Goal: Task Accomplishment & Management: Use online tool/utility

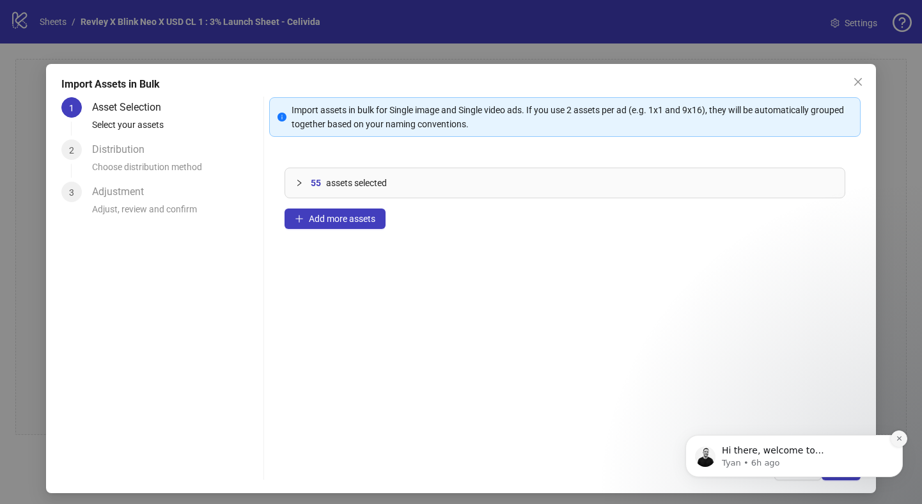
click at [898, 438] on icon "Dismiss notification" at bounding box center [899, 438] width 7 height 7
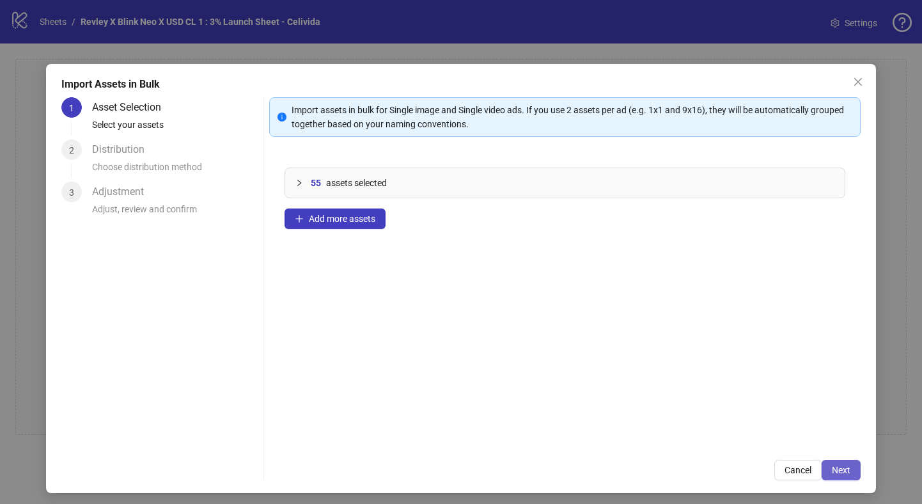
click at [837, 472] on span "Next" at bounding box center [841, 470] width 19 height 10
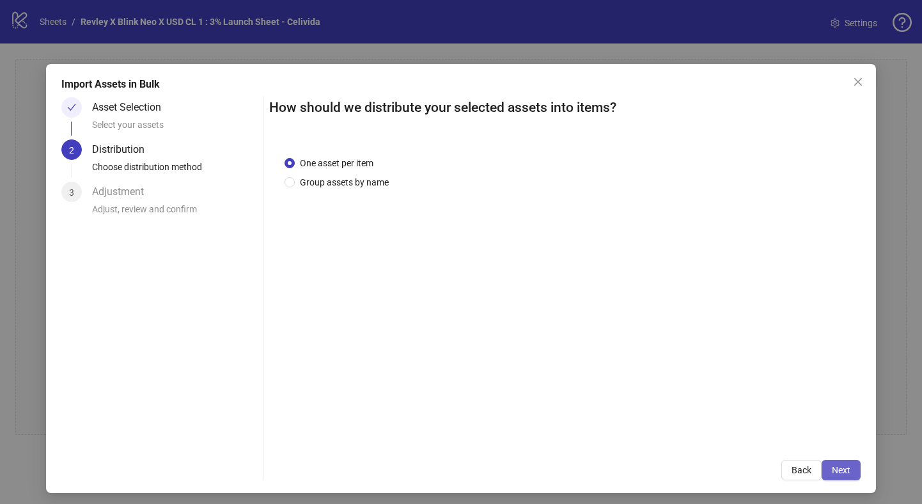
click at [835, 467] on span "Next" at bounding box center [841, 470] width 19 height 10
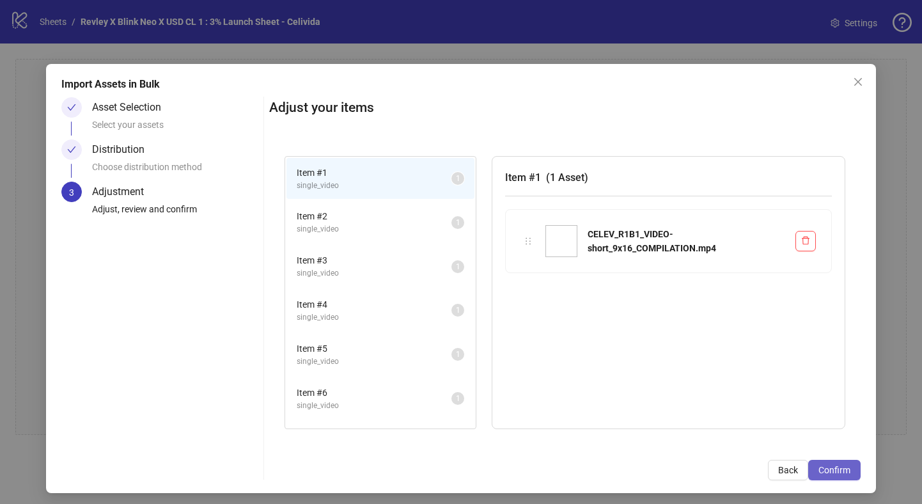
click at [835, 468] on span "Confirm" at bounding box center [835, 470] width 32 height 10
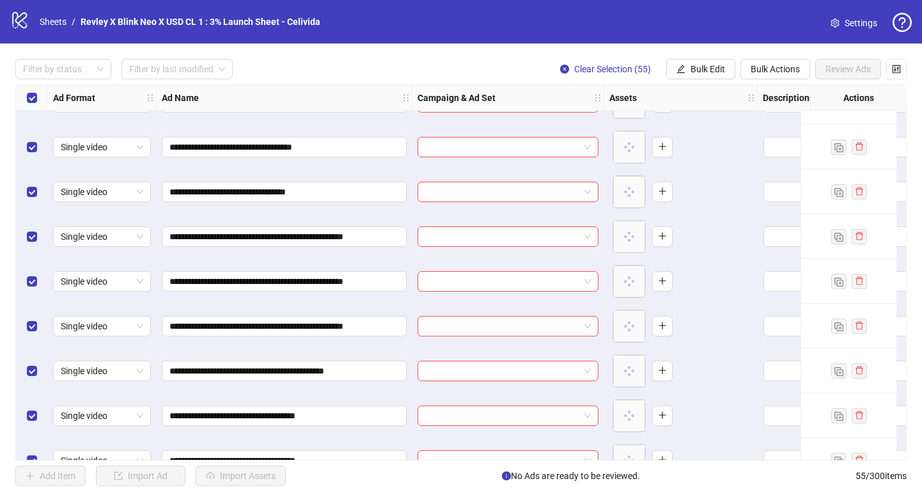
scroll to position [1057, 0]
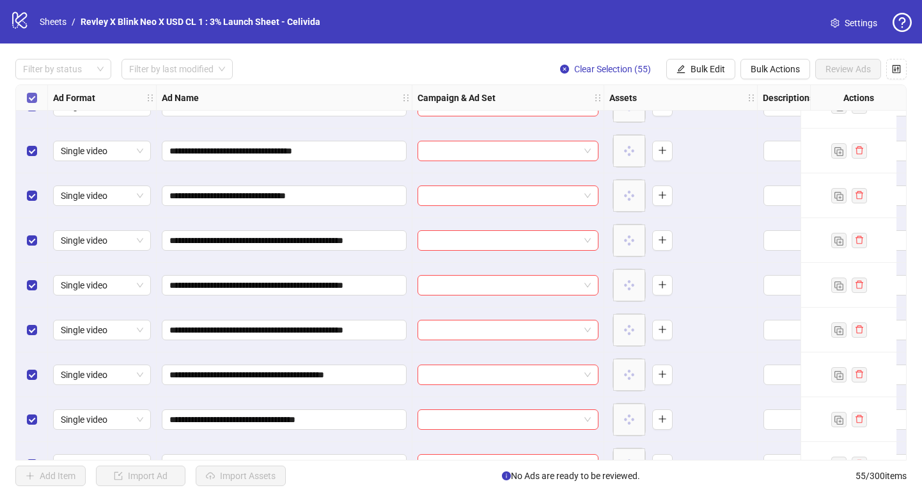
click at [30, 103] on label "Select all rows" at bounding box center [32, 98] width 10 height 14
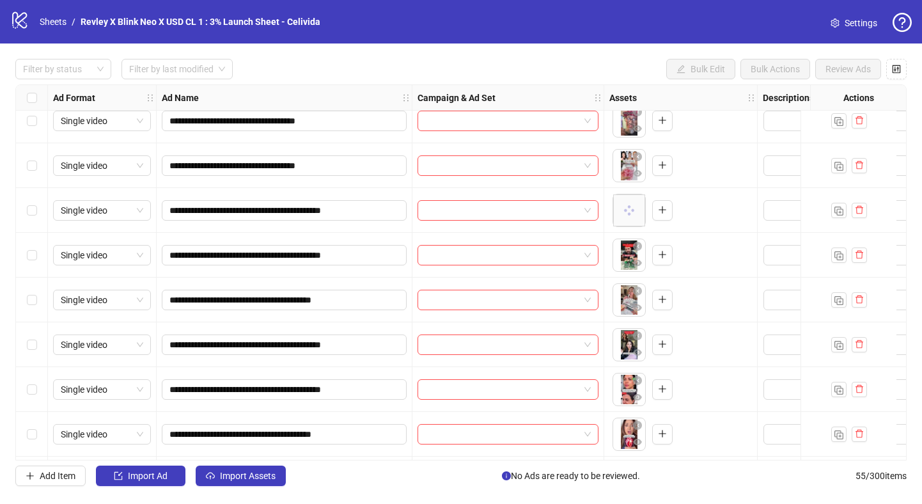
scroll to position [0, 0]
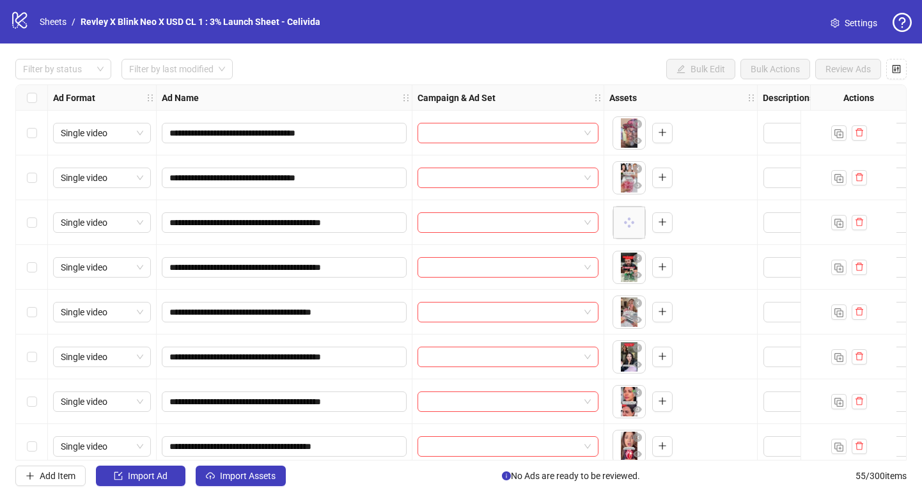
click at [21, 134] on div "Select row 1" at bounding box center [32, 133] width 32 height 45
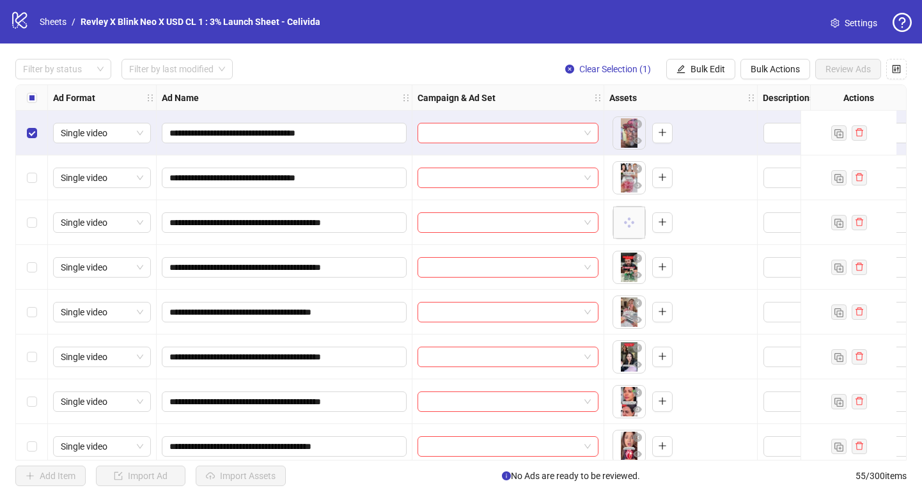
click at [22, 173] on div "Select row 2" at bounding box center [32, 177] width 32 height 45
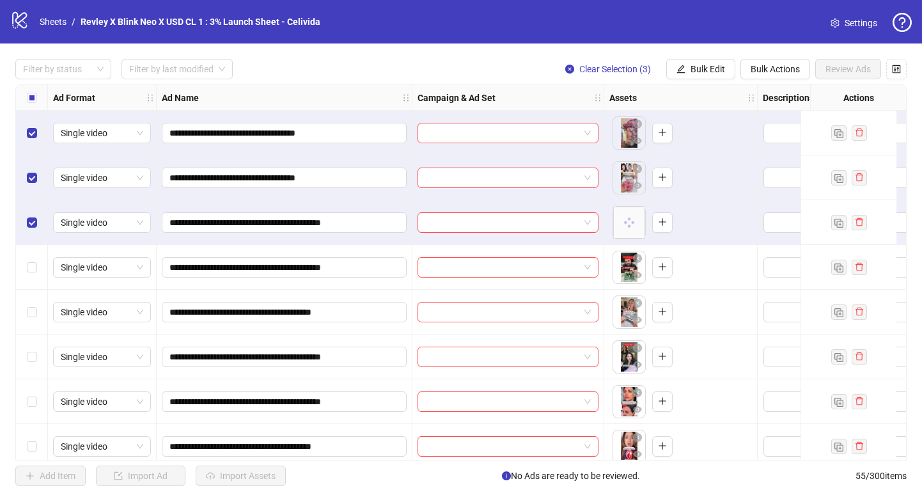
click at [34, 279] on div "Select row 4" at bounding box center [32, 267] width 32 height 45
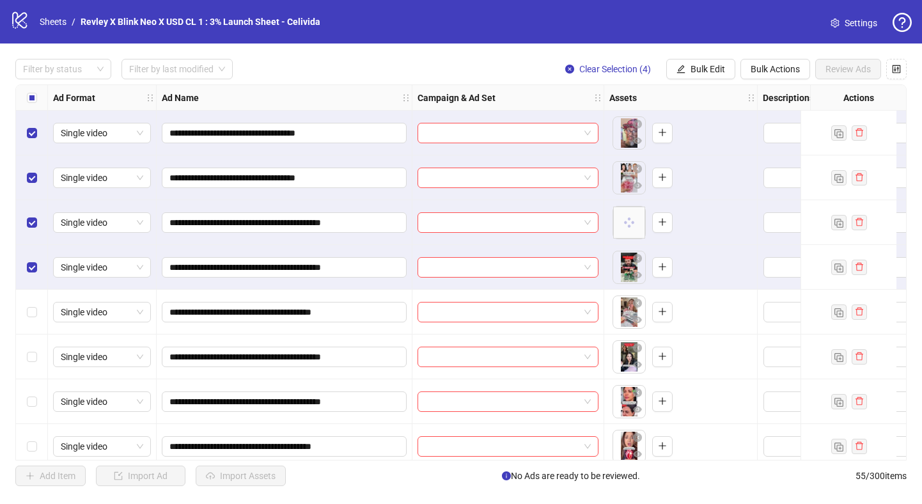
click at [33, 298] on div "Select row 5" at bounding box center [32, 312] width 32 height 45
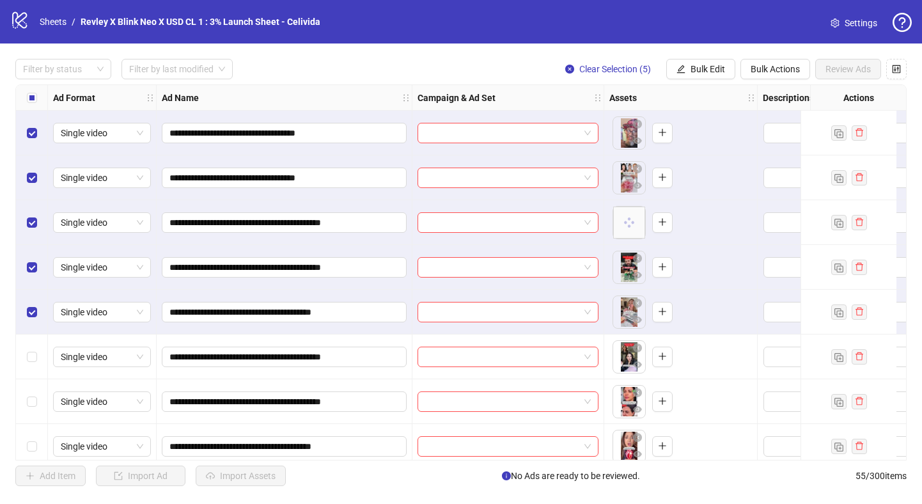
click at [37, 352] on div "Select row 6" at bounding box center [32, 357] width 32 height 45
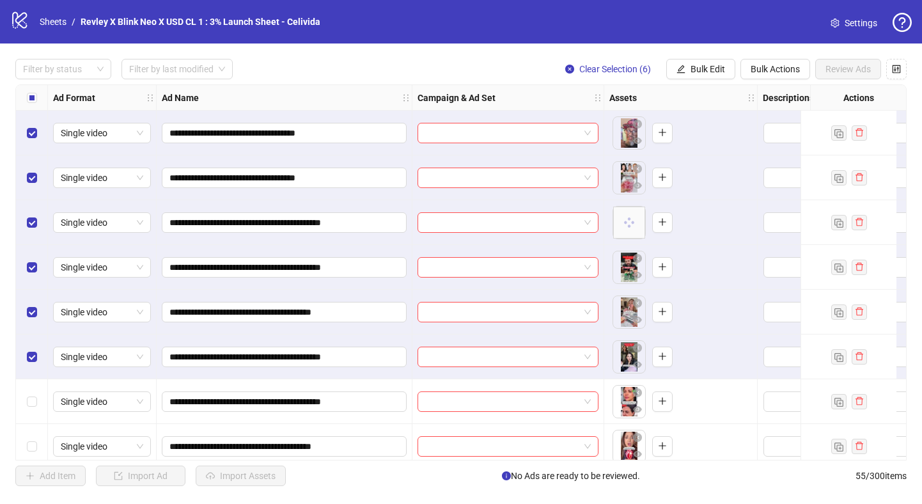
click at [36, 386] on div "Select row 7" at bounding box center [32, 401] width 32 height 45
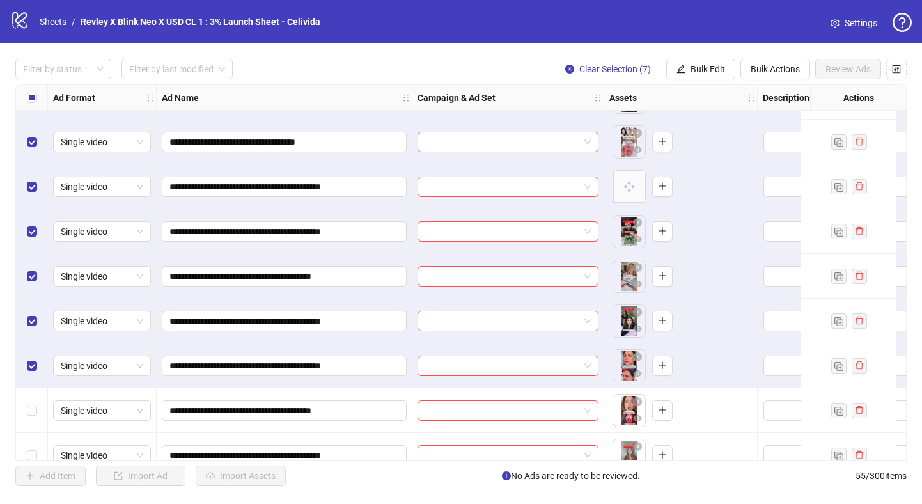
click at [31, 400] on div "Select row 8" at bounding box center [32, 410] width 32 height 45
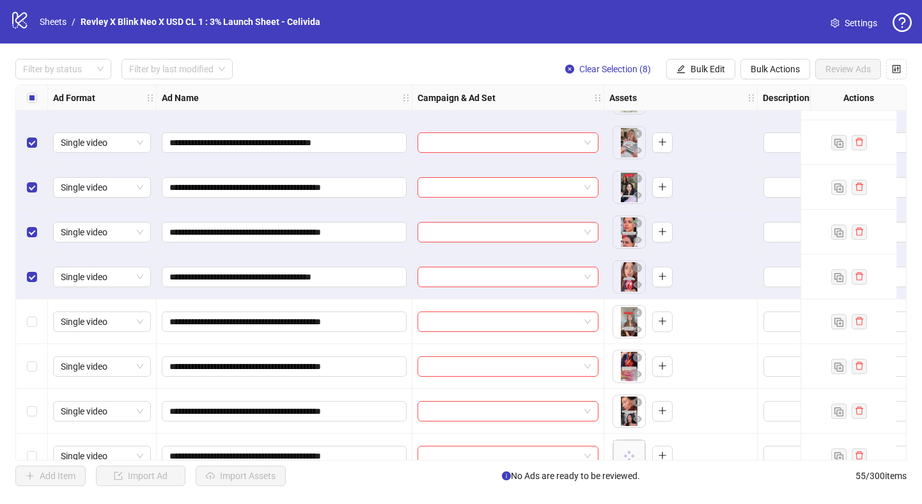
scroll to position [188, 0]
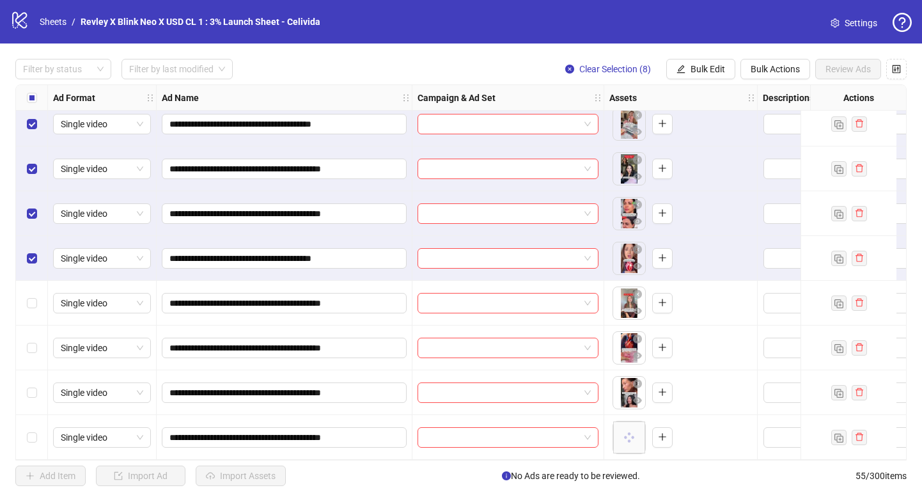
click at [24, 301] on div "Select row 9" at bounding box center [32, 303] width 32 height 45
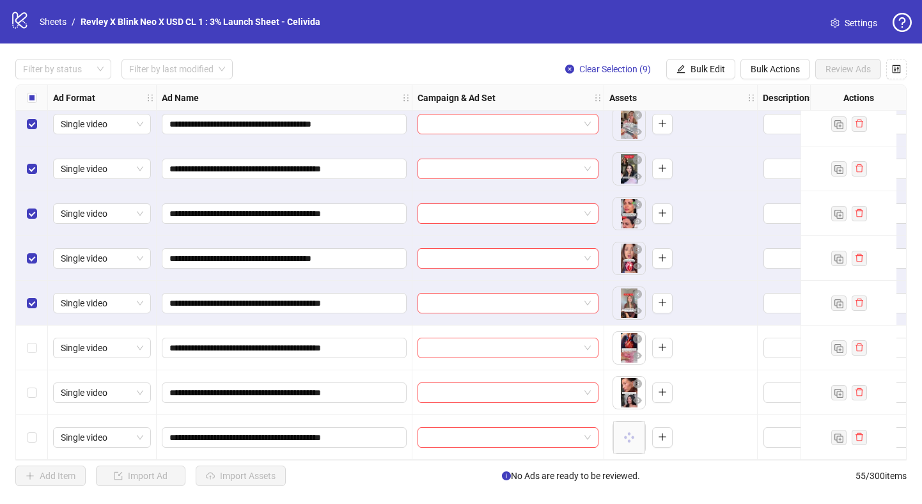
click at [23, 345] on div "Select row 10" at bounding box center [32, 348] width 32 height 45
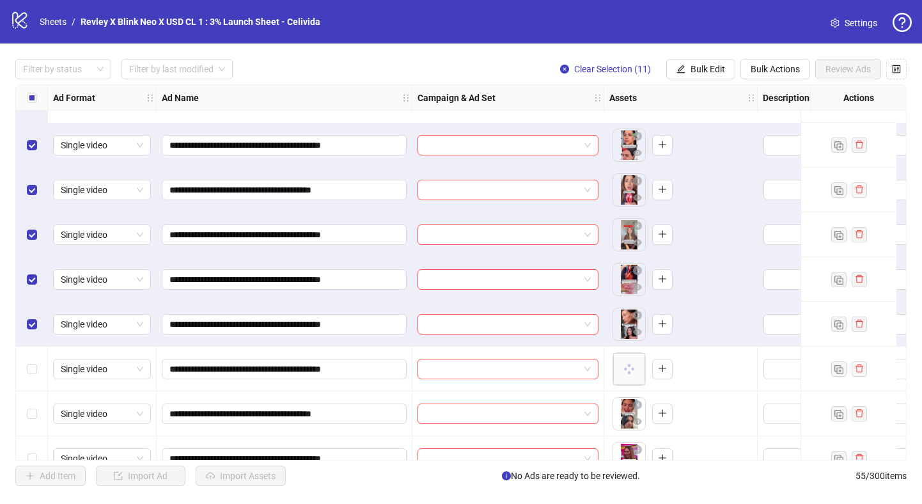
scroll to position [346, 0]
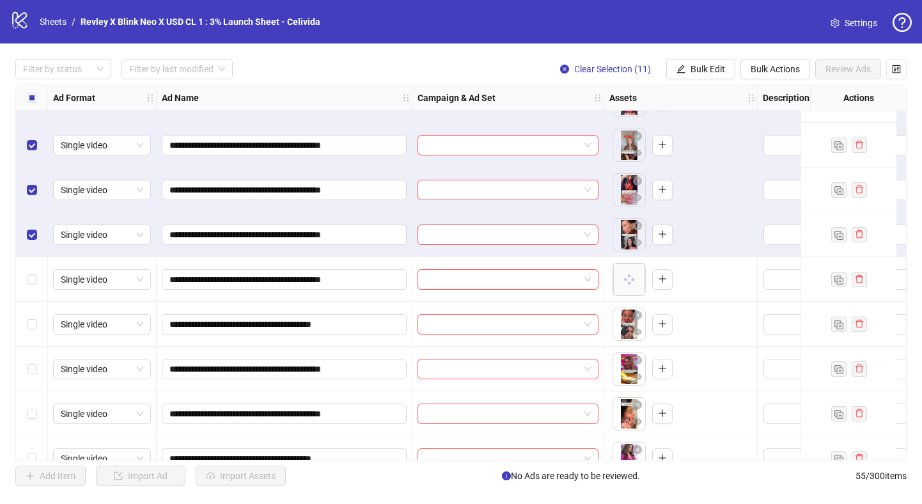
click at [31, 286] on div "Select row 12" at bounding box center [32, 279] width 32 height 45
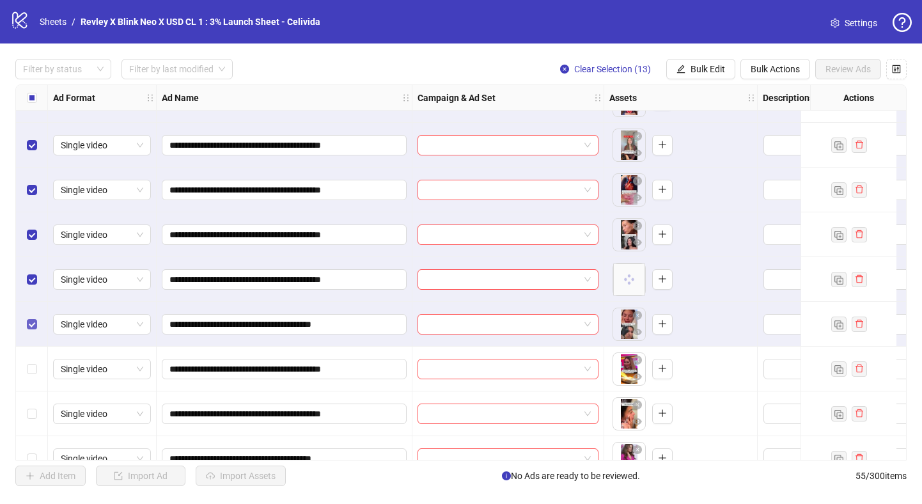
scroll to position [382, 0]
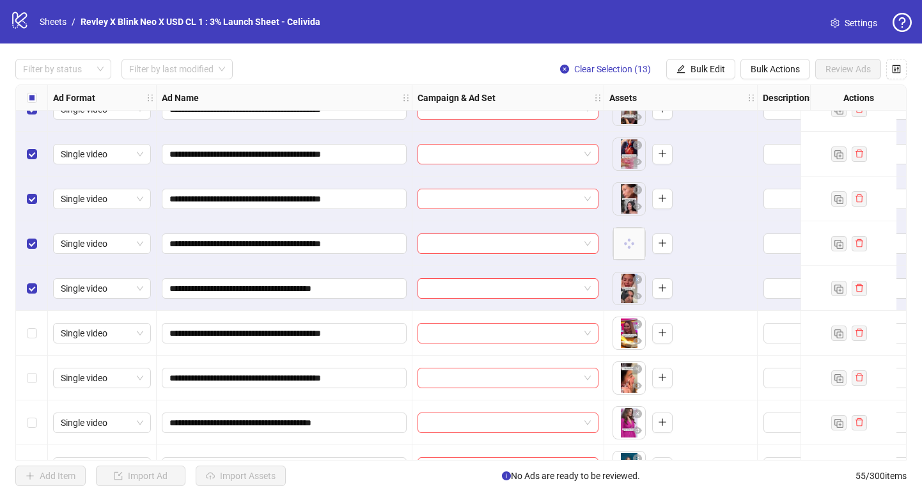
click at [29, 324] on div "Select row 14" at bounding box center [32, 333] width 32 height 45
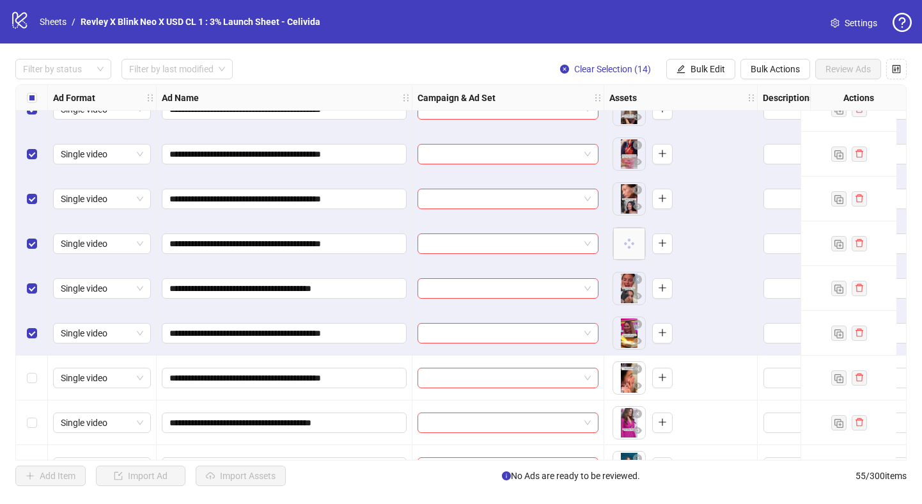
click at [43, 379] on div "Select row 15" at bounding box center [32, 378] width 32 height 45
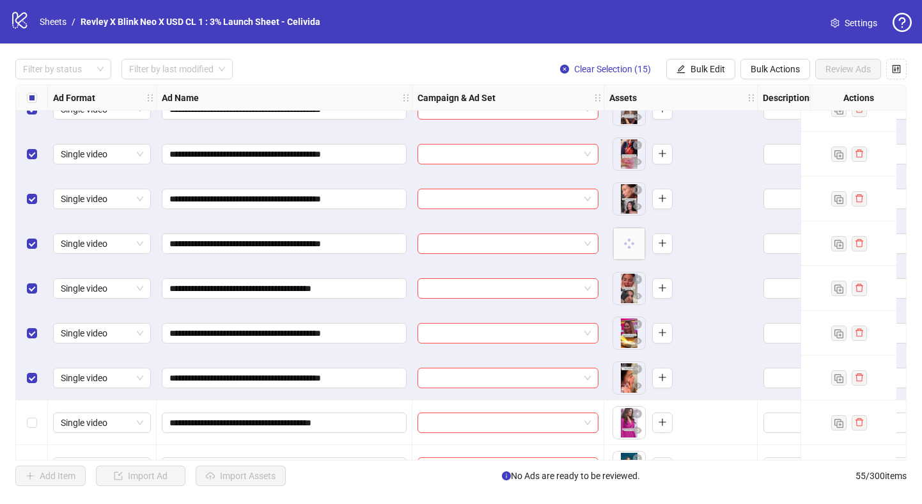
click at [30, 413] on div "Select row 16" at bounding box center [32, 422] width 32 height 45
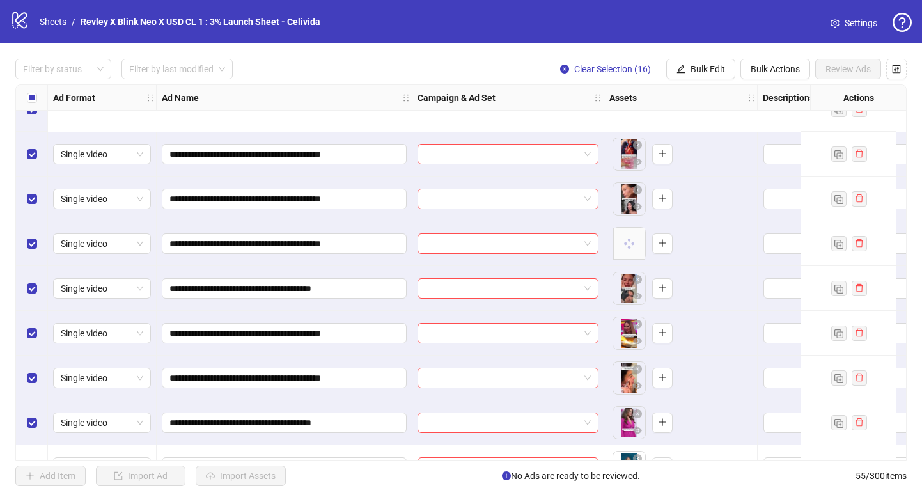
scroll to position [543, 0]
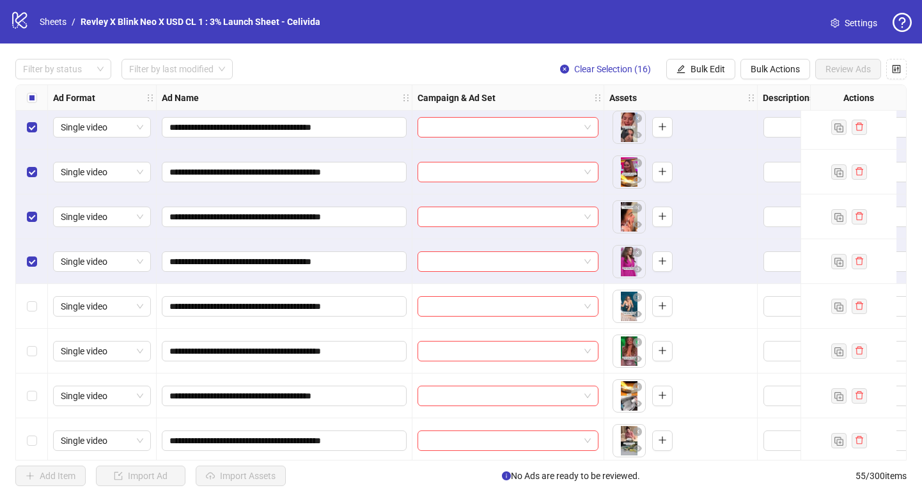
drag, startPoint x: 27, startPoint y: 315, endPoint x: 26, endPoint y: 324, distance: 9.0
click at [27, 315] on div "Select row 17" at bounding box center [32, 306] width 32 height 45
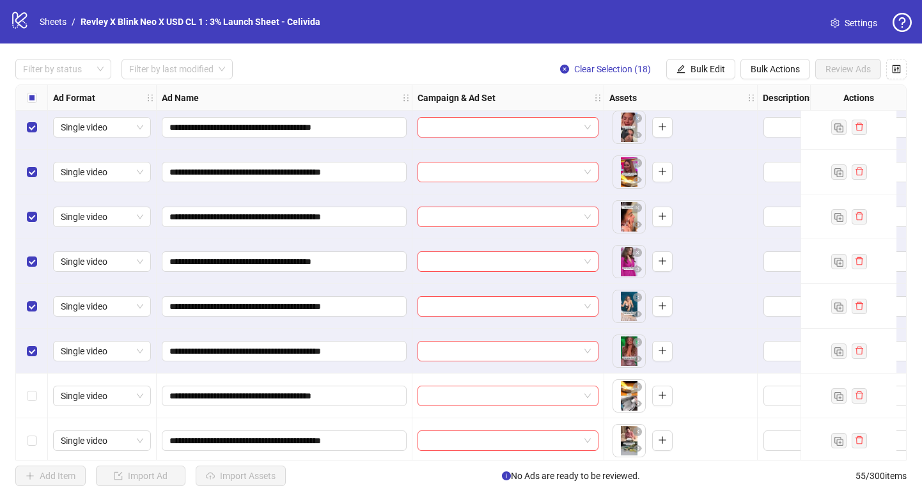
click at [36, 388] on div "Select row 19" at bounding box center [32, 396] width 32 height 45
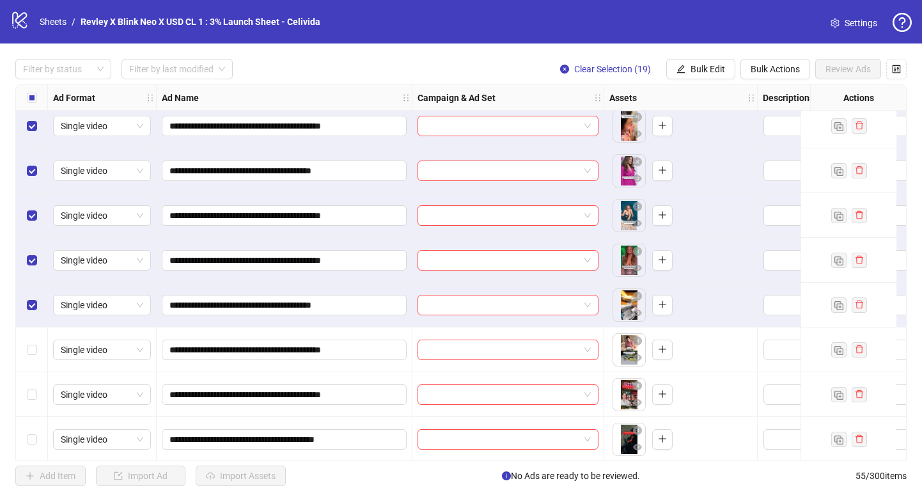
scroll to position [699, 0]
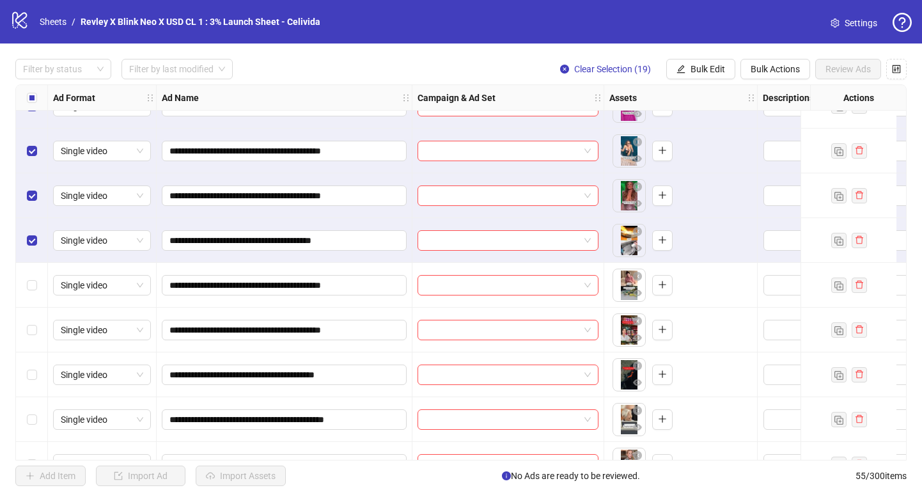
click at [33, 298] on div "Select row 20" at bounding box center [32, 285] width 32 height 45
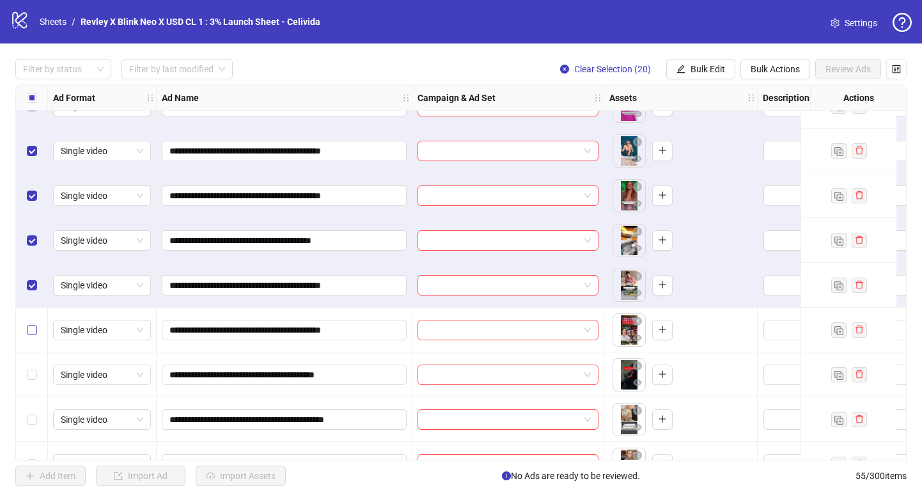
click at [33, 323] on label "Select row 21" at bounding box center [32, 330] width 10 height 14
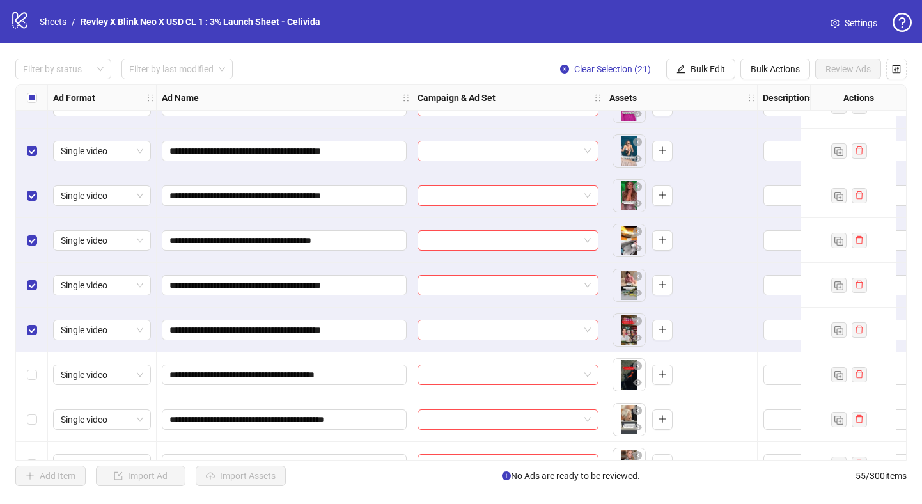
click at [36, 359] on div "Select row 22" at bounding box center [32, 374] width 32 height 45
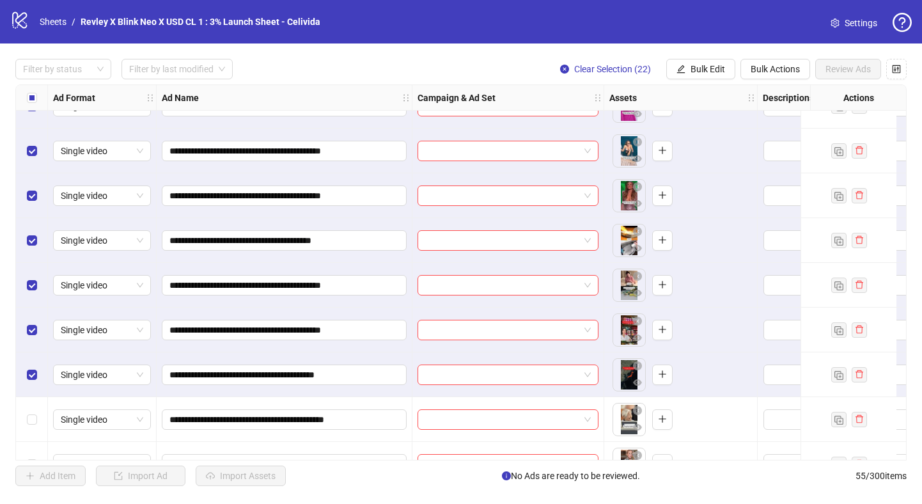
scroll to position [887, 0]
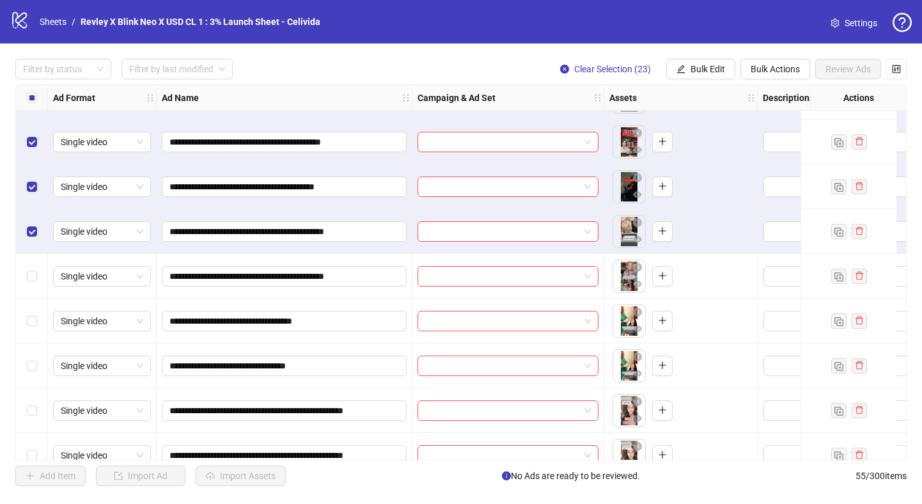
click at [28, 267] on div "Select row 24" at bounding box center [32, 276] width 32 height 45
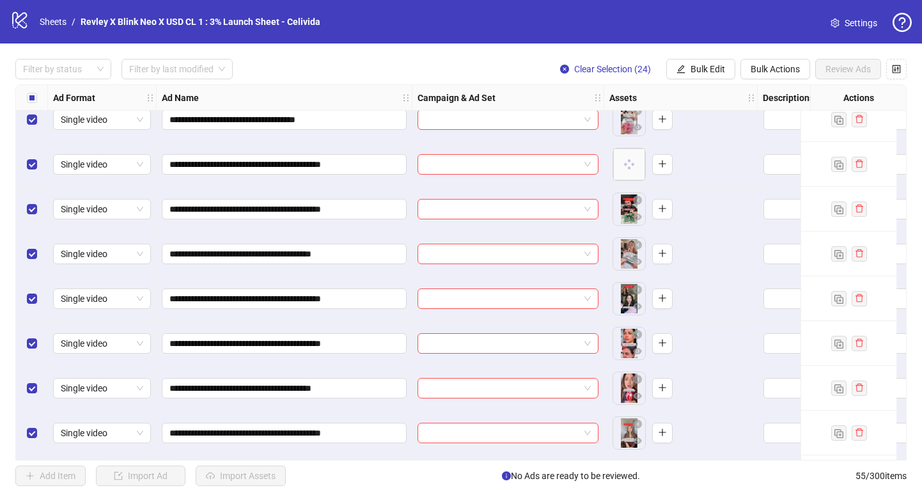
scroll to position [0, 0]
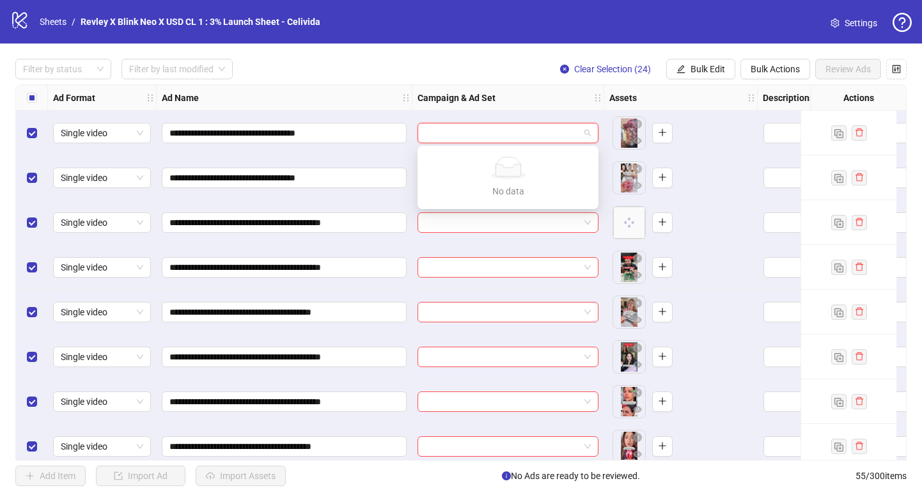
click at [526, 127] on input "search" at bounding box center [502, 132] width 154 height 19
type input "*"
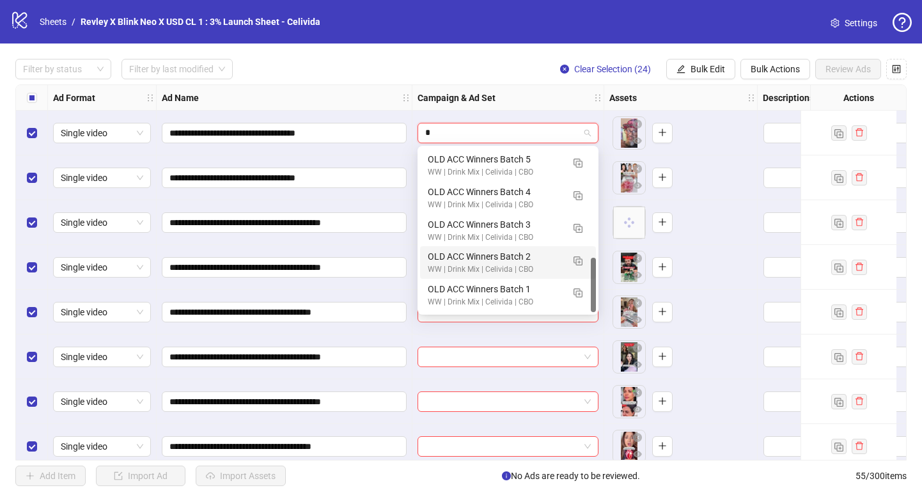
scroll to position [287, 0]
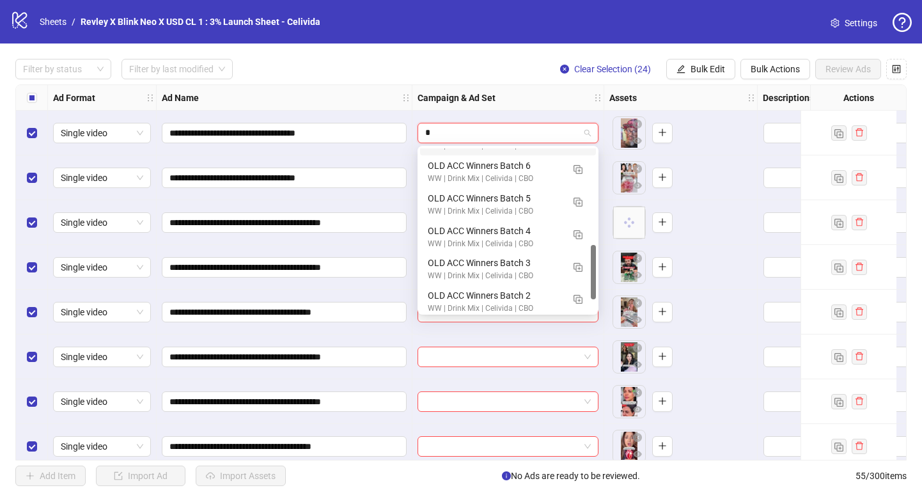
type input "*"
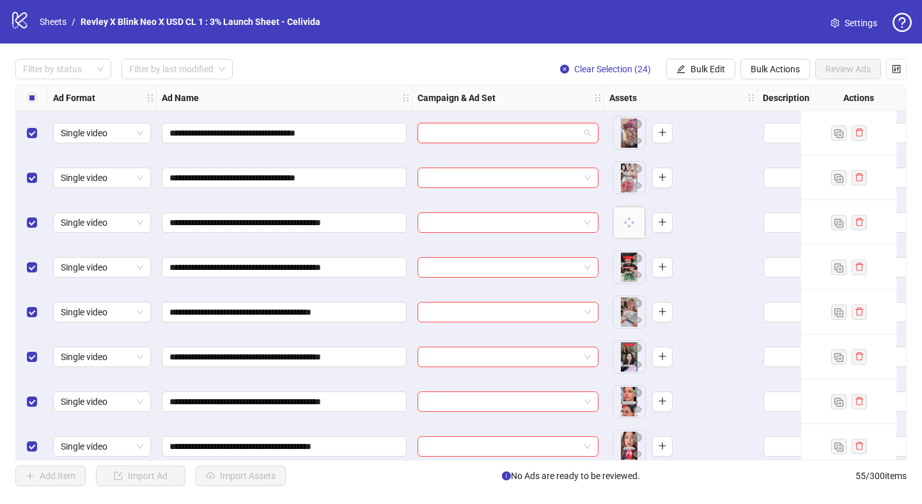
click at [499, 138] on input "search" at bounding box center [502, 132] width 154 height 19
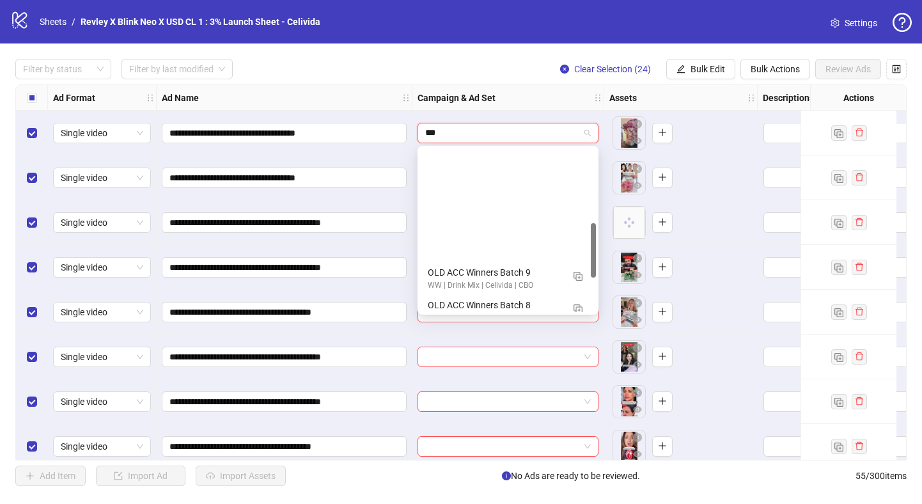
scroll to position [0, 0]
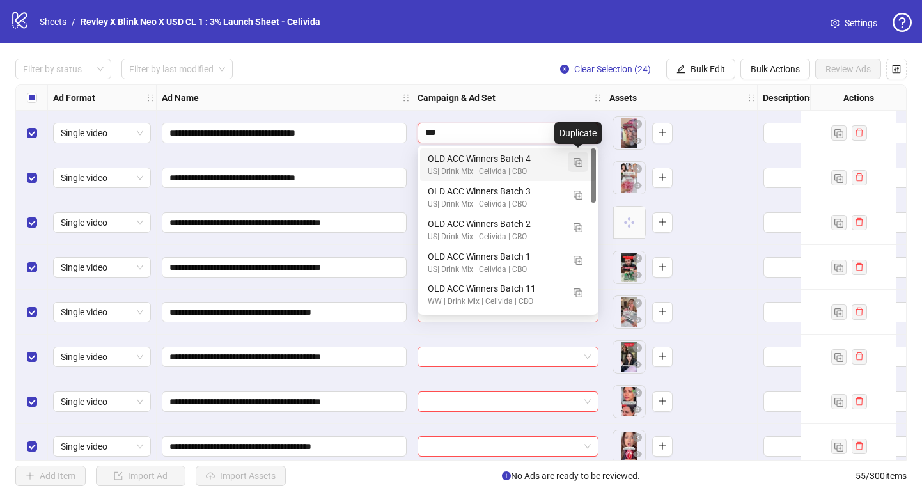
click at [581, 164] on img "button" at bounding box center [578, 162] width 9 height 9
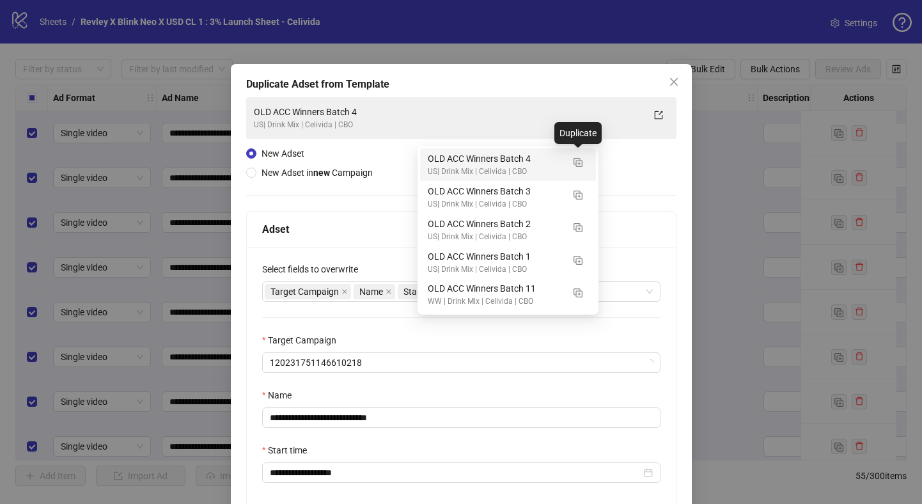
type input "***"
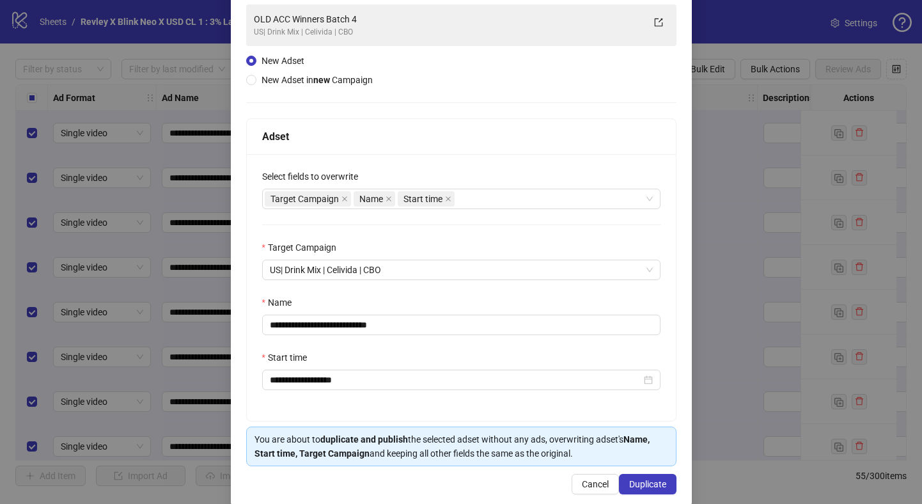
scroll to position [93, 0]
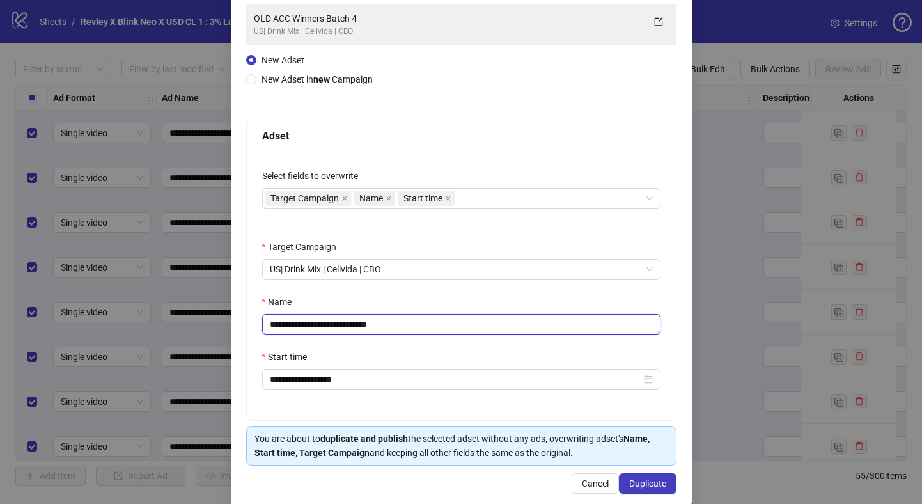
drag, startPoint x: 414, startPoint y: 326, endPoint x: 258, endPoint y: 329, distance: 155.5
click at [262, 329] on div "**********" at bounding box center [461, 324] width 399 height 20
click at [380, 326] on input "**********" at bounding box center [461, 324] width 399 height 20
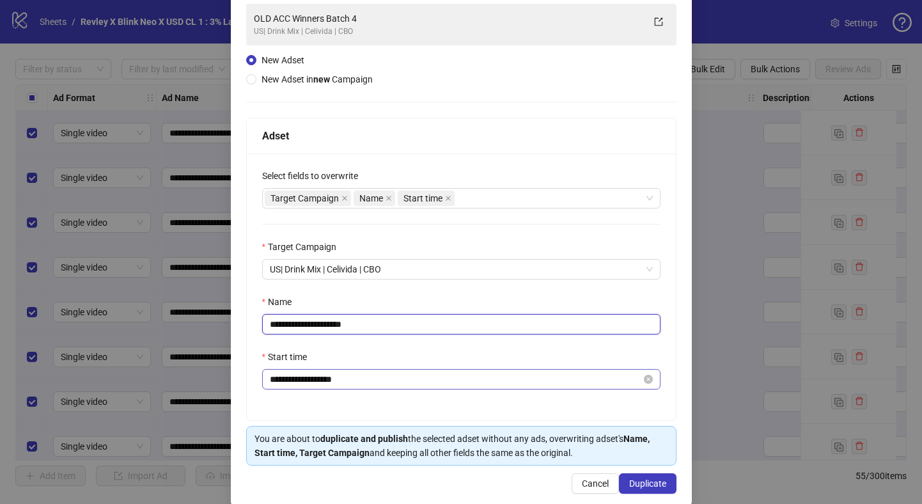
type input "**********"
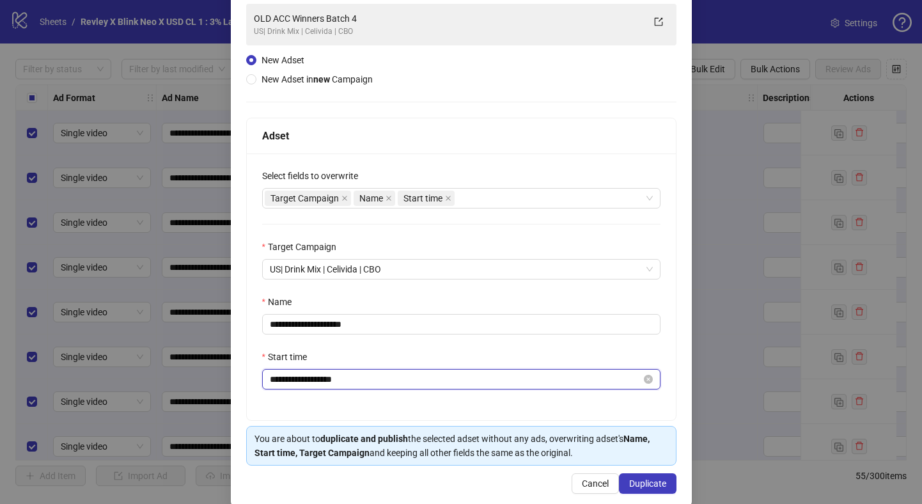
click at [381, 381] on input "**********" at bounding box center [456, 379] width 372 height 14
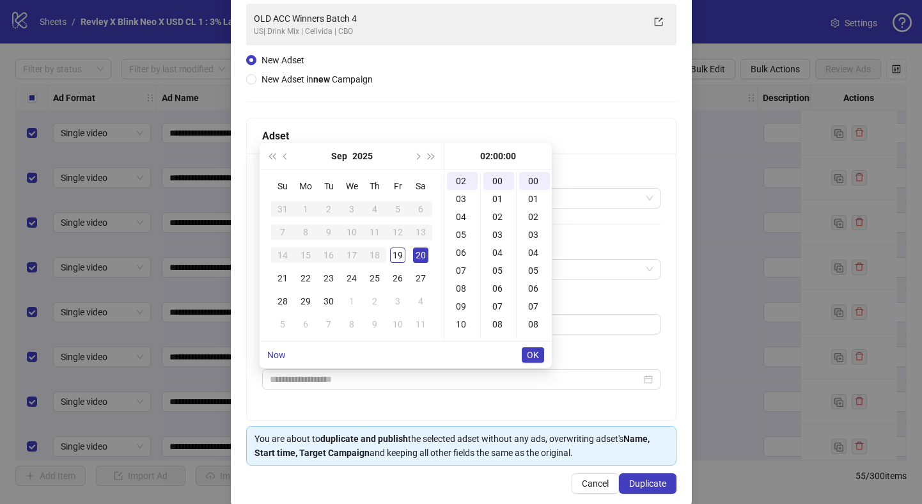
click at [422, 257] on div "20" at bounding box center [420, 255] width 15 height 15
click at [403, 256] on div "19" at bounding box center [397, 255] width 15 height 15
click at [459, 180] on div "00" at bounding box center [462, 181] width 31 height 18
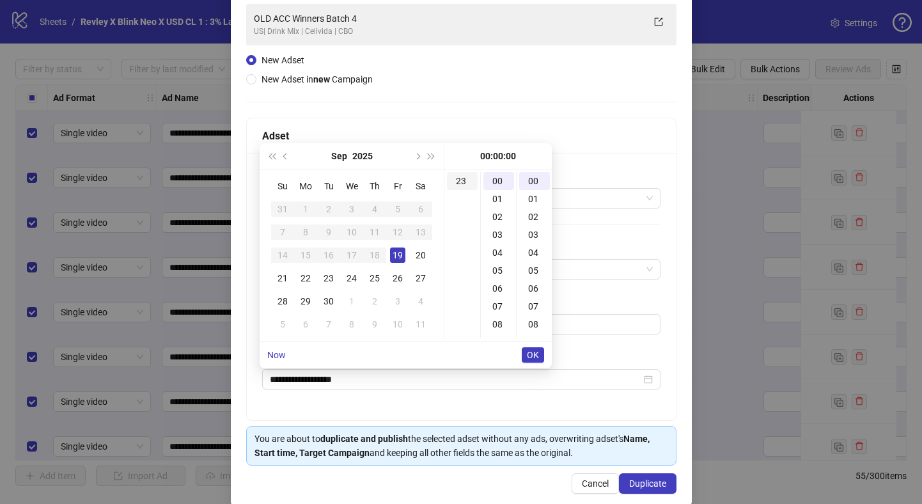
type input "**********"
click at [462, 177] on div "23" at bounding box center [462, 181] width 31 height 18
click at [531, 352] on span "OK" at bounding box center [533, 355] width 12 height 10
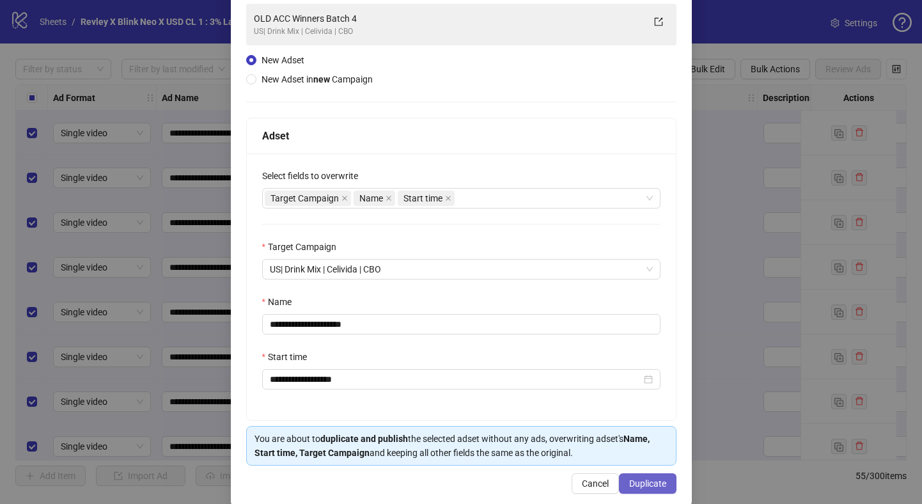
click at [635, 482] on span "Duplicate" at bounding box center [647, 483] width 37 height 10
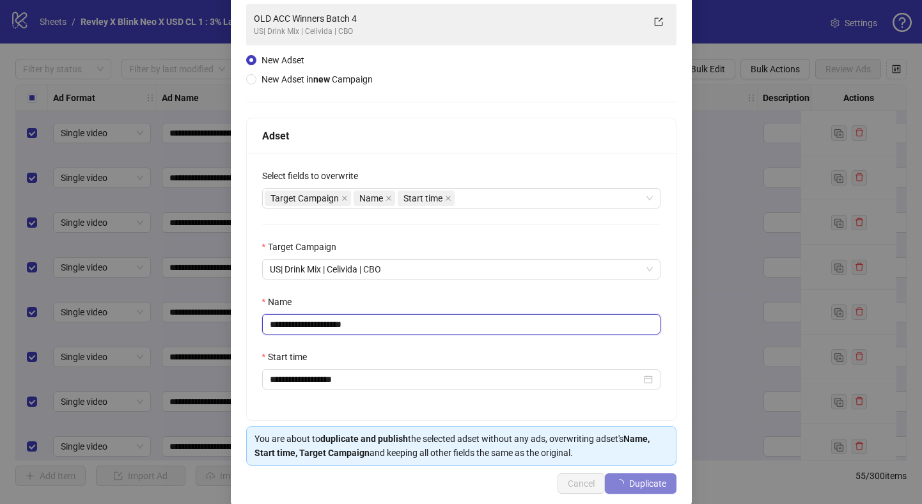
click at [452, 331] on input "**********" at bounding box center [461, 324] width 399 height 20
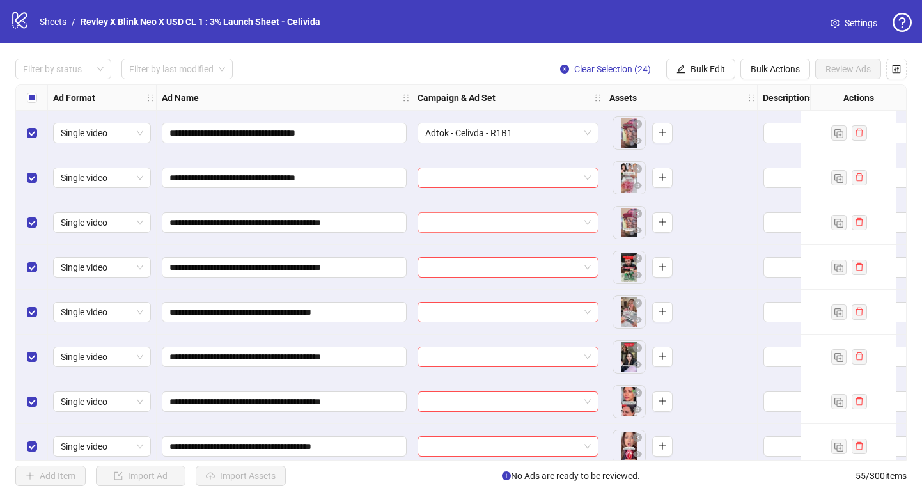
scroll to position [16, 0]
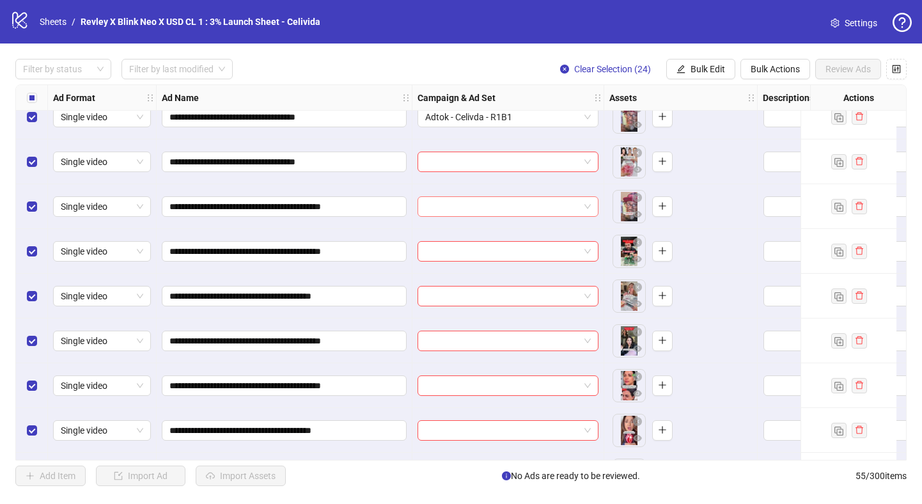
click at [477, 213] on input "search" at bounding box center [502, 206] width 154 height 19
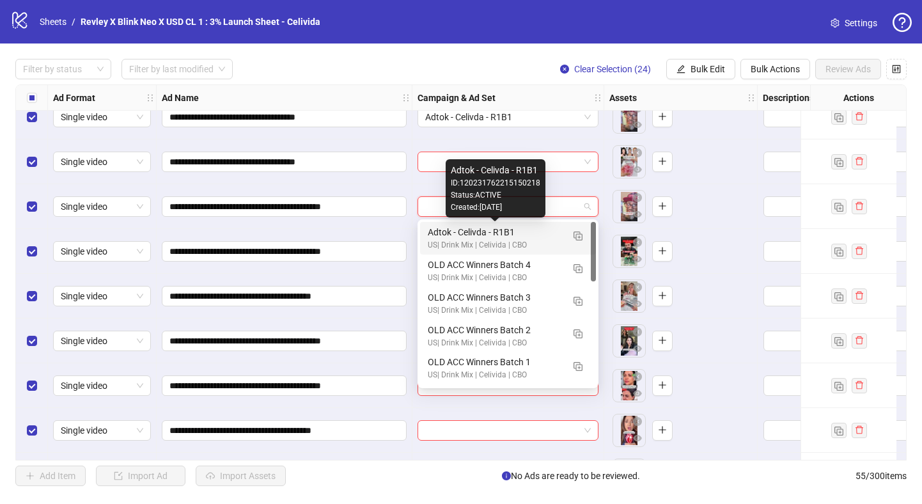
click at [476, 233] on div "Adtok - Celivda - R1B1" at bounding box center [495, 232] width 135 height 14
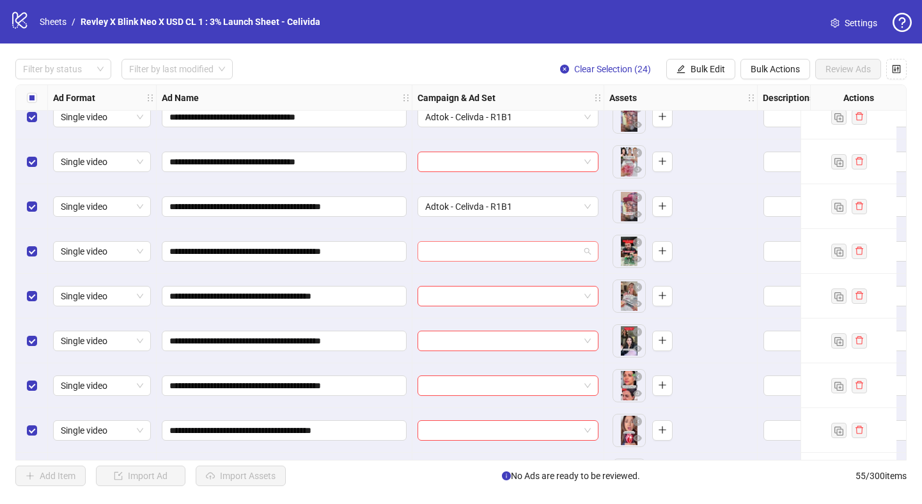
click at [443, 255] on input "search" at bounding box center [502, 251] width 154 height 19
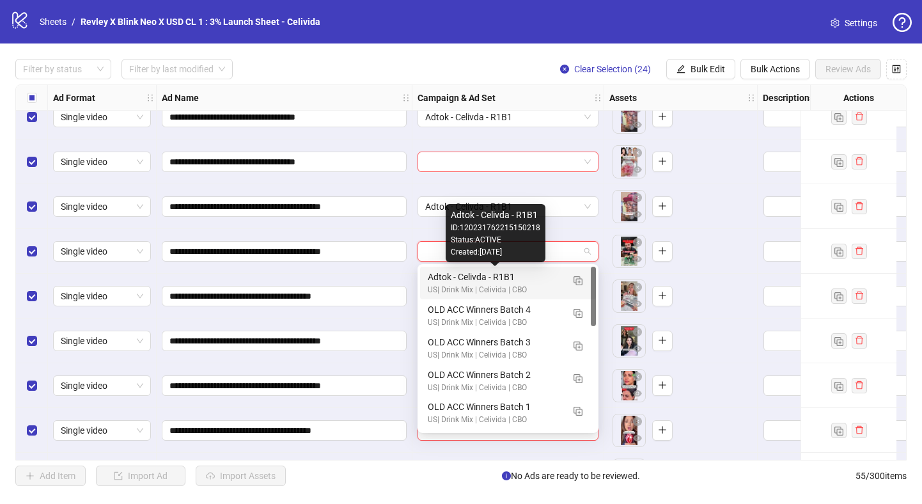
click at [443, 280] on div "Adtok - Celivda - R1B1" at bounding box center [495, 277] width 135 height 14
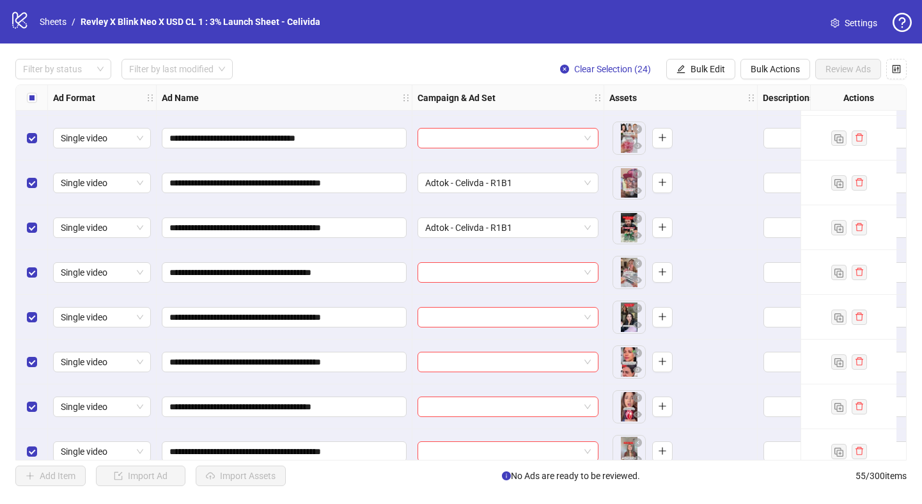
scroll to position [63, 0]
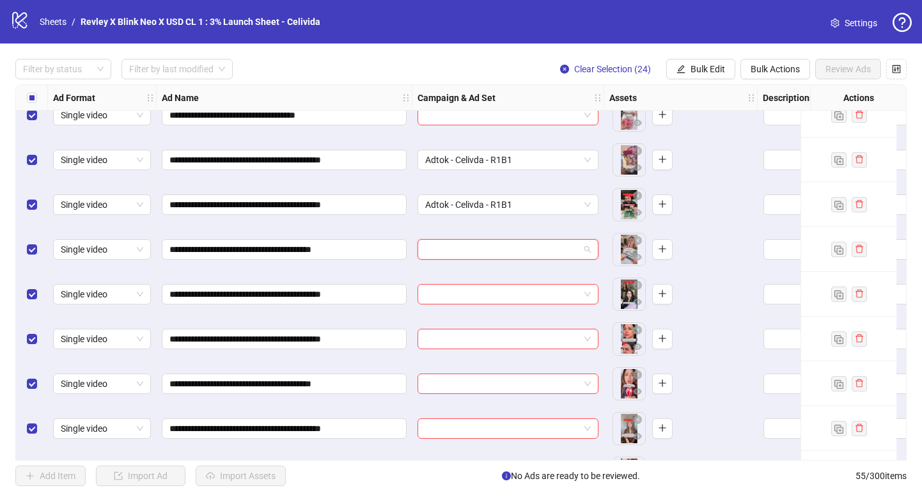
click at [450, 253] on input "search" at bounding box center [502, 249] width 154 height 19
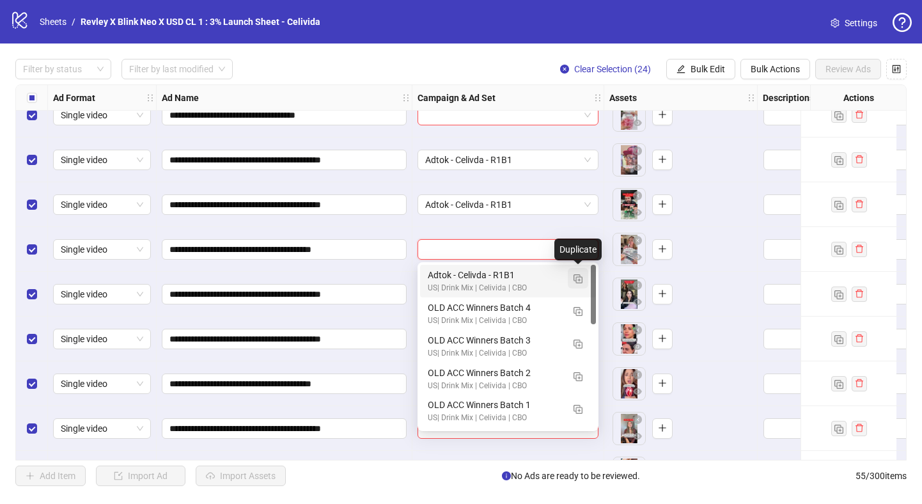
click at [575, 279] on img "button" at bounding box center [578, 278] width 9 height 9
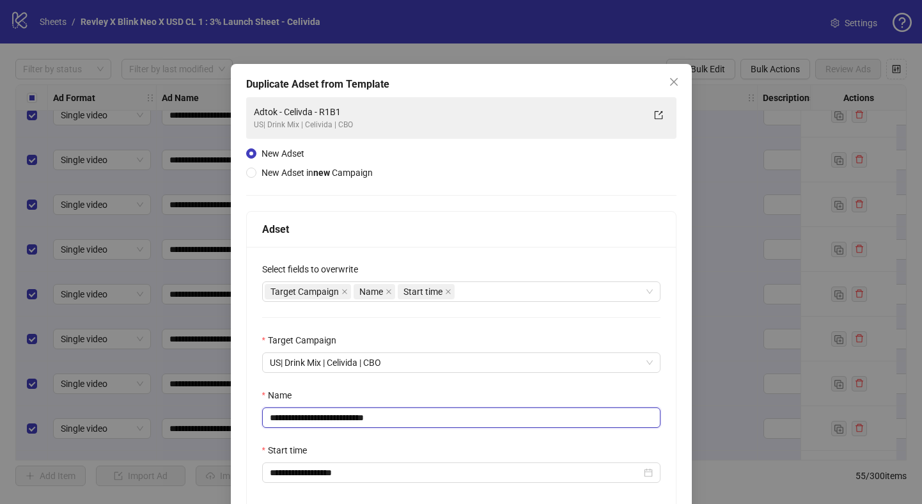
drag, startPoint x: 396, startPoint y: 419, endPoint x: 352, endPoint y: 419, distance: 44.1
click at [352, 419] on input "**********" at bounding box center [461, 417] width 399 height 20
type input "**********"
click at [408, 384] on div "**********" at bounding box center [461, 380] width 429 height 267
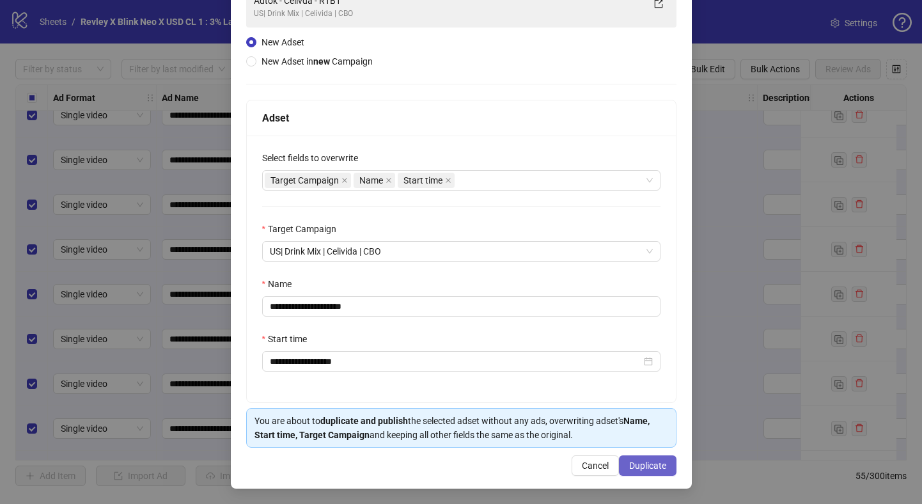
click at [638, 461] on span "Duplicate" at bounding box center [647, 466] width 37 height 10
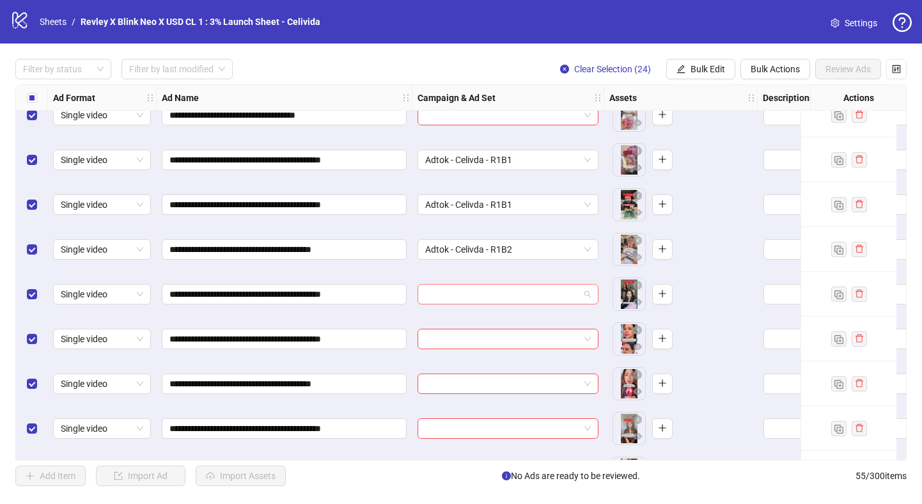
click at [438, 298] on input "search" at bounding box center [502, 294] width 154 height 19
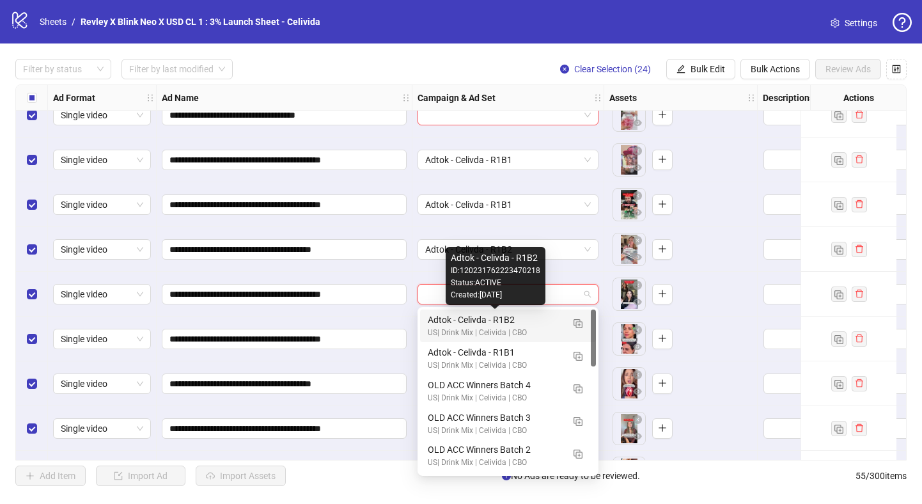
click at [448, 324] on div "Adtok - Celivda - R1B2" at bounding box center [495, 320] width 135 height 14
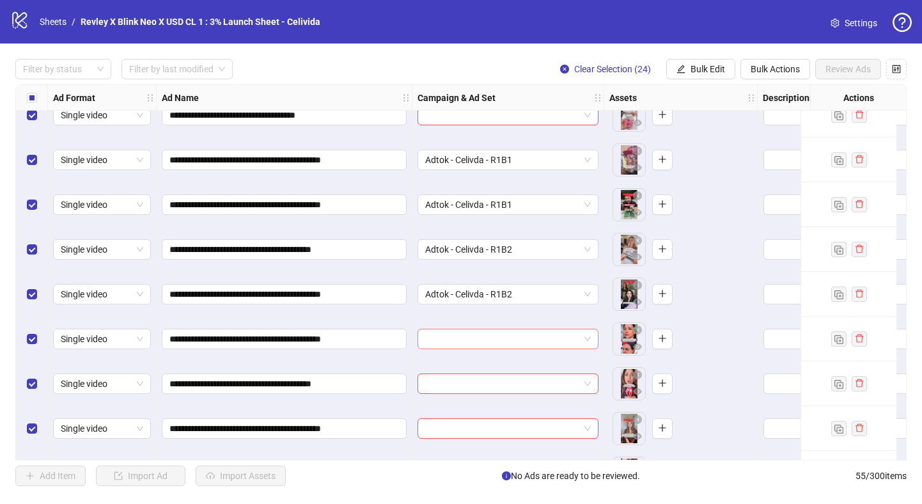
click at [448, 338] on input "search" at bounding box center [502, 338] width 154 height 19
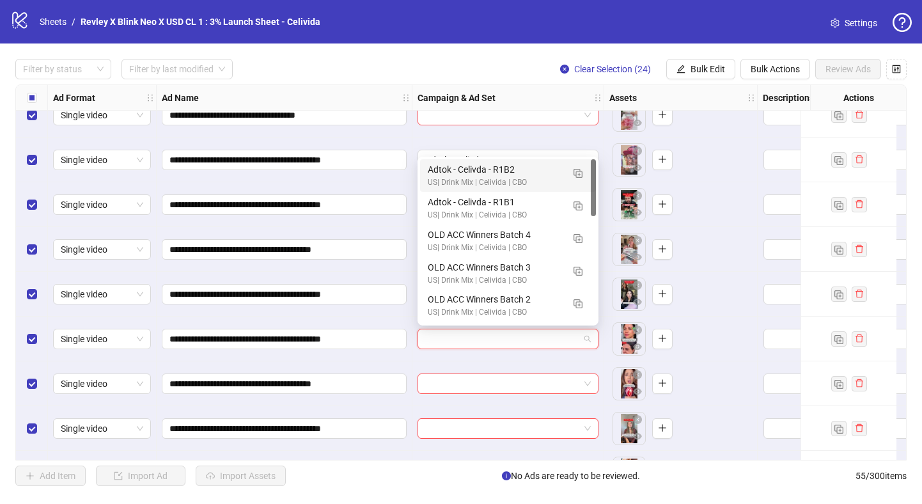
click at [464, 174] on div "Adtok - Celivda - R1B2" at bounding box center [495, 169] width 135 height 14
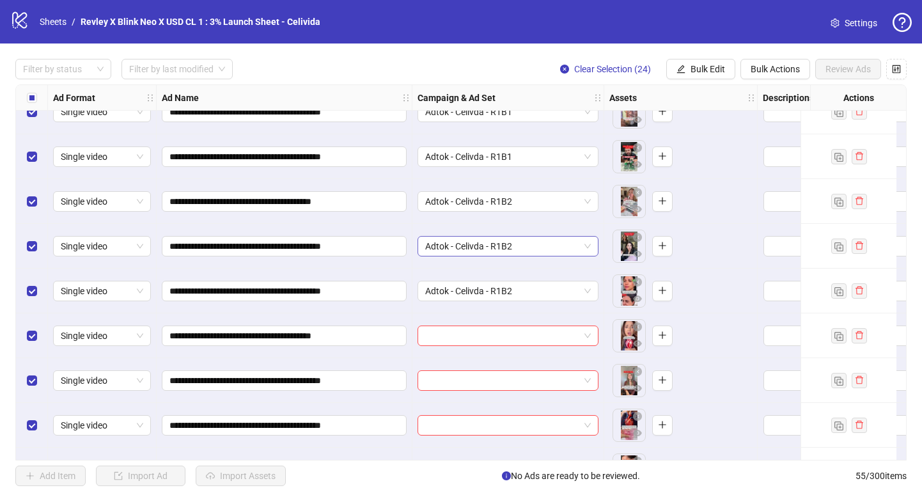
scroll to position [114, 0]
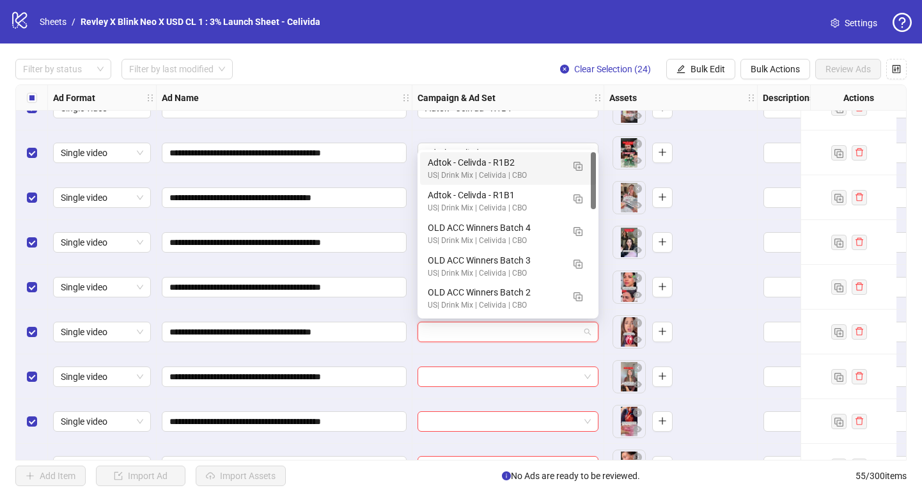
click at [460, 327] on input "search" at bounding box center [502, 331] width 154 height 19
click at [574, 166] on img "button" at bounding box center [578, 166] width 9 height 9
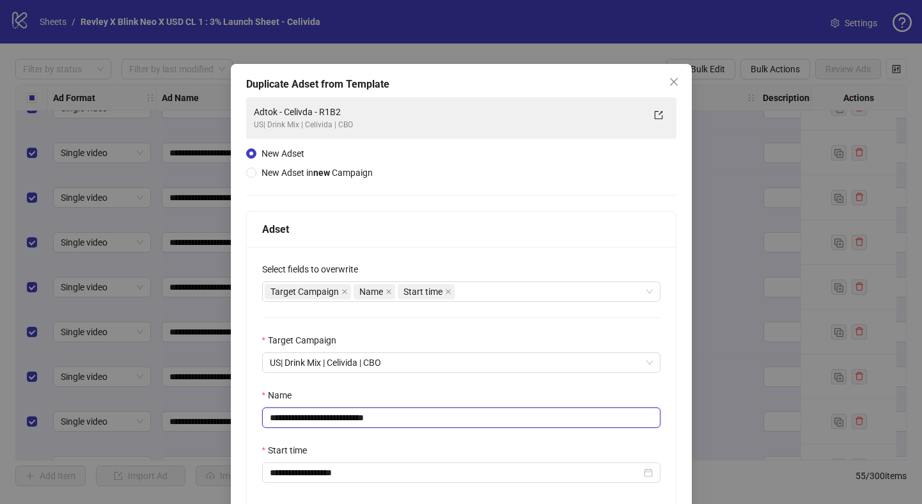
drag, startPoint x: 404, startPoint y: 414, endPoint x: 351, endPoint y: 414, distance: 53.1
click at [351, 414] on input "**********" at bounding box center [461, 417] width 399 height 20
type input "**********"
click at [407, 393] on div "Name" at bounding box center [461, 397] width 399 height 19
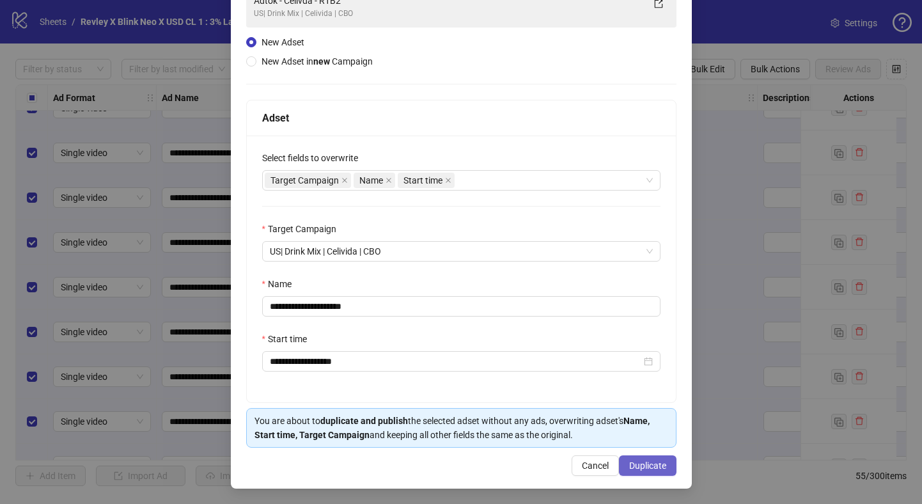
click at [631, 463] on span "Duplicate" at bounding box center [647, 466] width 37 height 10
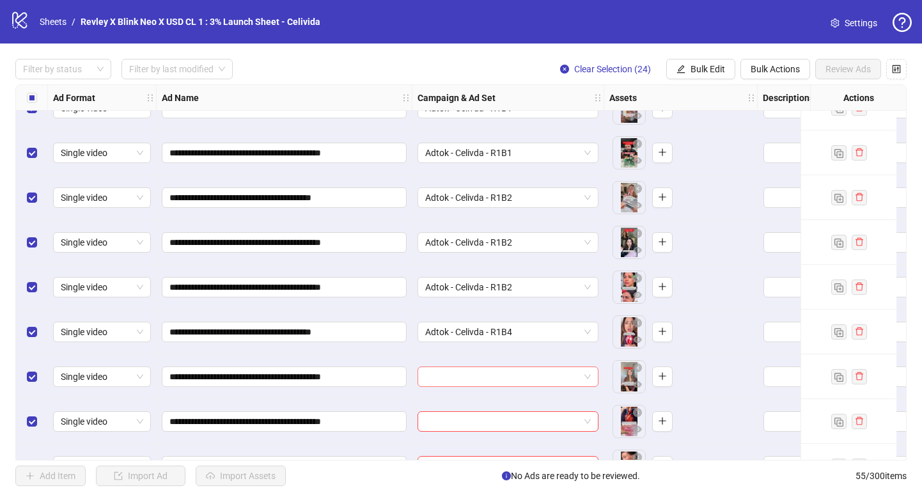
click at [511, 375] on input "search" at bounding box center [502, 376] width 154 height 19
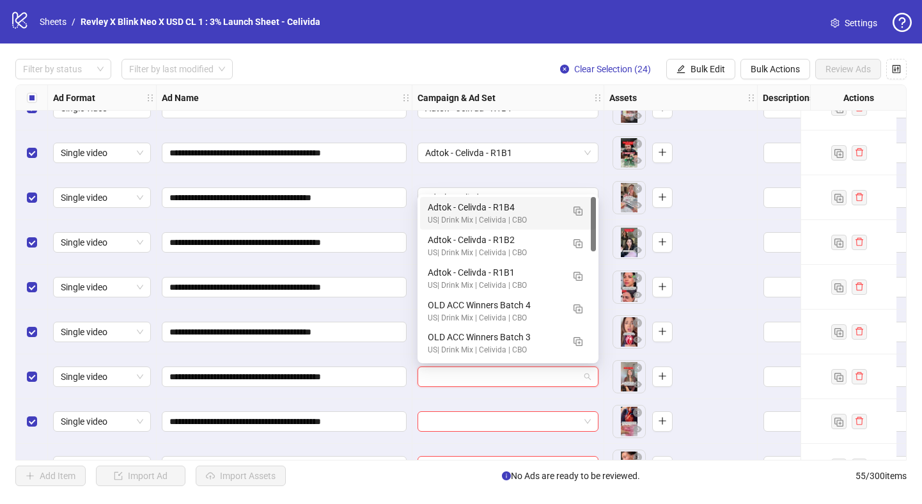
click at [511, 375] on input "search" at bounding box center [502, 376] width 154 height 19
click at [496, 212] on div "Adtok - Celivda - R1B4" at bounding box center [495, 207] width 135 height 14
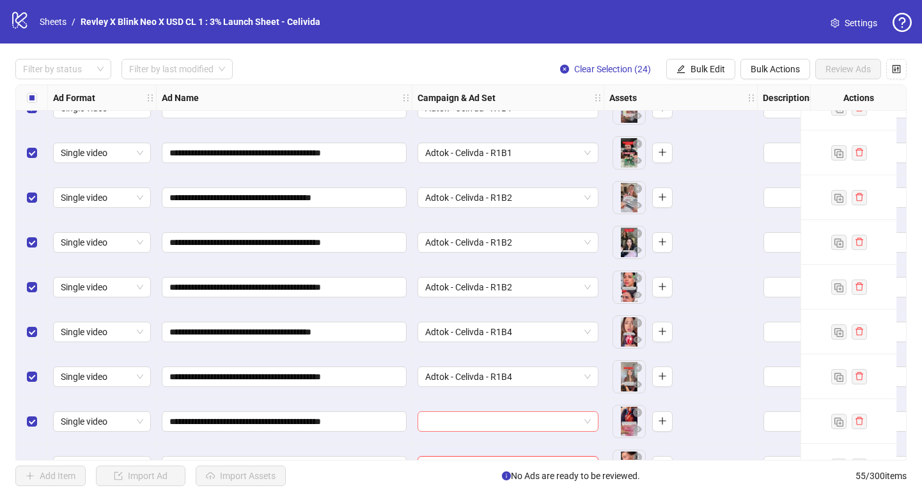
click at [469, 420] on input "search" at bounding box center [502, 421] width 154 height 19
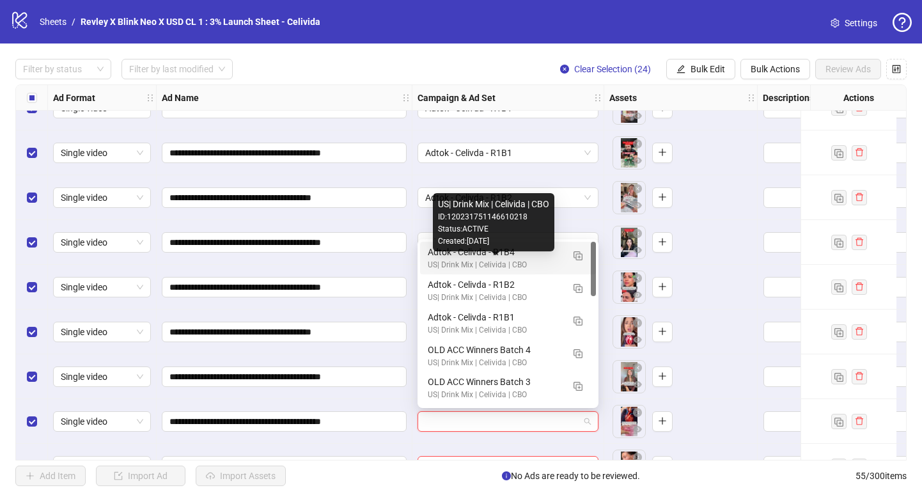
click at [438, 259] on div "US| Drink Mix | Celivida | CBO" at bounding box center [495, 265] width 135 height 12
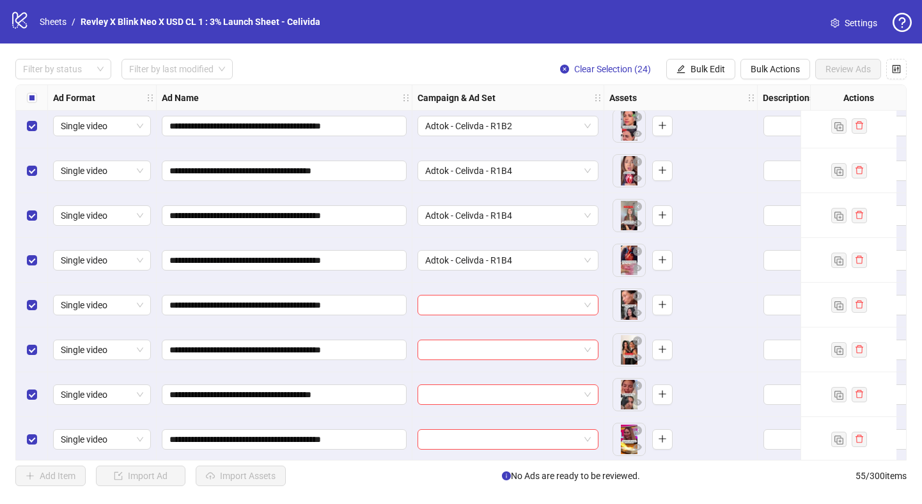
scroll to position [296, 0]
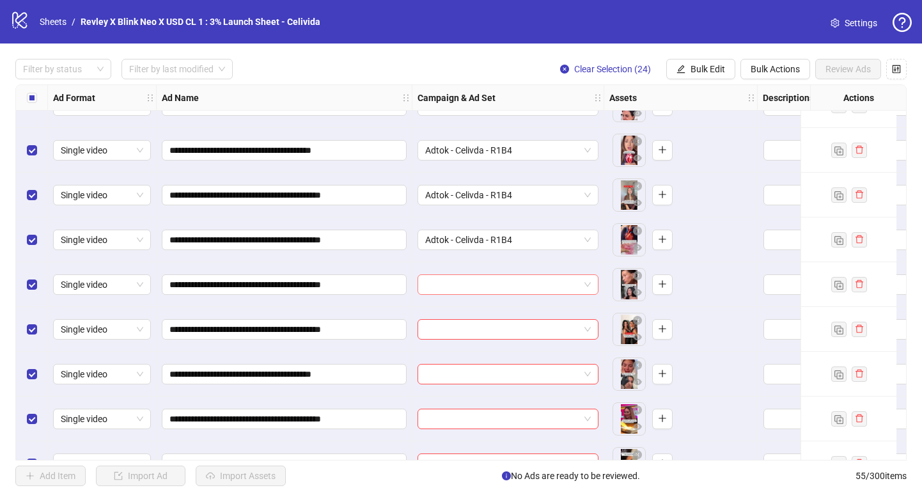
click at [456, 288] on input "search" at bounding box center [502, 284] width 154 height 19
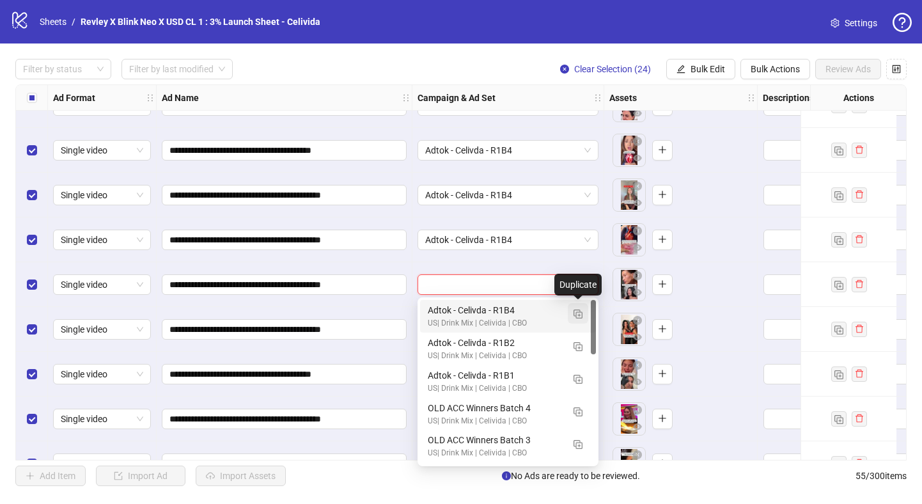
click at [580, 317] on img "button" at bounding box center [578, 314] width 9 height 9
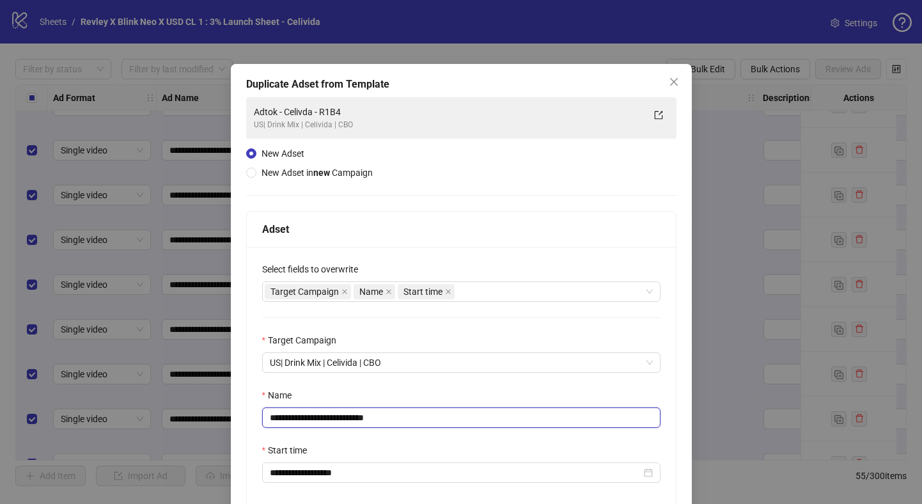
drag, startPoint x: 393, startPoint y: 419, endPoint x: 352, endPoint y: 419, distance: 40.9
click at [351, 419] on input "**********" at bounding box center [461, 417] width 399 height 20
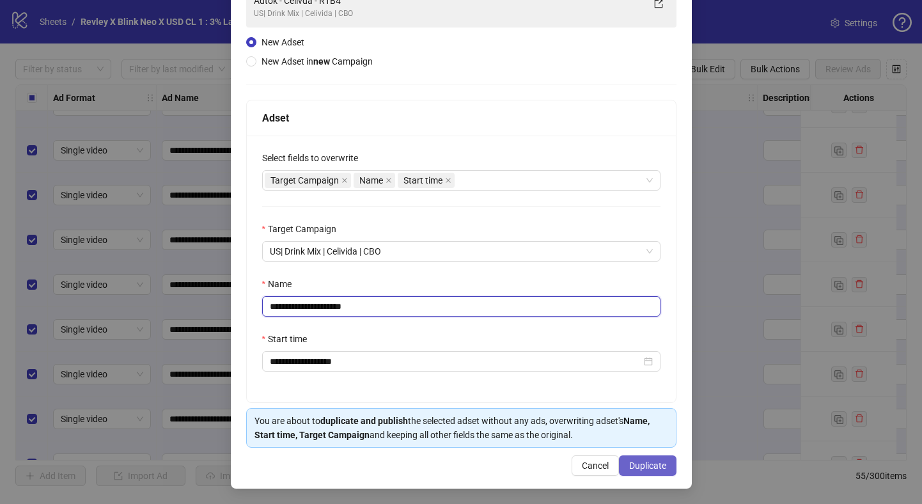
type input "**********"
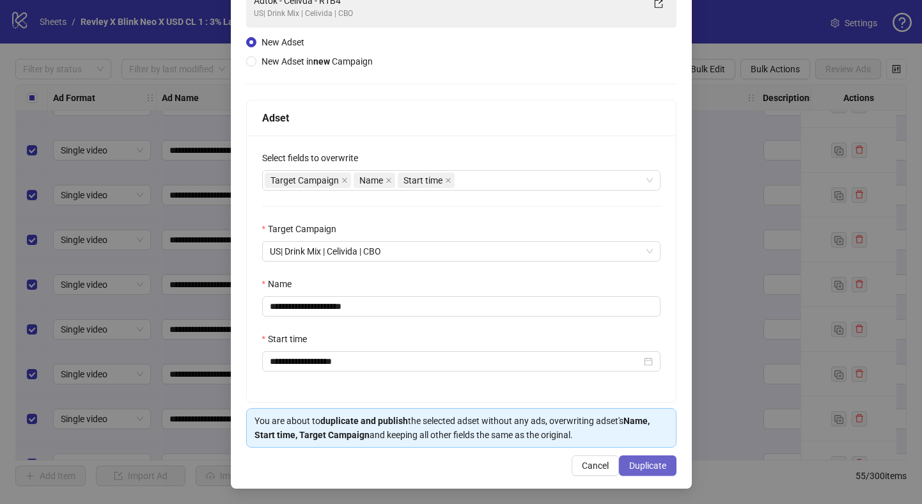
click at [635, 461] on span "Duplicate" at bounding box center [647, 466] width 37 height 10
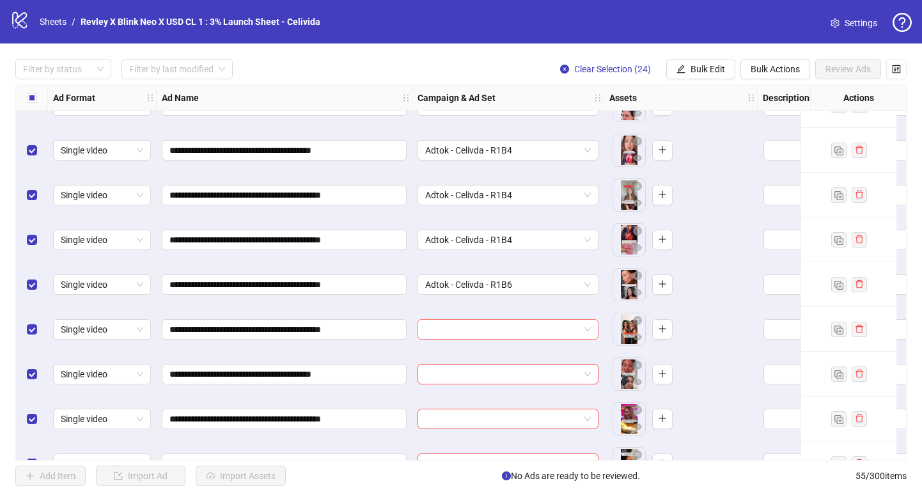
click at [455, 329] on input "search" at bounding box center [502, 329] width 154 height 19
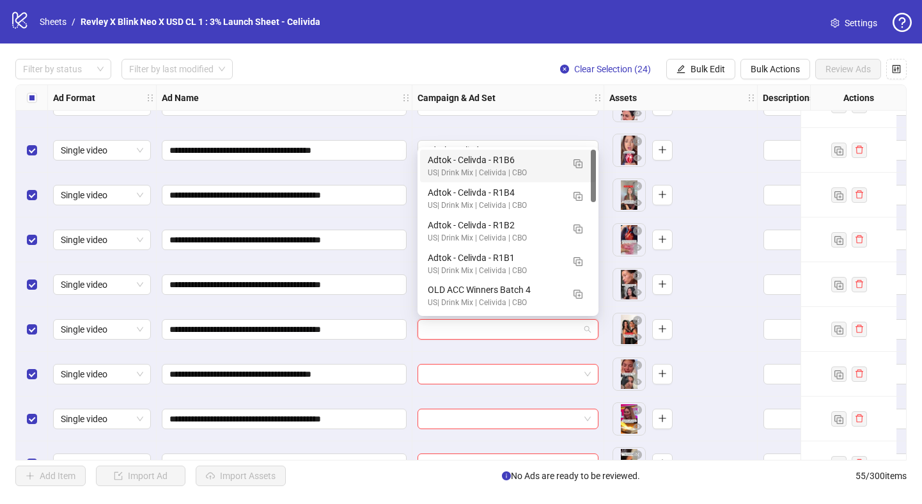
click at [452, 164] on div "Adtok - Celivda - R1B6" at bounding box center [495, 160] width 135 height 14
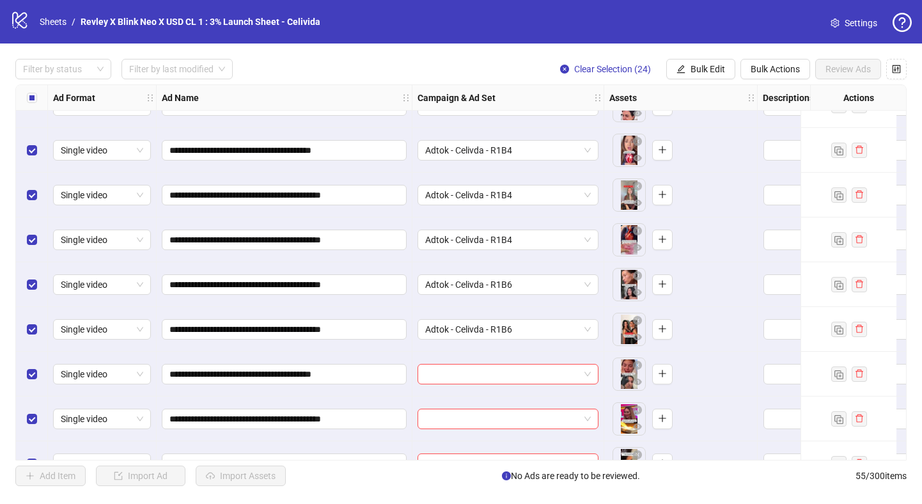
scroll to position [392, 0]
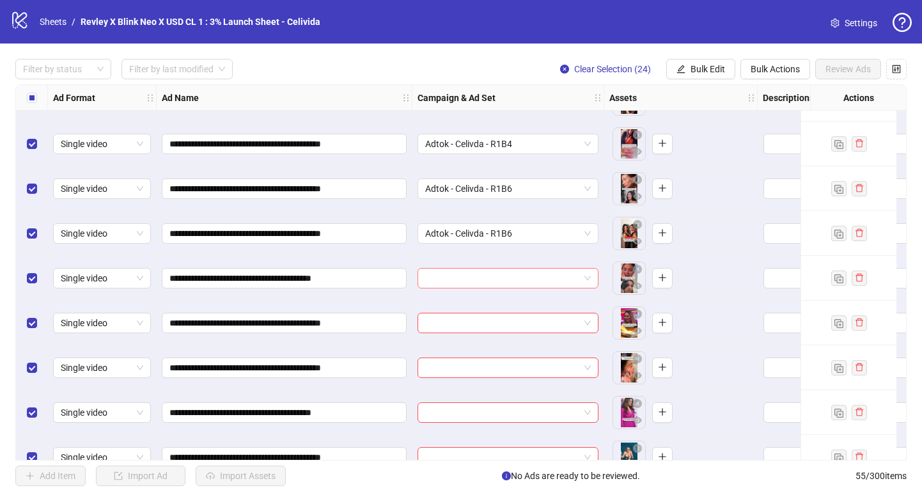
click at [460, 270] on input "search" at bounding box center [502, 278] width 154 height 19
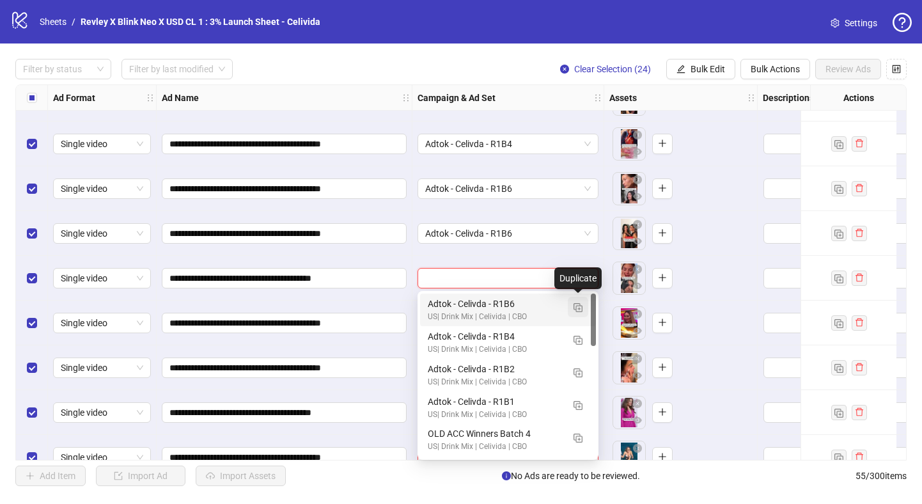
click at [574, 311] on img "button" at bounding box center [578, 307] width 9 height 9
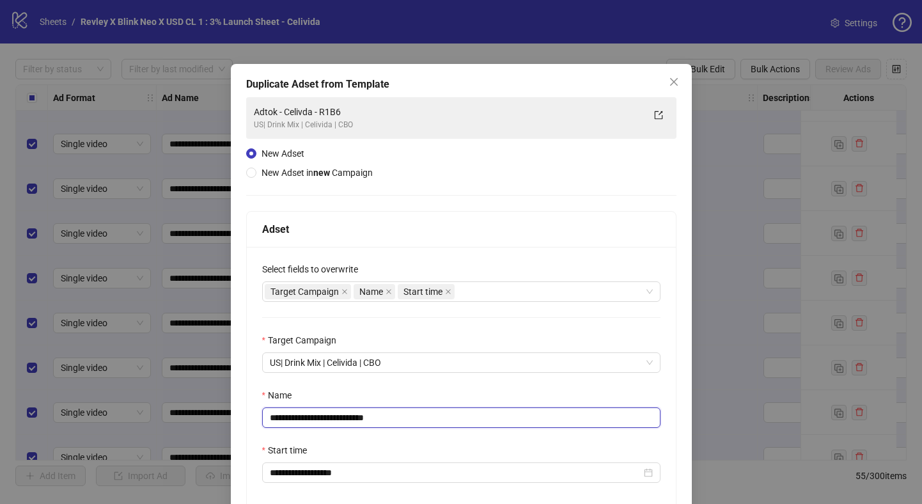
drag, startPoint x: 396, startPoint y: 418, endPoint x: 351, endPoint y: 418, distance: 45.4
click at [351, 418] on input "**********" at bounding box center [461, 417] width 399 height 20
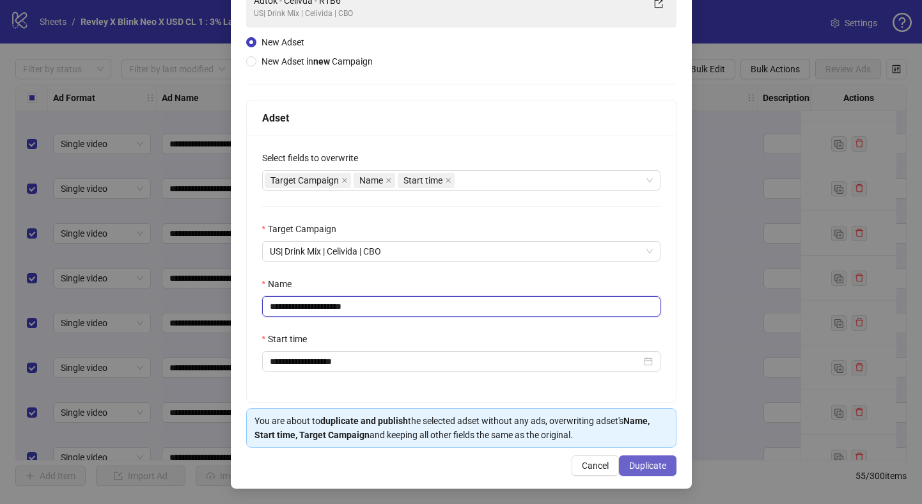
type input "**********"
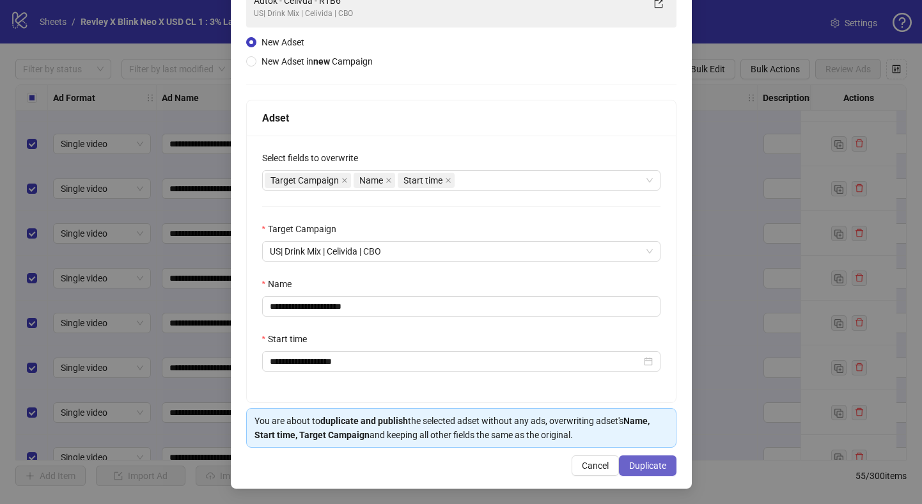
click at [635, 467] on span "Duplicate" at bounding box center [647, 466] width 37 height 10
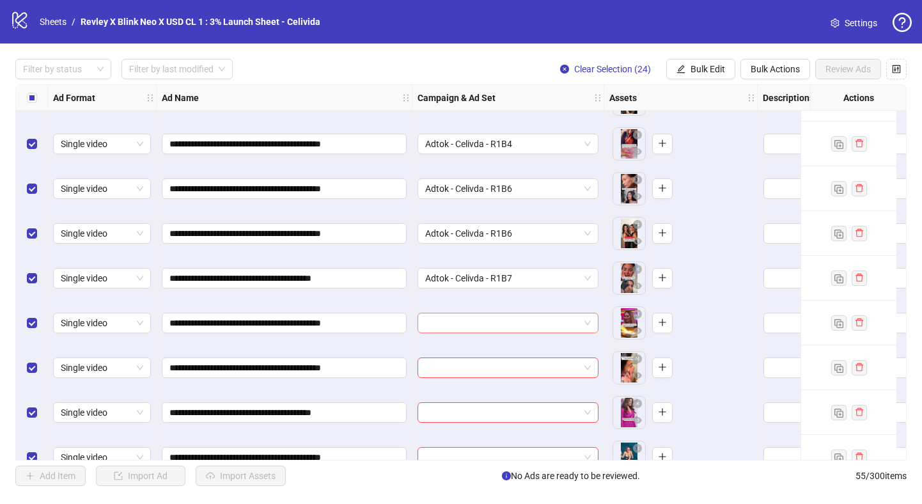
click at [488, 322] on input "search" at bounding box center [502, 322] width 154 height 19
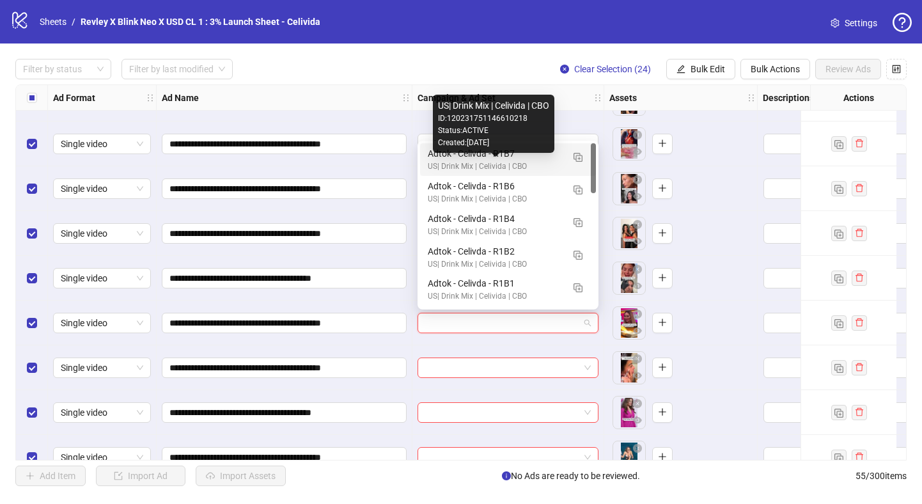
click at [455, 161] on div "US| Drink Mix | Celivida | CBO" at bounding box center [495, 167] width 135 height 12
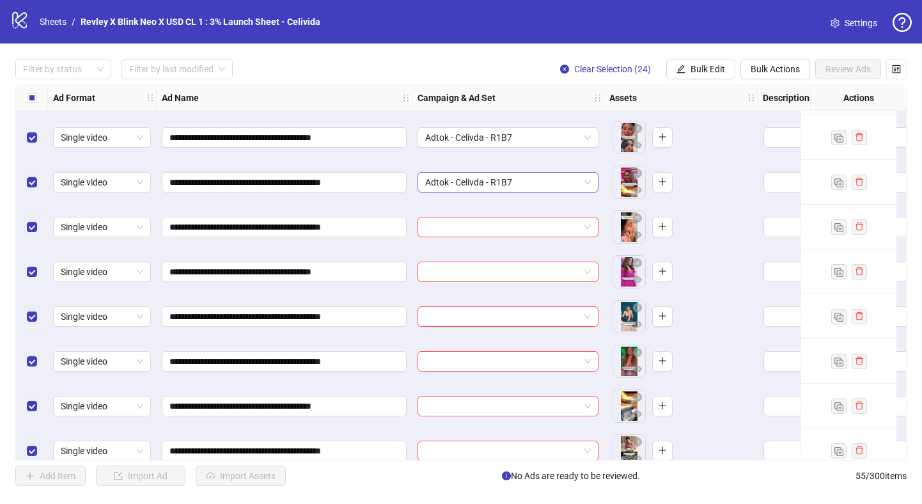
scroll to position [537, 0]
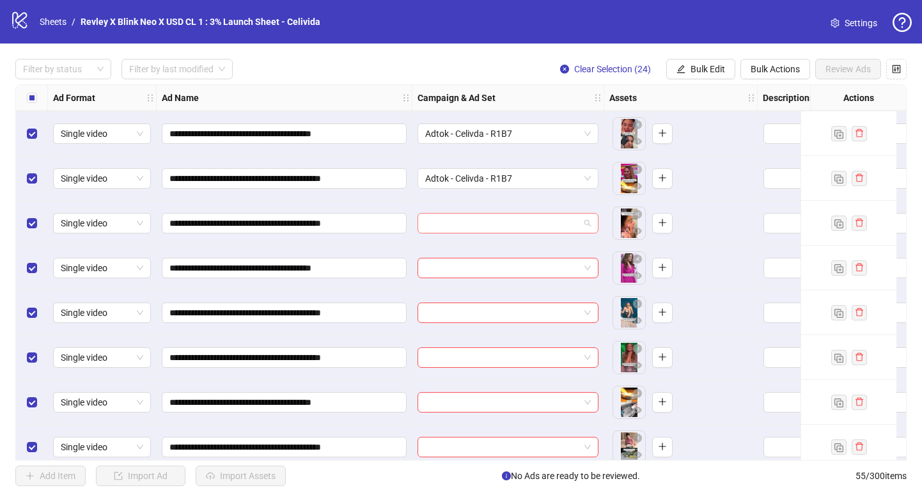
click at [443, 219] on input "search" at bounding box center [502, 223] width 154 height 19
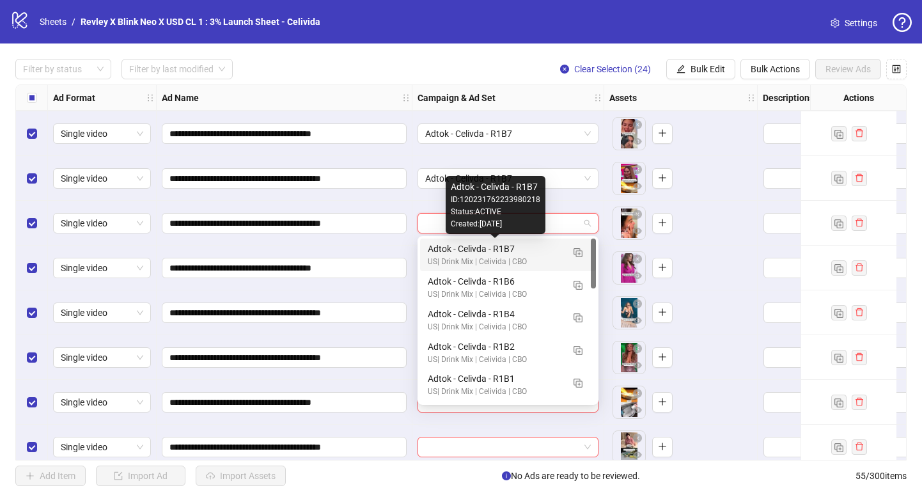
click at [443, 253] on div "Adtok - Celivda - R1B7" at bounding box center [495, 249] width 135 height 14
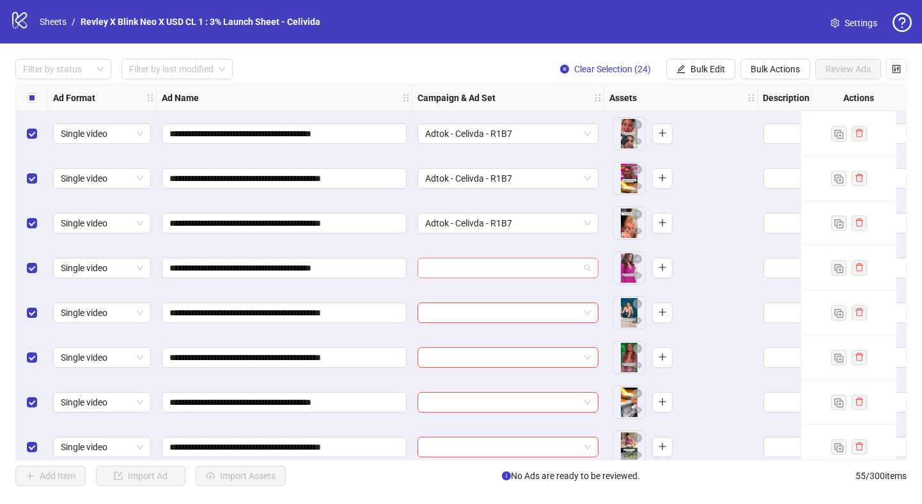
click at [443, 269] on input "search" at bounding box center [502, 267] width 154 height 19
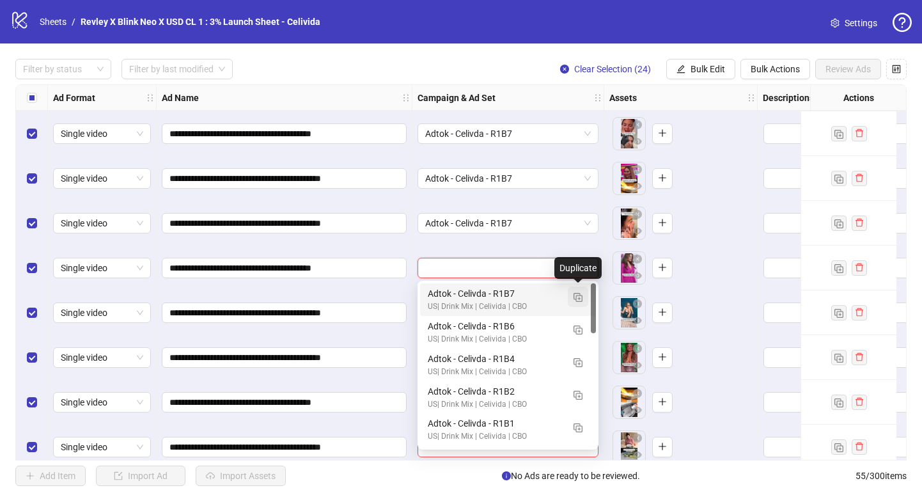
click at [578, 300] on img "button" at bounding box center [578, 297] width 9 height 9
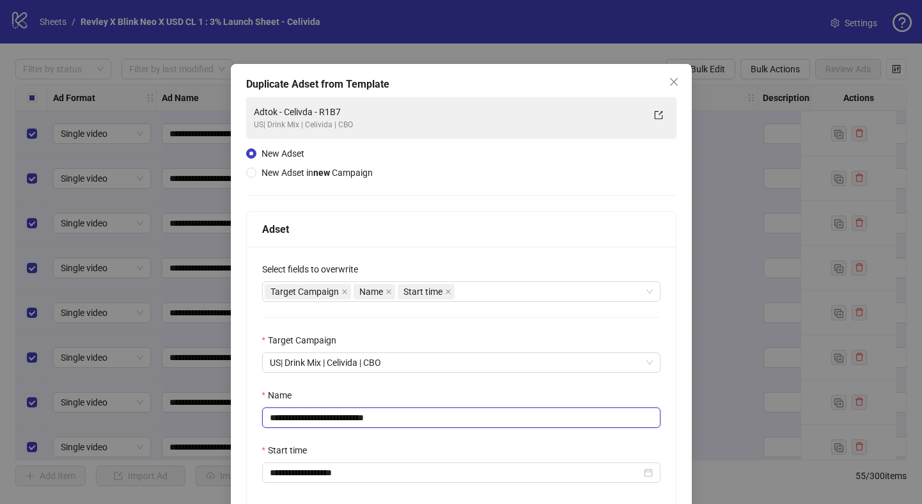
drag, startPoint x: 408, startPoint y: 418, endPoint x: 351, endPoint y: 418, distance: 56.9
click at [351, 418] on input "**********" at bounding box center [461, 417] width 399 height 20
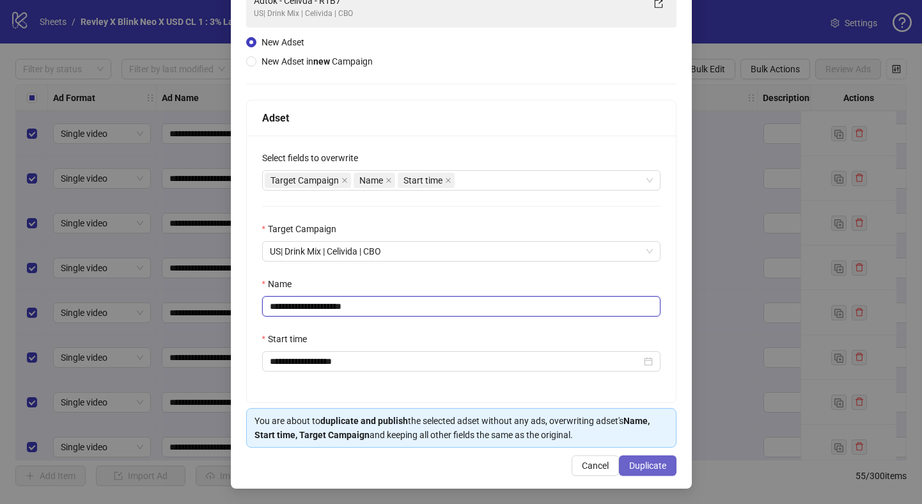
type input "**********"
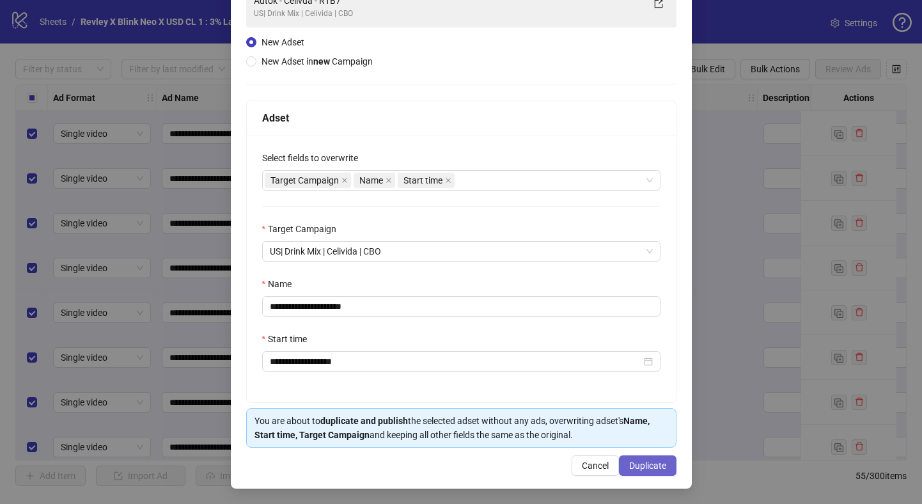
click at [642, 465] on span "Duplicate" at bounding box center [647, 466] width 37 height 10
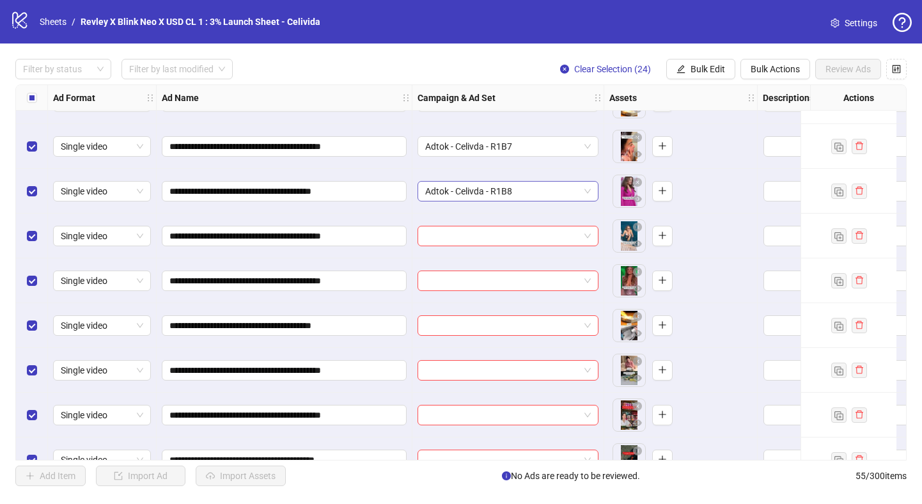
scroll to position [622, 0]
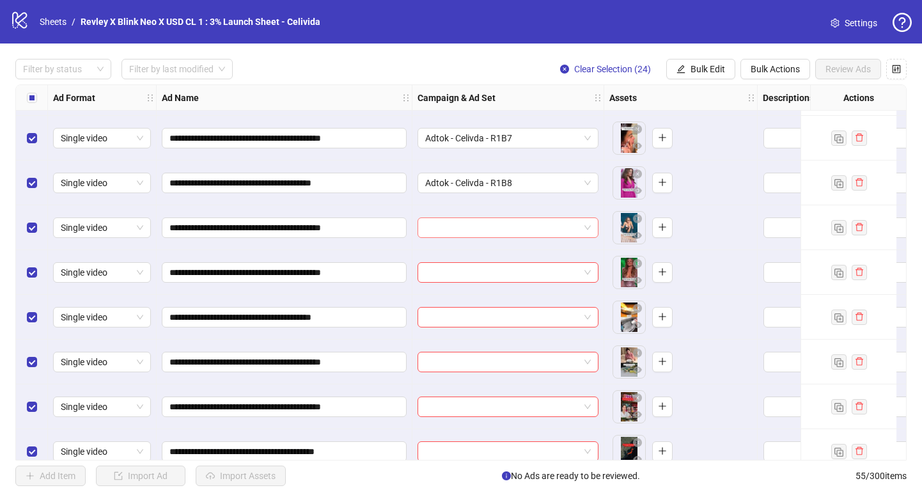
click at [467, 225] on input "search" at bounding box center [502, 227] width 154 height 19
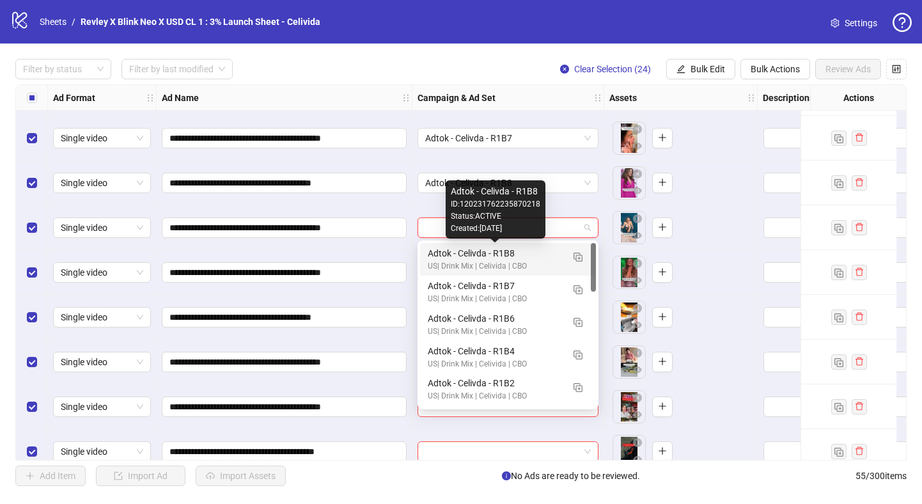
click at [469, 253] on div "Adtok - Celivda - R1B8" at bounding box center [495, 253] width 135 height 14
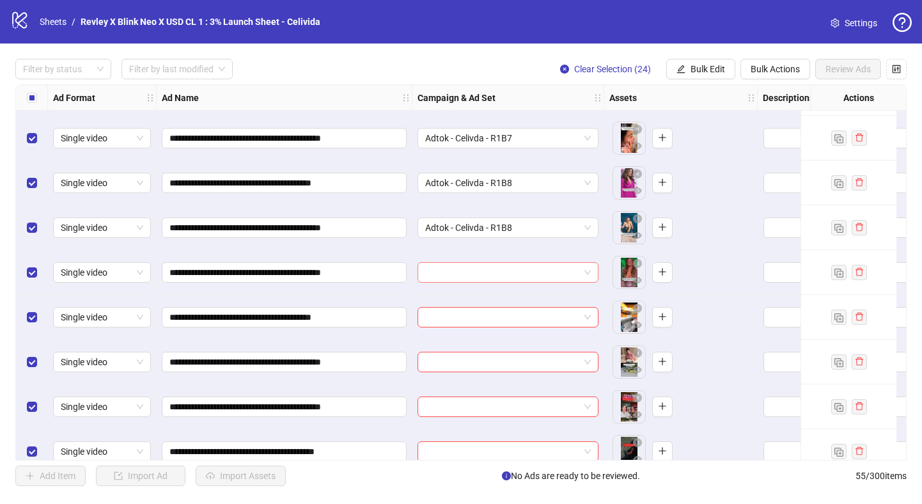
click at [465, 274] on input "search" at bounding box center [502, 272] width 154 height 19
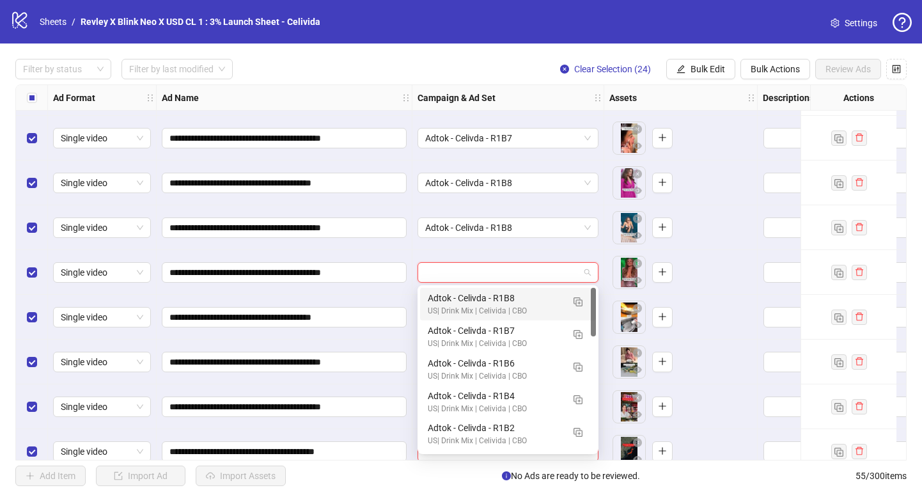
click at [464, 296] on div "Adtok - Celivda - R1B8" at bounding box center [495, 298] width 135 height 14
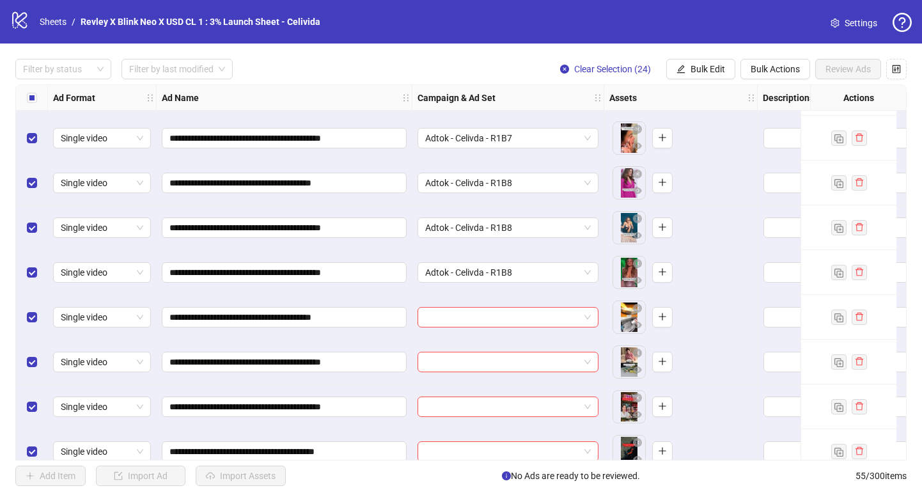
scroll to position [667, 0]
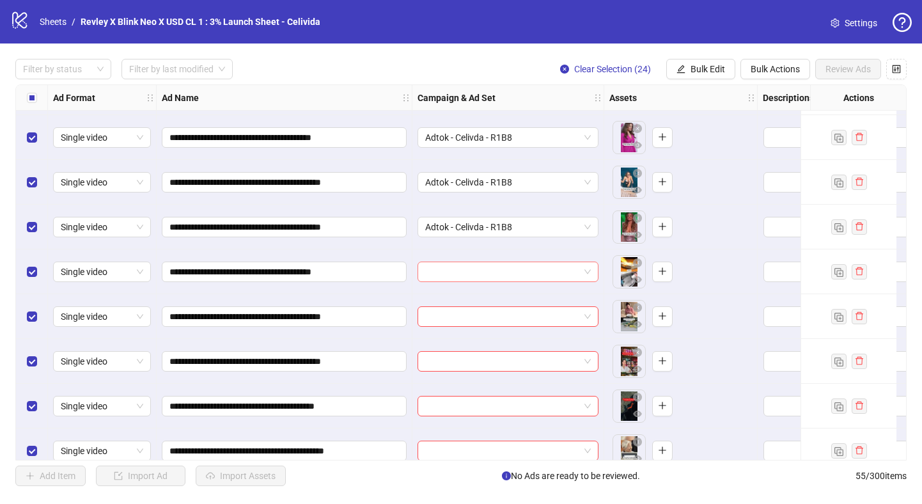
click at [466, 265] on input "search" at bounding box center [502, 271] width 154 height 19
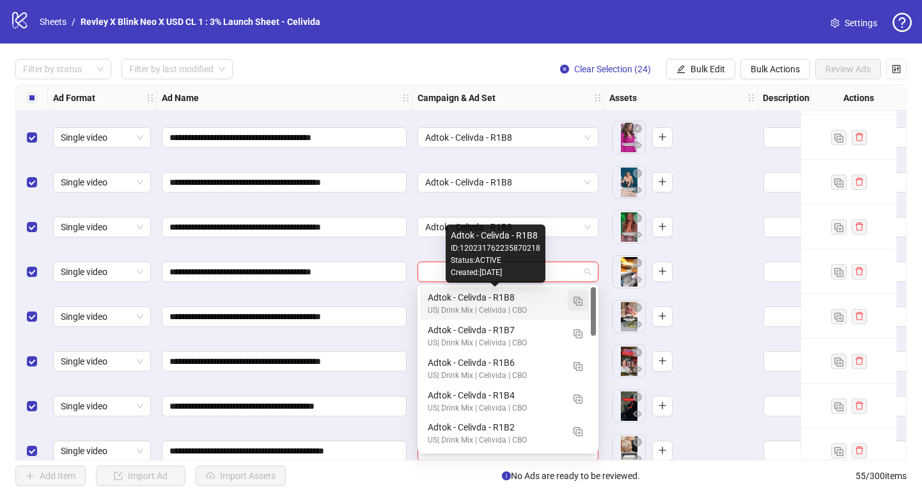
click at [576, 300] on img "button" at bounding box center [578, 301] width 9 height 9
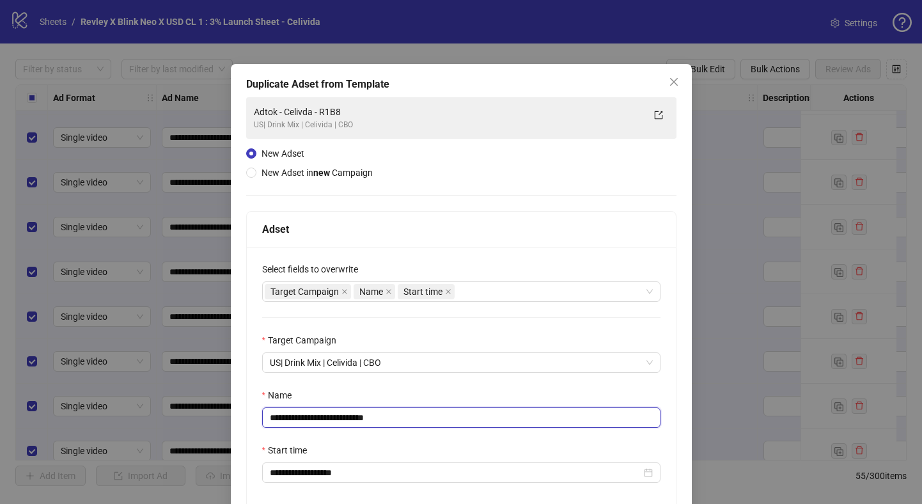
drag, startPoint x: 394, startPoint y: 421, endPoint x: 352, endPoint y: 421, distance: 42.2
click at [352, 421] on input "**********" at bounding box center [461, 417] width 399 height 20
type input "**********"
click at [418, 390] on div "Name" at bounding box center [461, 397] width 399 height 19
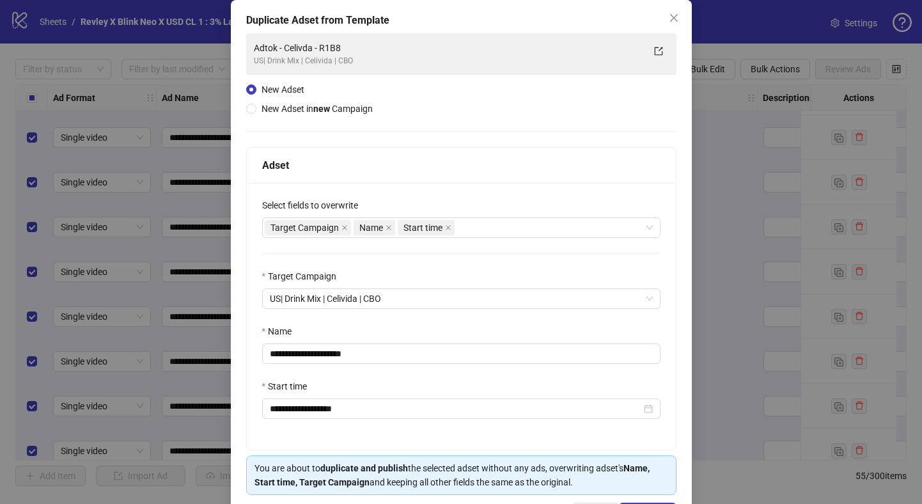
scroll to position [113, 0]
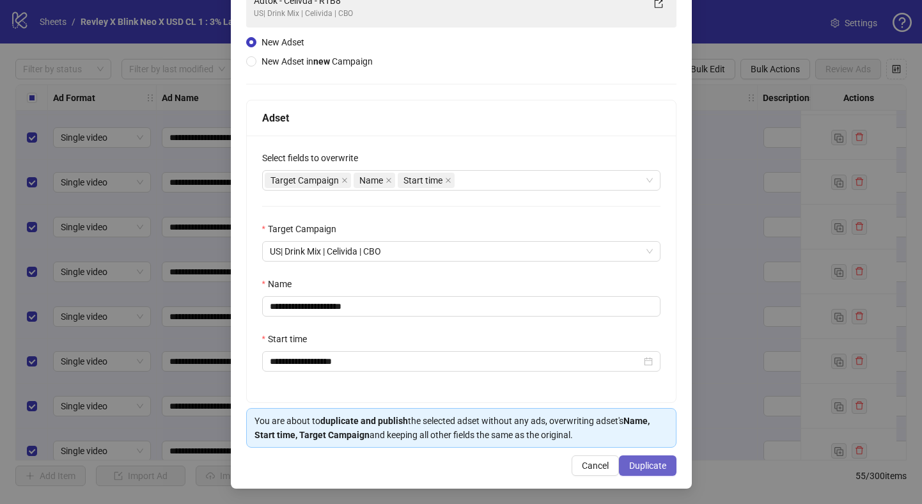
click at [644, 471] on button "Duplicate" at bounding box center [648, 465] width 58 height 20
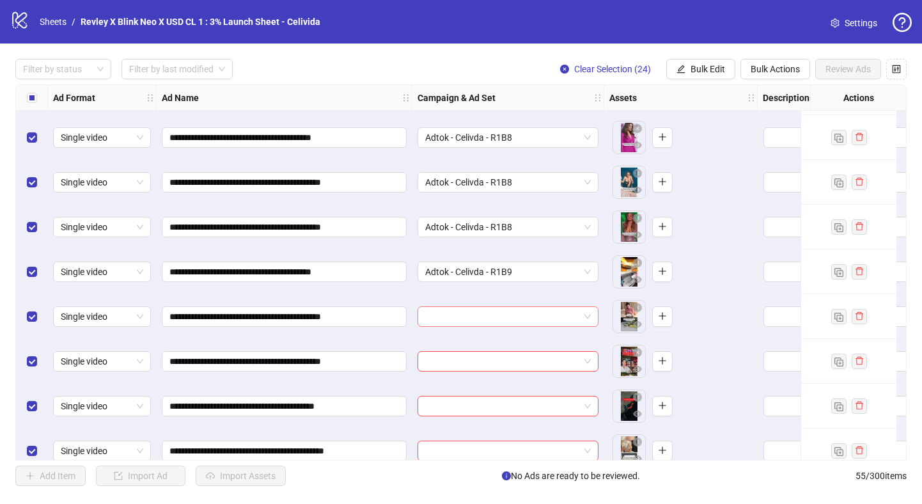
click at [447, 317] on input "search" at bounding box center [502, 316] width 154 height 19
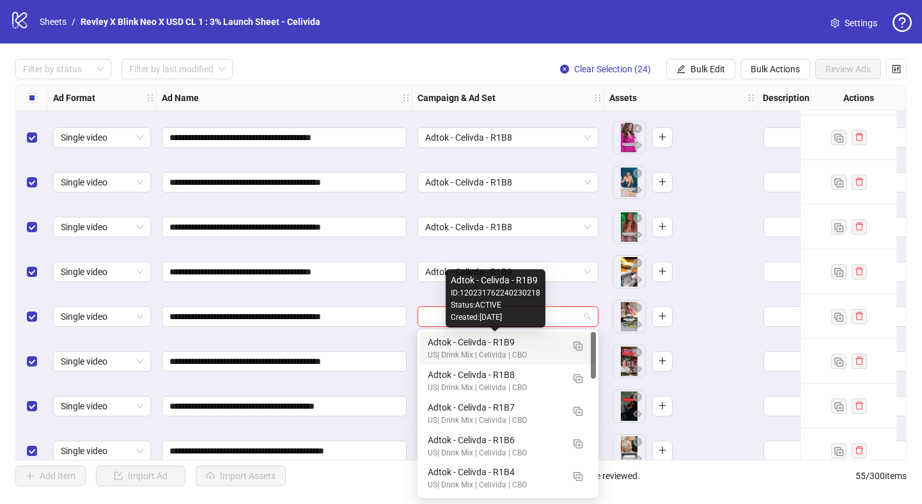
click at [451, 343] on div "Adtok - Celivda - R1B9" at bounding box center [495, 342] width 135 height 14
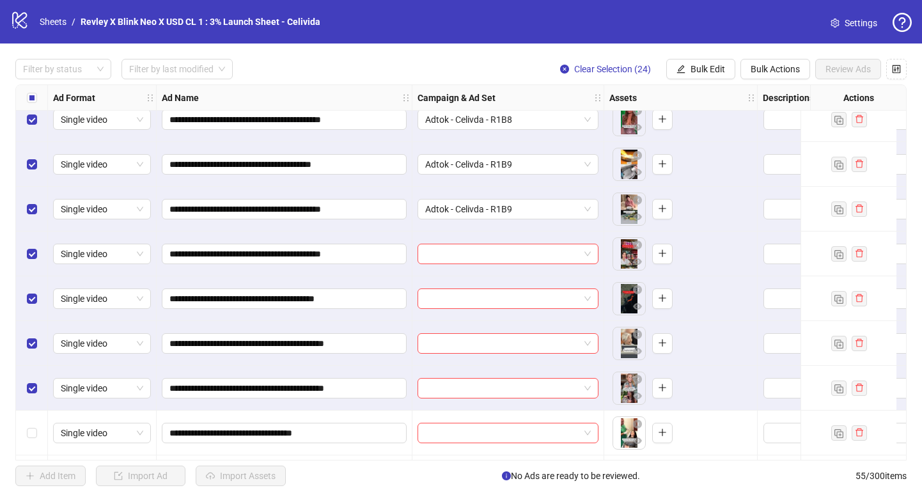
scroll to position [773, 0]
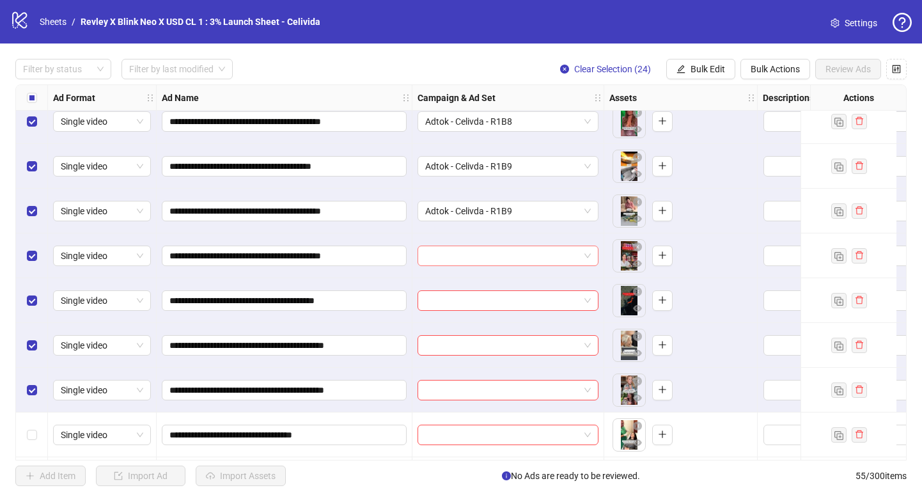
click at [466, 253] on input "search" at bounding box center [502, 255] width 154 height 19
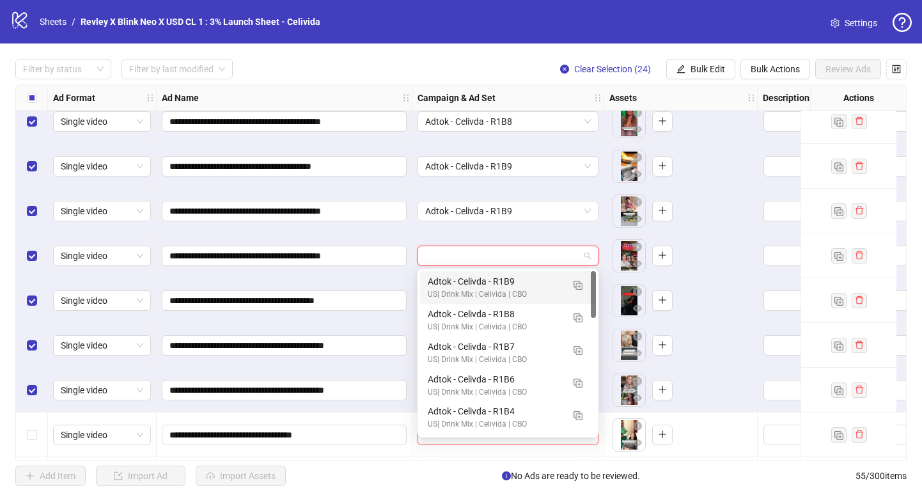
click at [466, 291] on div "US| Drink Mix | Celivida | CBO" at bounding box center [495, 294] width 135 height 12
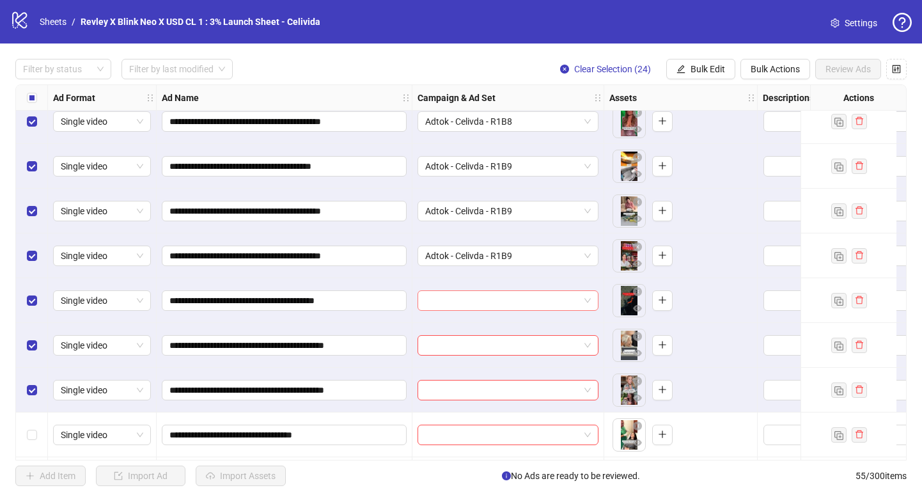
click at [452, 302] on input "search" at bounding box center [502, 300] width 154 height 19
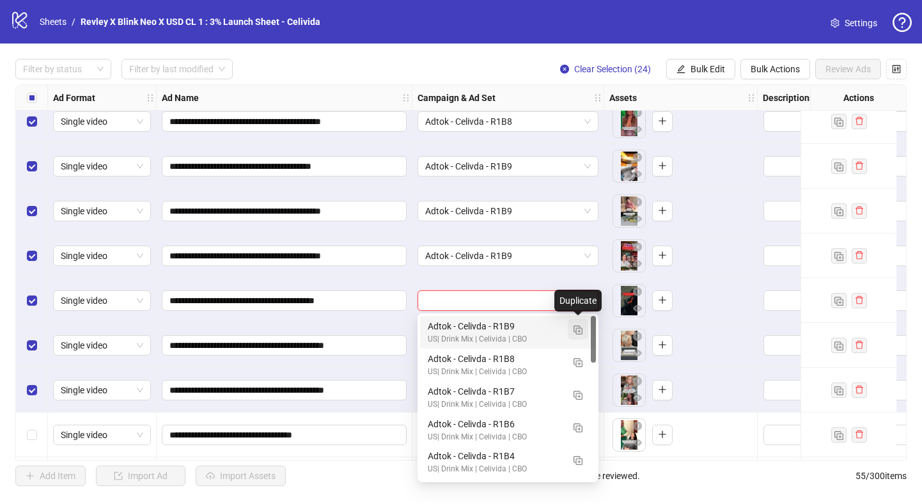
click at [576, 331] on img "button" at bounding box center [578, 330] width 9 height 9
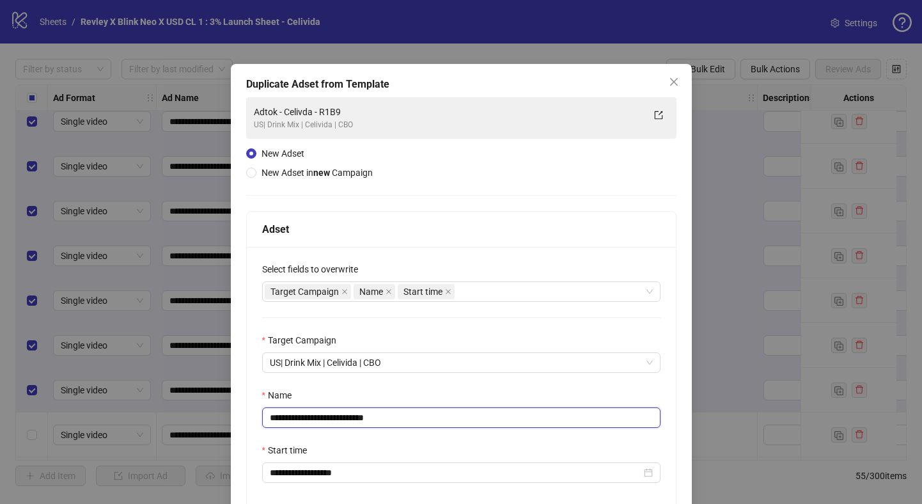
drag, startPoint x: 401, startPoint y: 415, endPoint x: 351, endPoint y: 425, distance: 51.4
click at [351, 425] on input "**********" at bounding box center [461, 417] width 399 height 20
type input "**********"
click at [375, 402] on div "Name" at bounding box center [461, 397] width 399 height 19
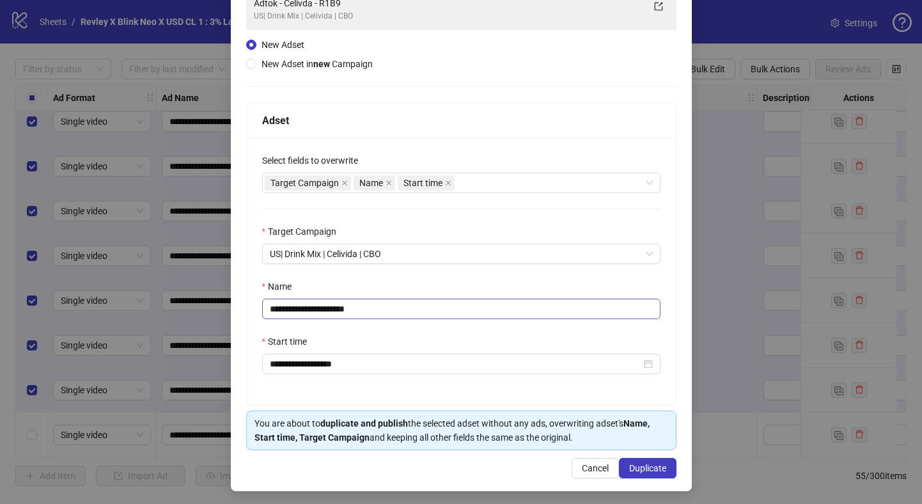
scroll to position [113, 0]
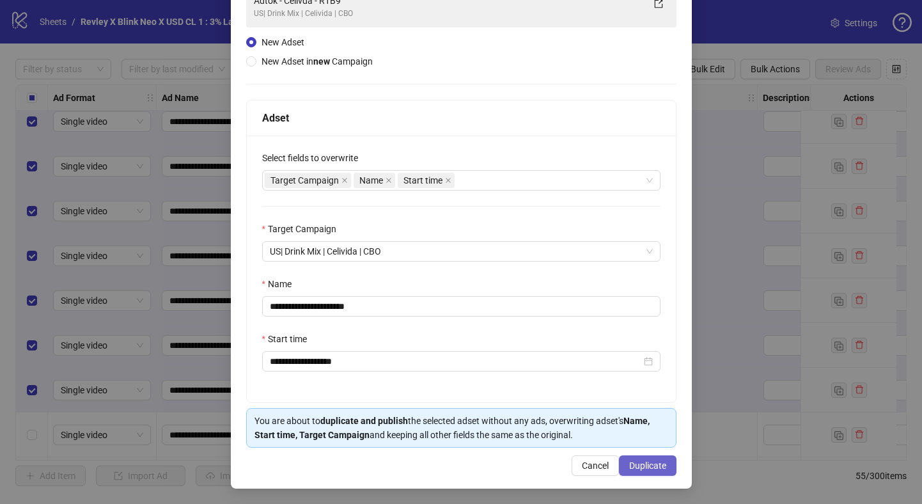
click at [629, 463] on span "Duplicate" at bounding box center [647, 466] width 37 height 10
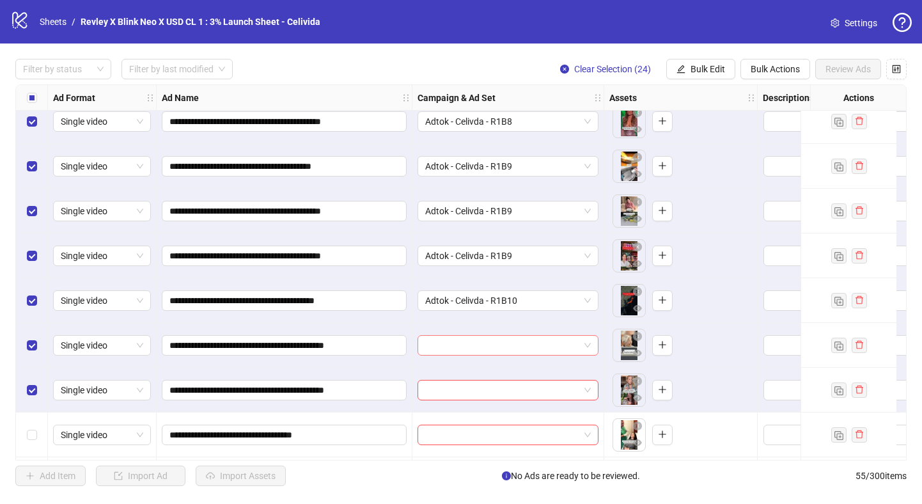
click at [502, 341] on input "search" at bounding box center [502, 345] width 154 height 19
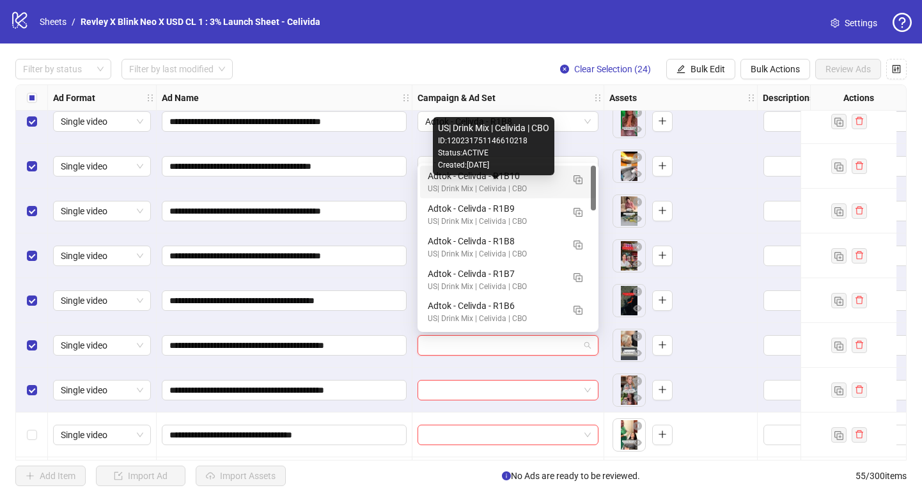
click at [447, 187] on div "US| Drink Mix | Celivida | CBO" at bounding box center [495, 189] width 135 height 12
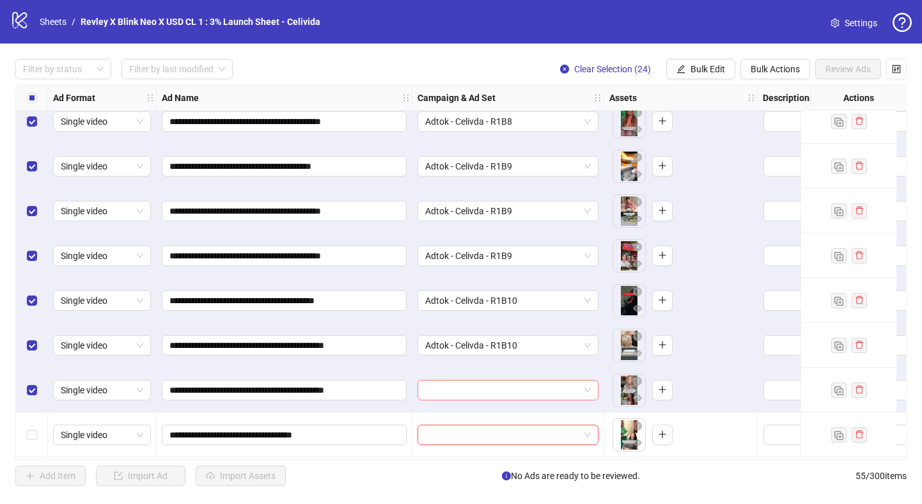
click at [438, 390] on input "search" at bounding box center [502, 390] width 154 height 19
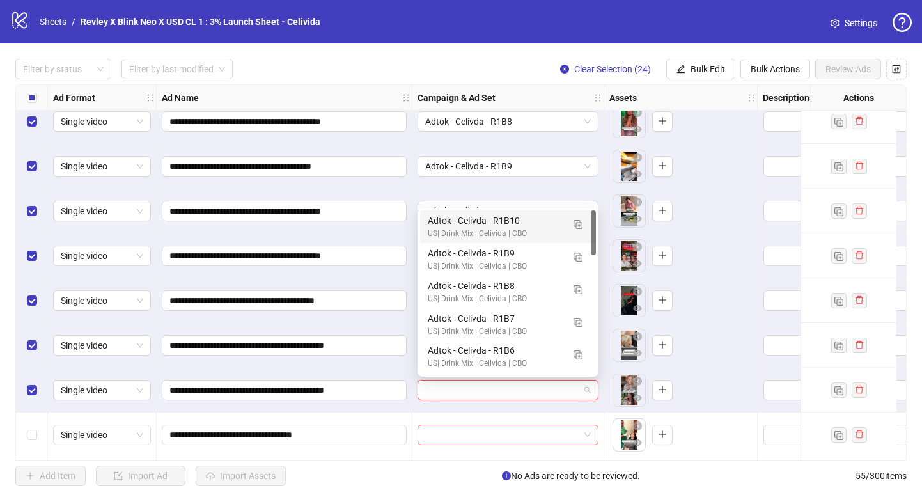
click at [445, 224] on div "Adtok - Celivda - R1B10" at bounding box center [495, 221] width 135 height 14
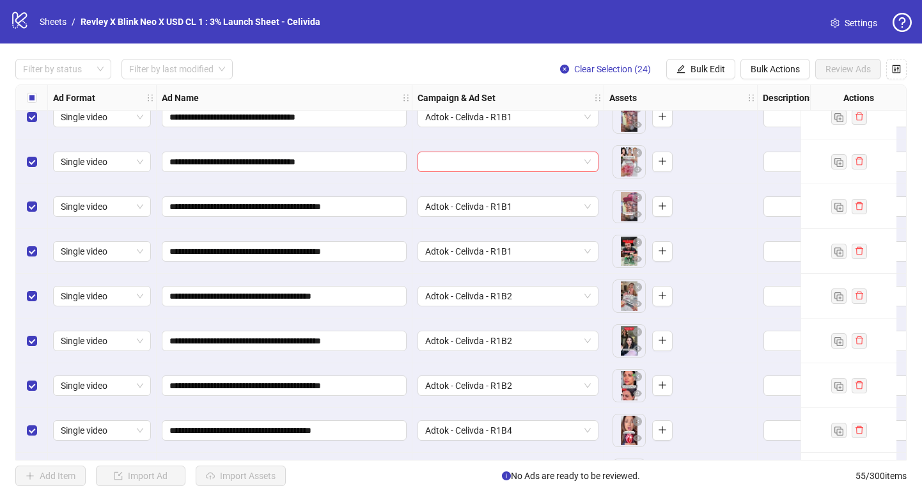
scroll to position [0, 0]
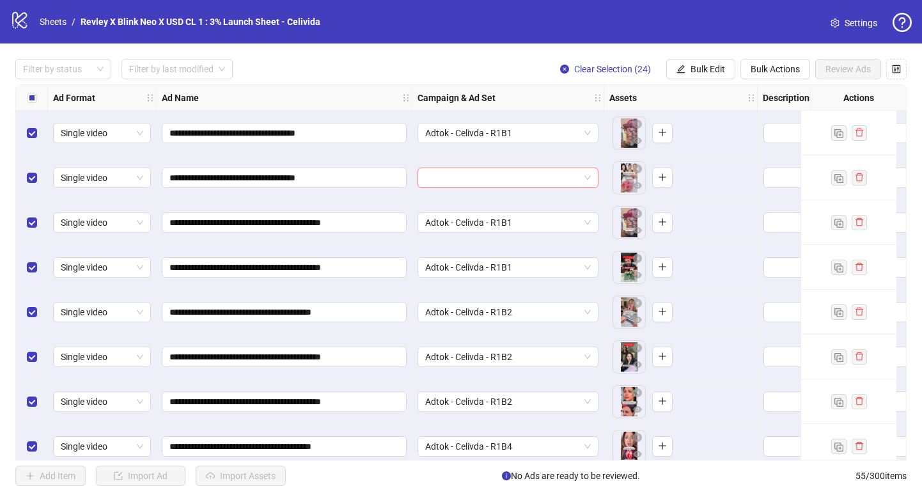
click at [468, 177] on input "search" at bounding box center [502, 177] width 154 height 19
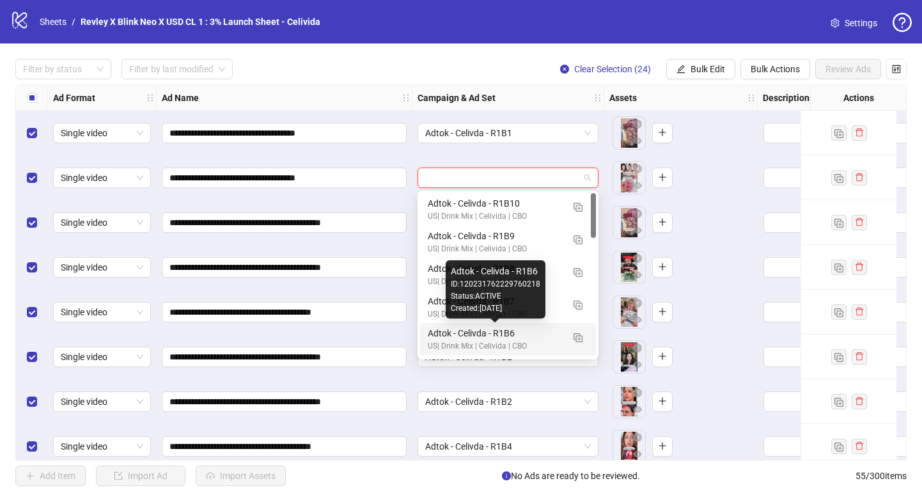
click at [469, 340] on div "US| Drink Mix | Celivida | CBO" at bounding box center [495, 346] width 135 height 12
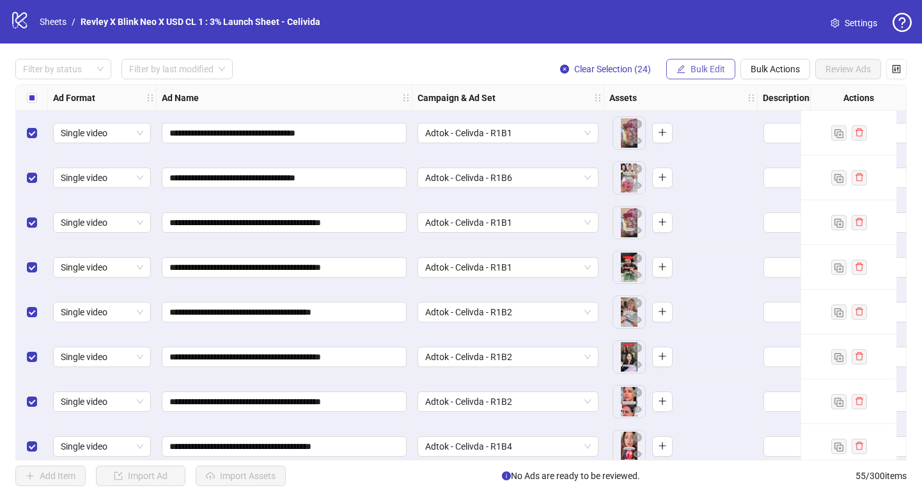
click at [680, 72] on icon "edit" at bounding box center [681, 69] width 8 height 8
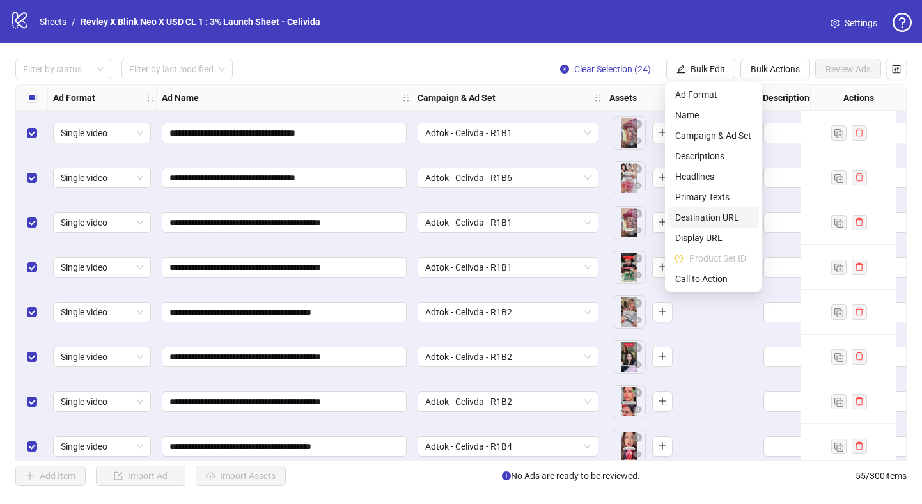
click at [691, 222] on span "Destination URL" at bounding box center [713, 217] width 76 height 14
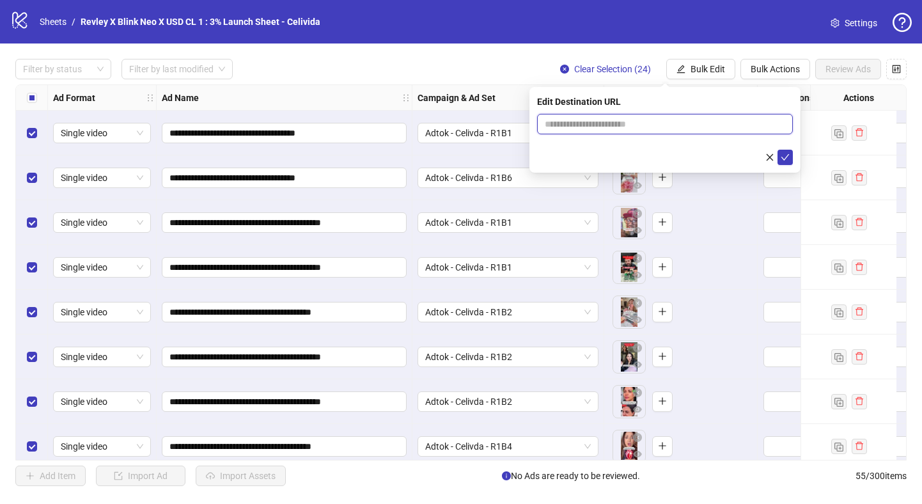
click at [659, 124] on input "text" at bounding box center [660, 124] width 230 height 14
paste input "**********"
type input "**********"
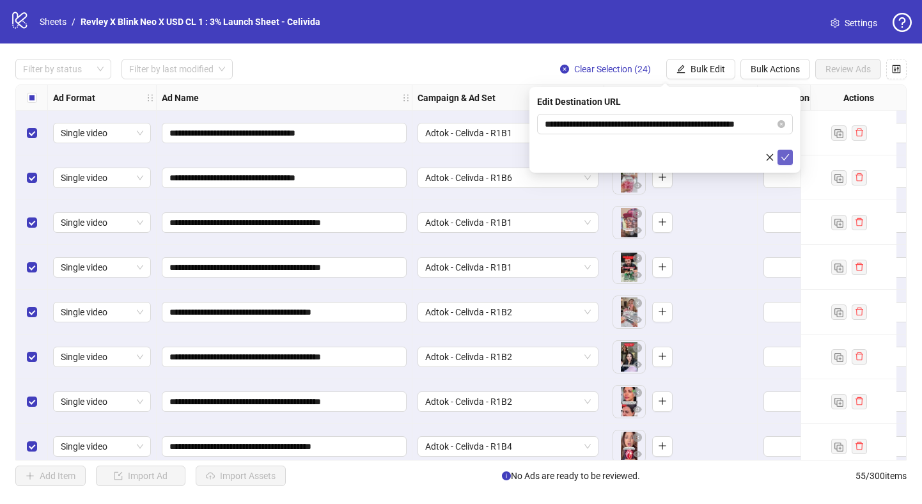
click at [787, 161] on icon "check" at bounding box center [785, 157] width 9 height 9
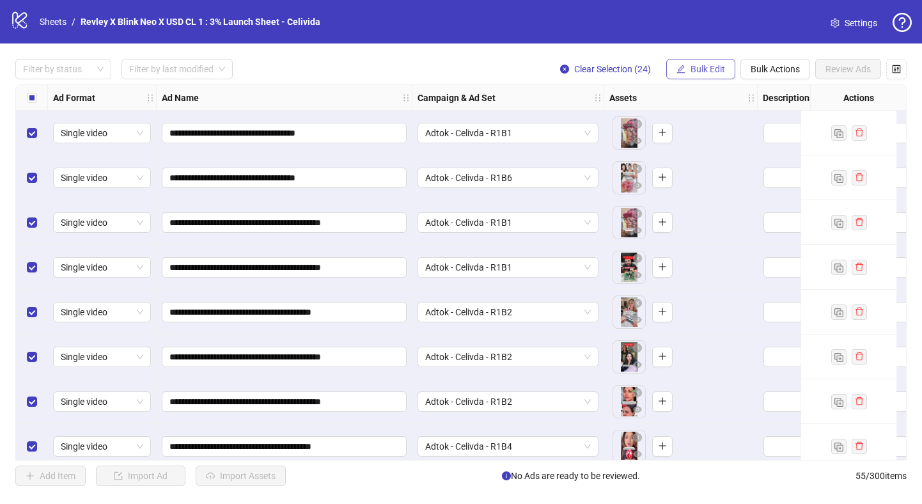
click at [715, 70] on span "Bulk Edit" at bounding box center [708, 69] width 35 height 10
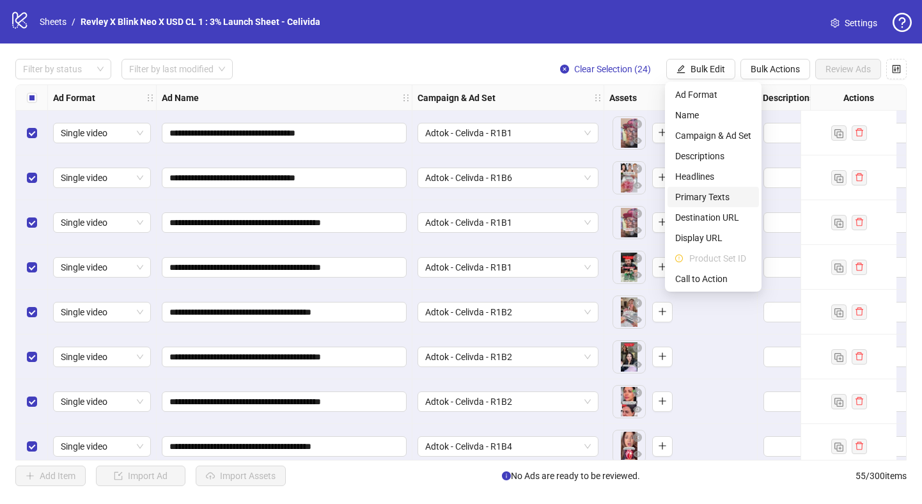
click at [719, 193] on span "Primary Texts" at bounding box center [713, 197] width 76 height 14
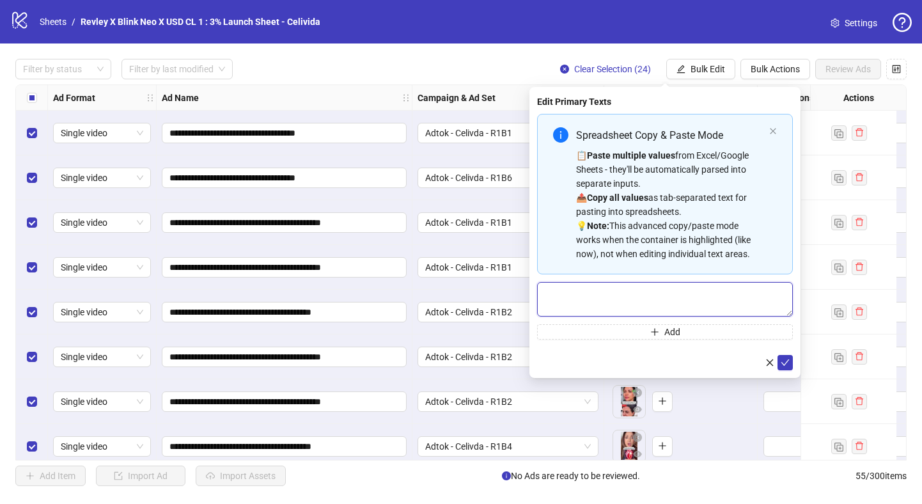
click at [633, 305] on textarea "Multi-text input container - paste or copy values" at bounding box center [665, 299] width 256 height 35
paste textarea "**********"
type textarea "**********"
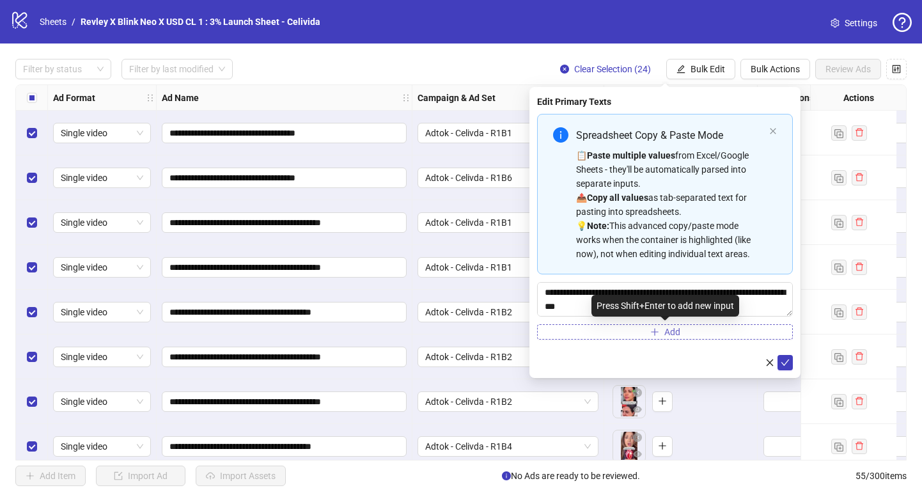
click at [646, 331] on button "Add" at bounding box center [665, 331] width 256 height 15
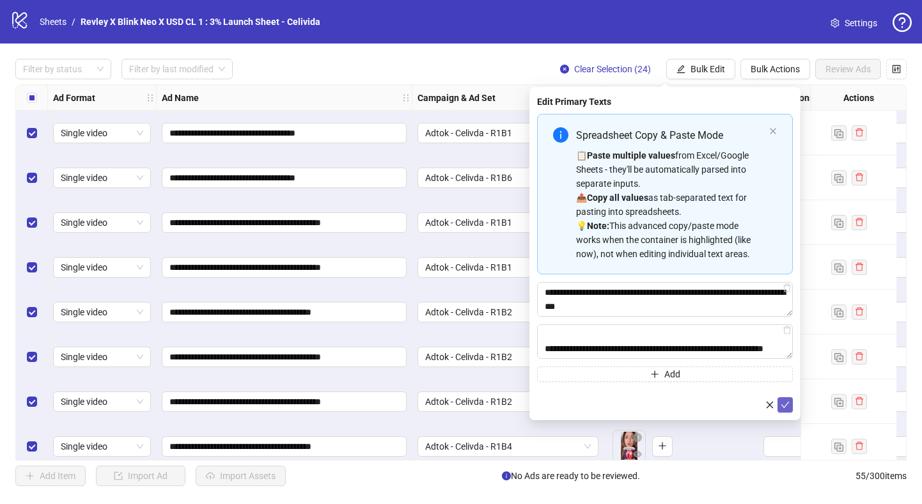
type textarea "**********"
click at [781, 403] on icon "check" at bounding box center [785, 404] width 9 height 9
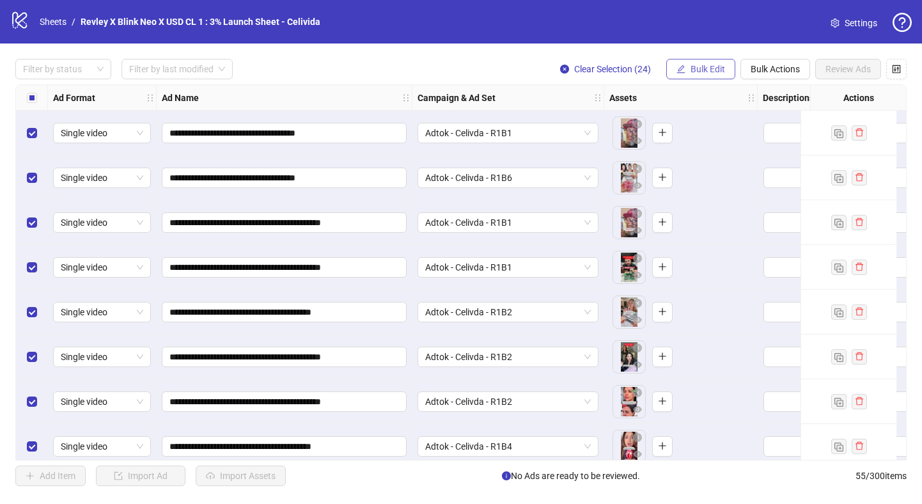
click at [703, 65] on span "Bulk Edit" at bounding box center [708, 69] width 35 height 10
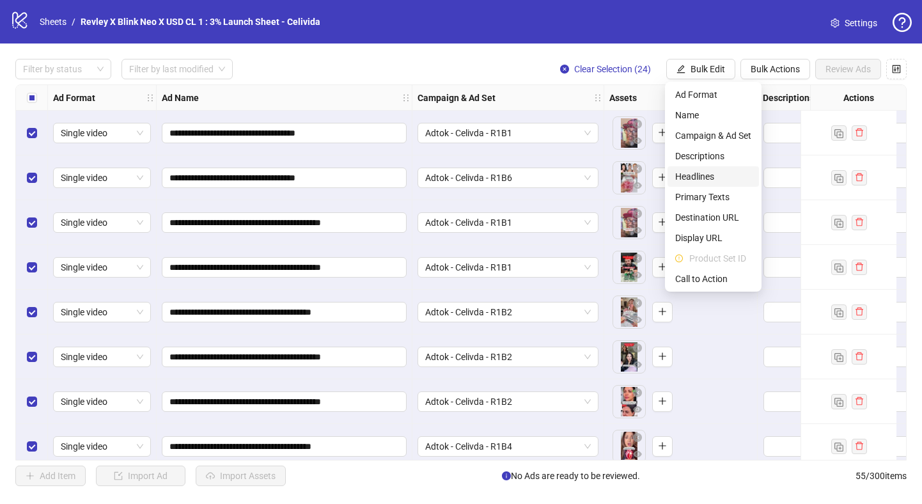
click at [709, 174] on span "Headlines" at bounding box center [713, 177] width 76 height 14
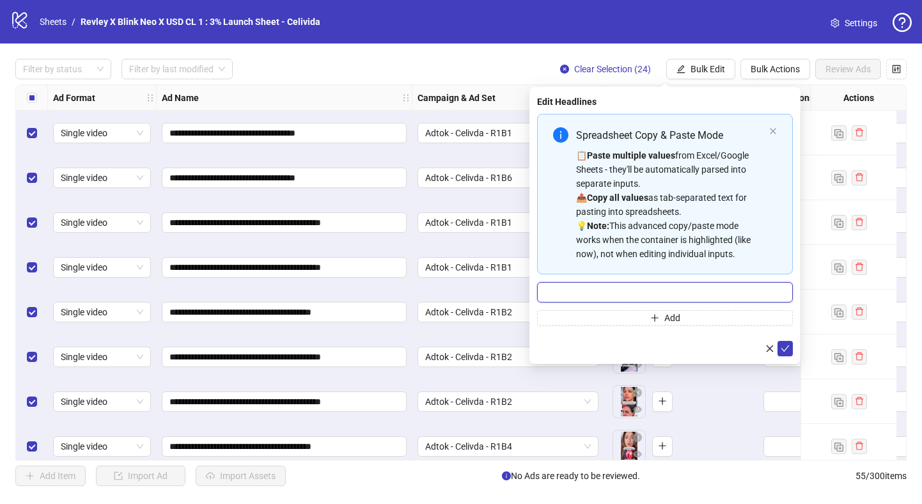
click at [622, 292] on input "Multi-input container - paste or copy values" at bounding box center [665, 292] width 256 height 20
paste input "**********"
type input "**********"
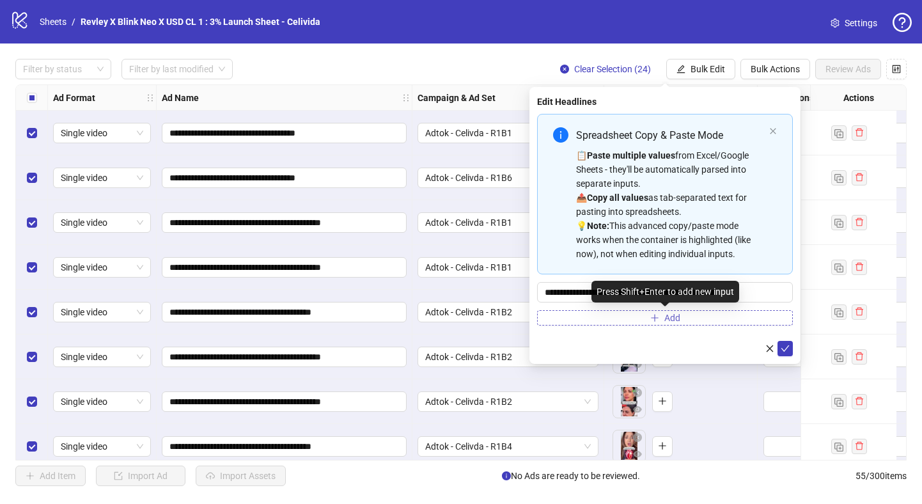
click at [634, 317] on button "Add" at bounding box center [665, 317] width 256 height 15
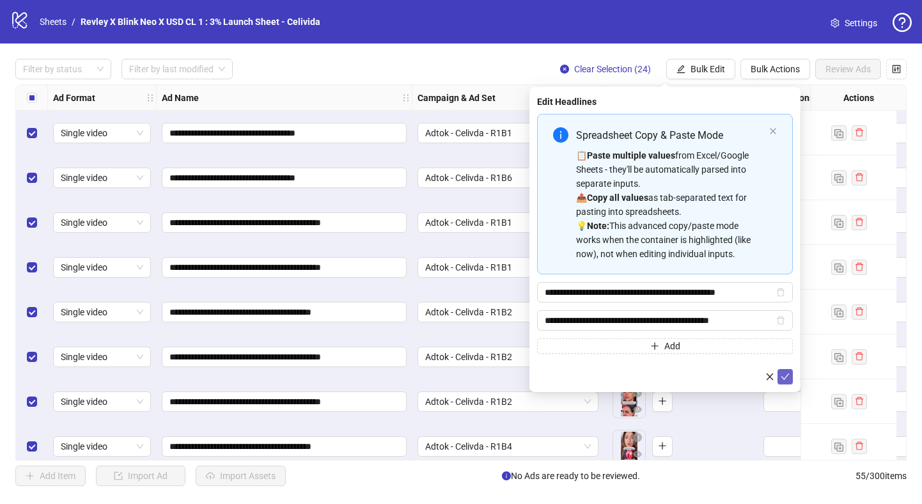
type input "**********"
click at [784, 377] on icon "check" at bounding box center [785, 376] width 9 height 9
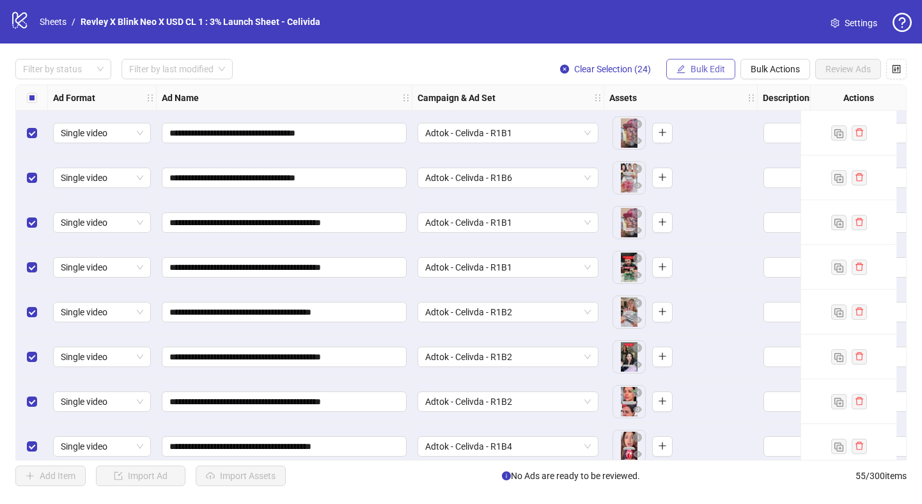
click at [683, 67] on icon "edit" at bounding box center [681, 69] width 8 height 8
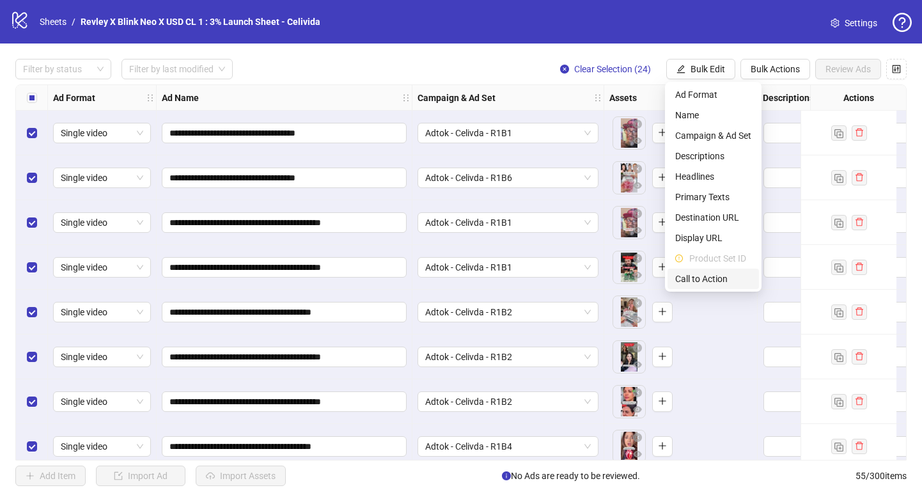
click at [709, 285] on span "Call to Action" at bounding box center [713, 279] width 76 height 14
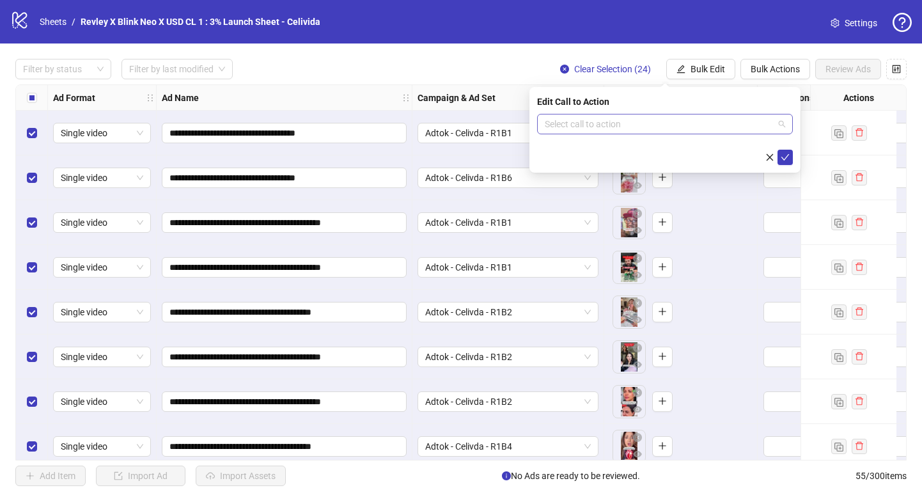
click at [668, 130] on input "search" at bounding box center [659, 123] width 229 height 19
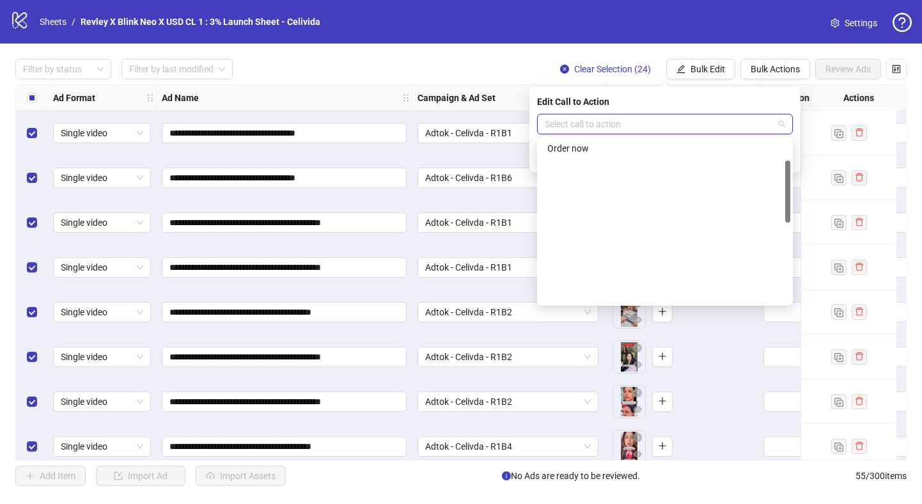
scroll to position [266, 0]
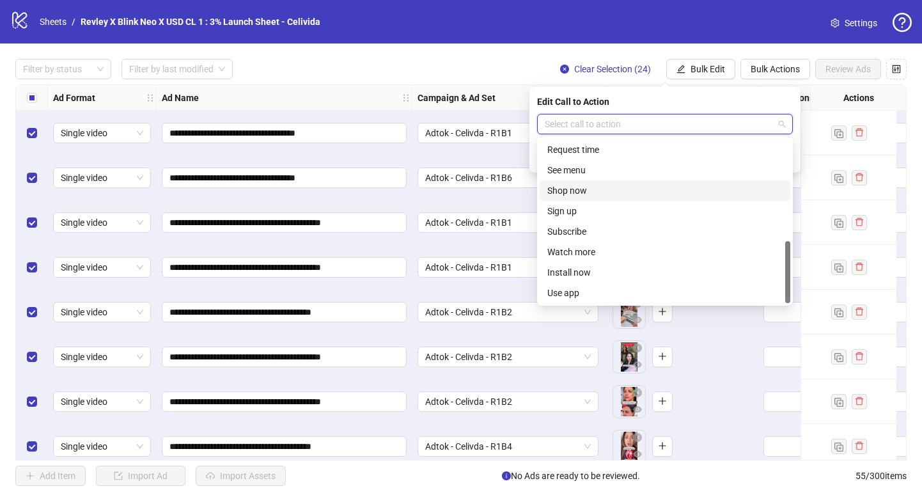
click at [624, 196] on div "Shop now" at bounding box center [665, 191] width 235 height 14
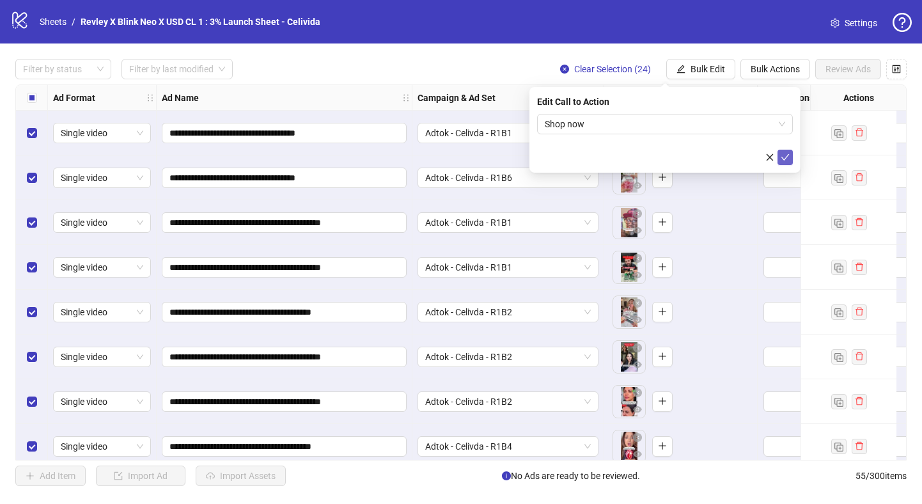
click at [783, 161] on icon "check" at bounding box center [785, 157] width 9 height 9
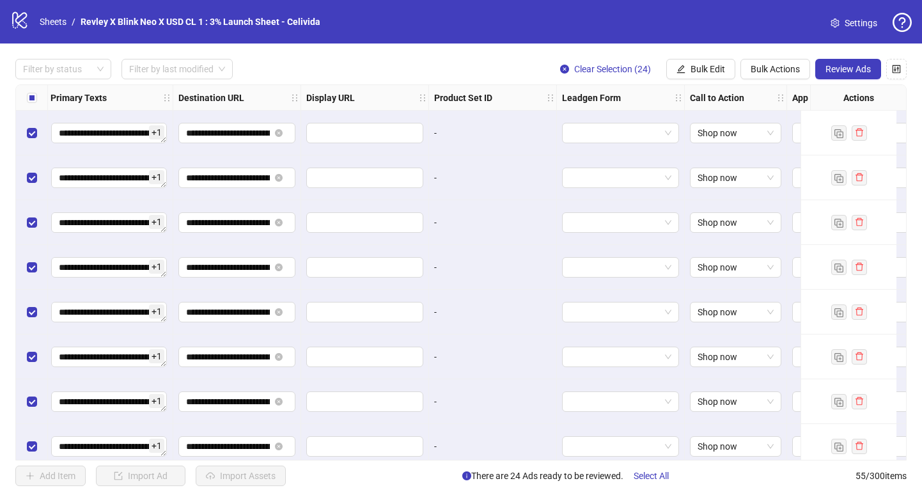
scroll to position [0, 1211]
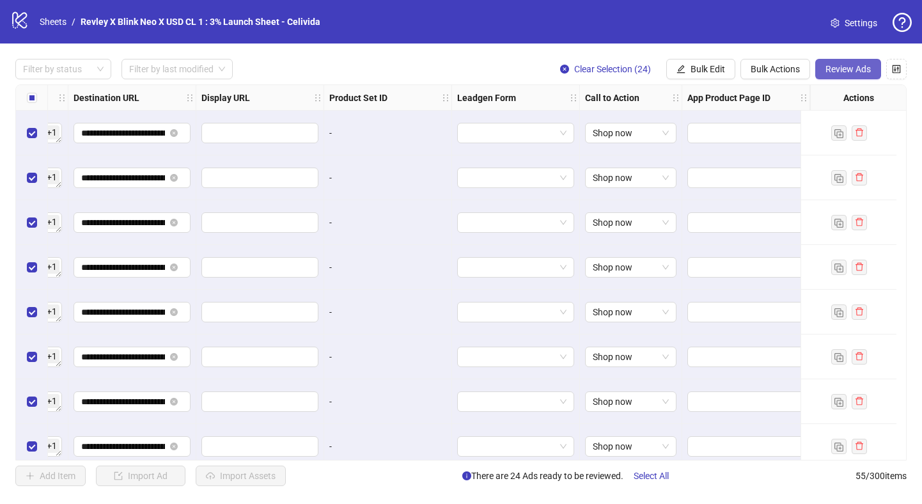
click at [849, 65] on span "Review Ads" at bounding box center [848, 69] width 45 height 10
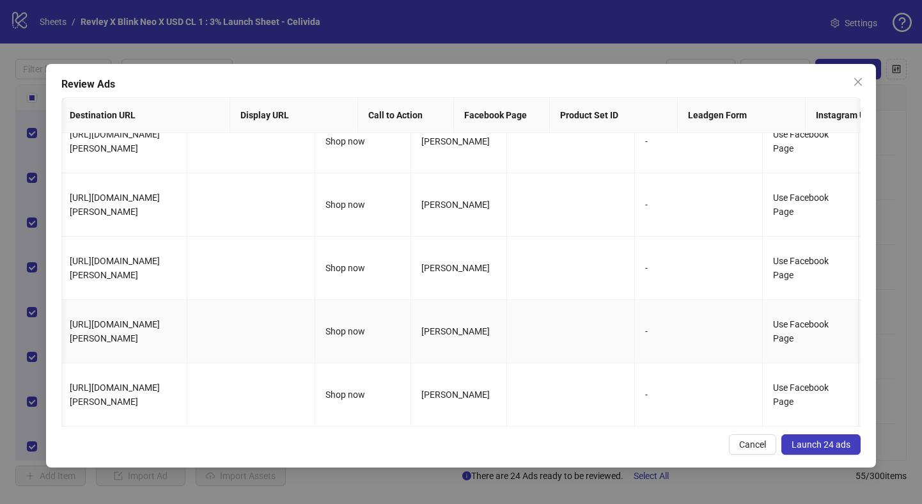
scroll to position [0, 0]
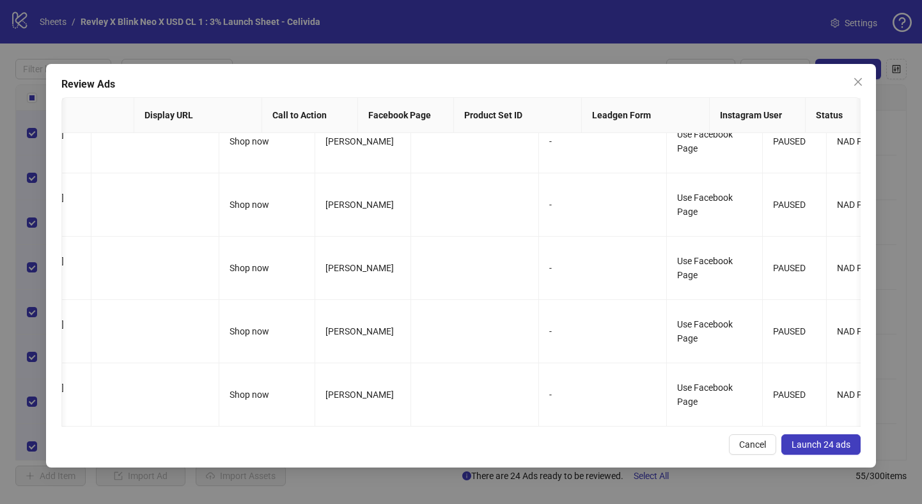
click at [816, 446] on span "Launch 24 ads" at bounding box center [821, 444] width 59 height 10
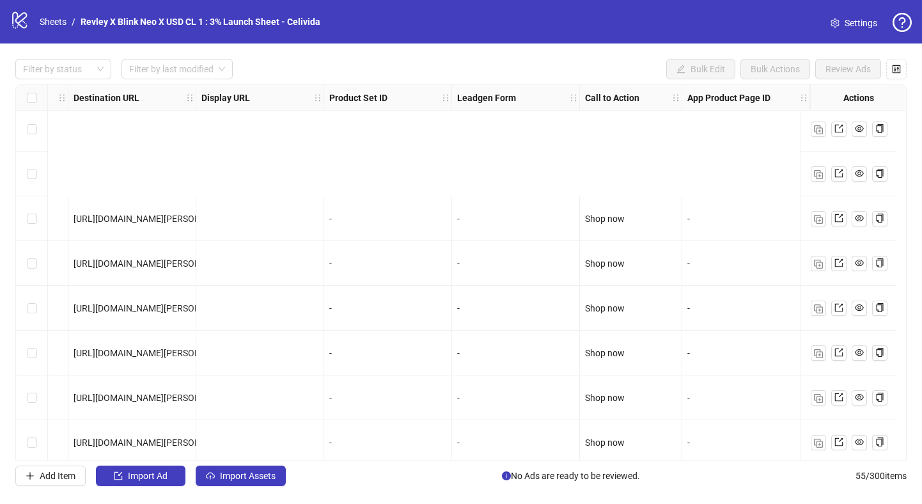
scroll to position [502, 1211]
